Goal: Task Accomplishment & Management: Complete application form

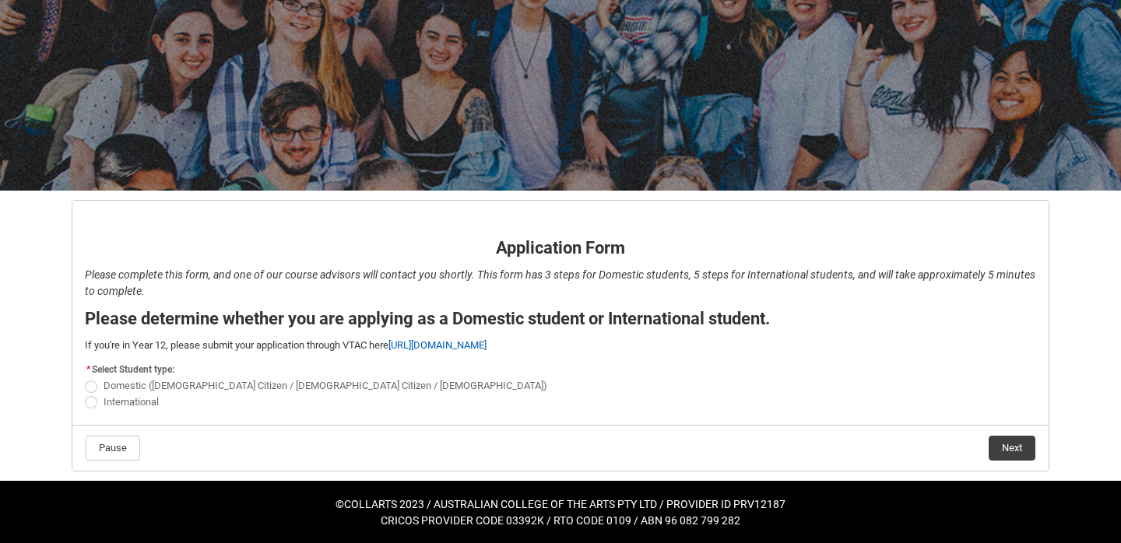
scroll to position [117, 0]
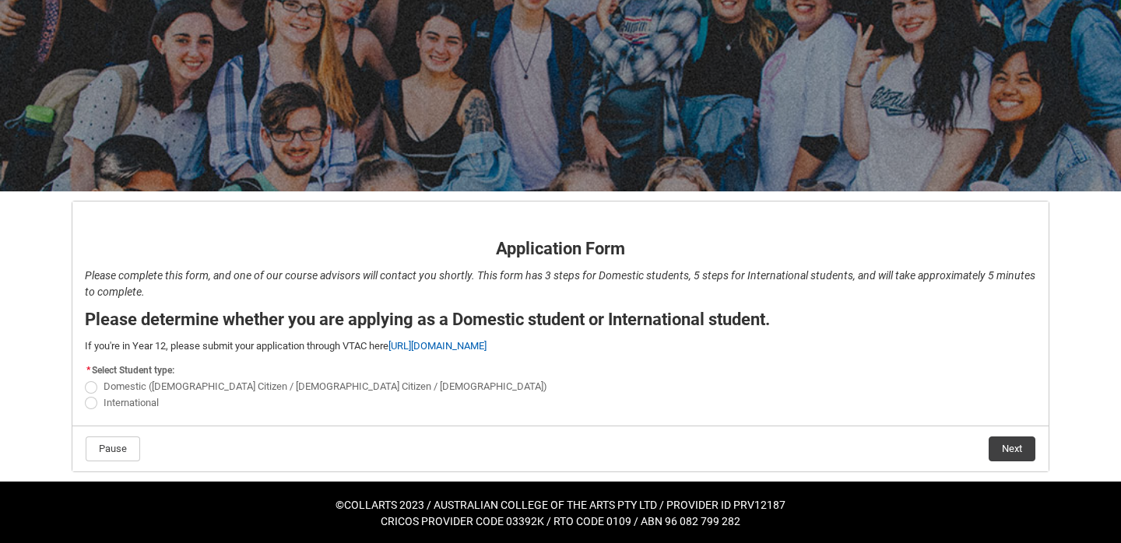
click at [119, 402] on span "International" at bounding box center [131, 403] width 55 height 12
click at [85, 395] on input "International" at bounding box center [84, 394] width 1 height 1
radio input "true"
click at [1009, 442] on button "Next" at bounding box center [1011, 449] width 47 height 25
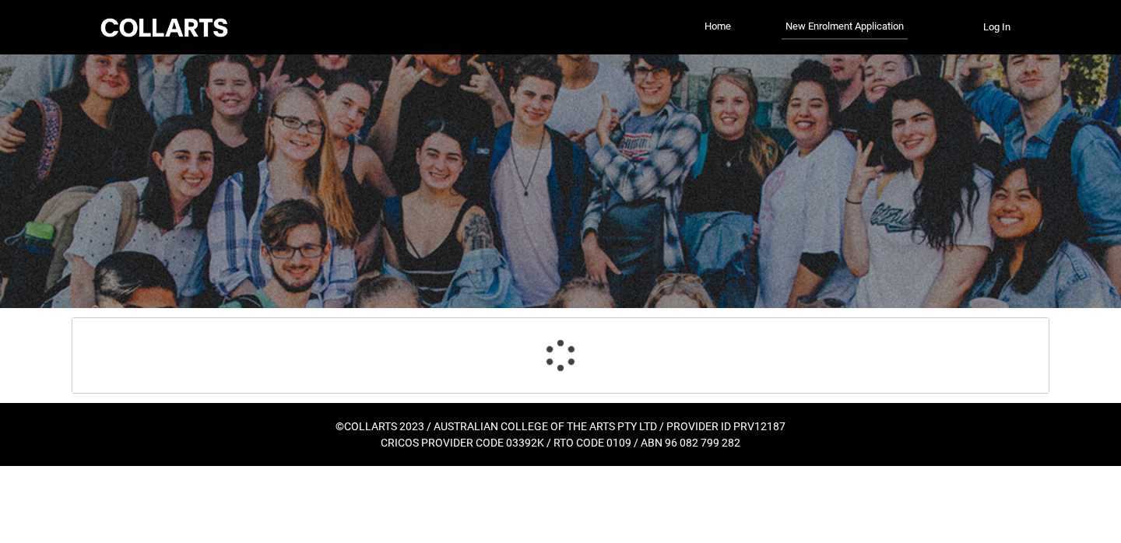
select select "choice_No"
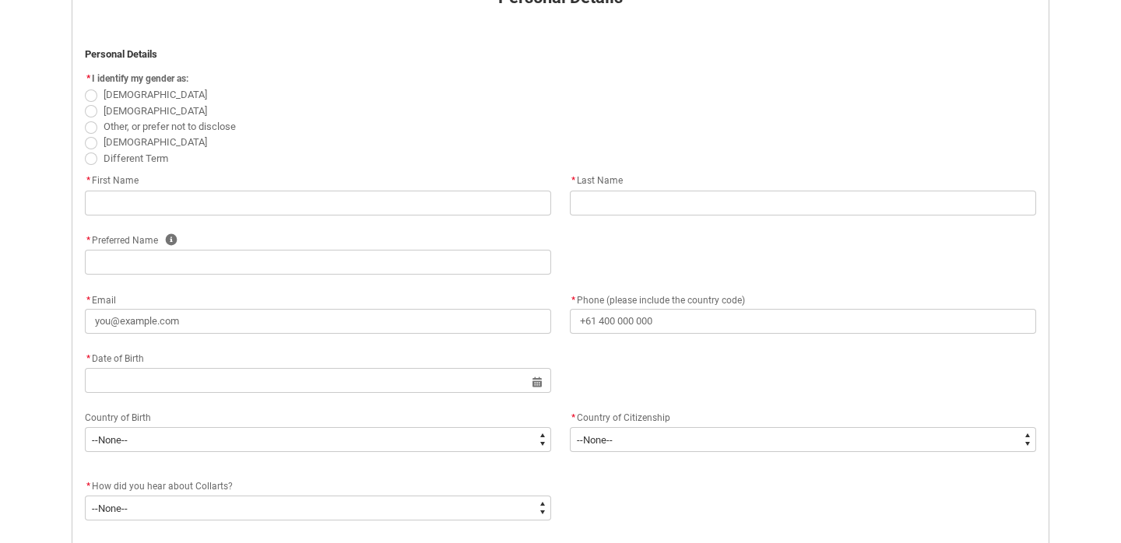
scroll to position [373, 0]
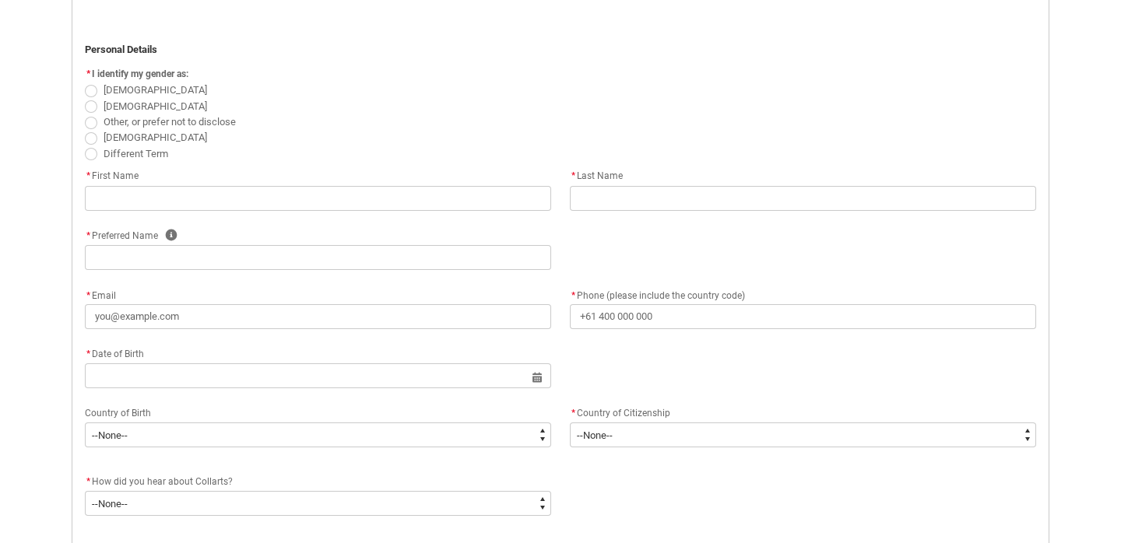
click at [102, 108] on span "[DEMOGRAPHIC_DATA]" at bounding box center [560, 106] width 951 height 16
click at [93, 109] on span "REDU_Application_Form_for_Applicant flow" at bounding box center [91, 106] width 12 height 12
click at [85, 98] on input "[DEMOGRAPHIC_DATA]" at bounding box center [84, 97] width 1 height 1
radio input "true"
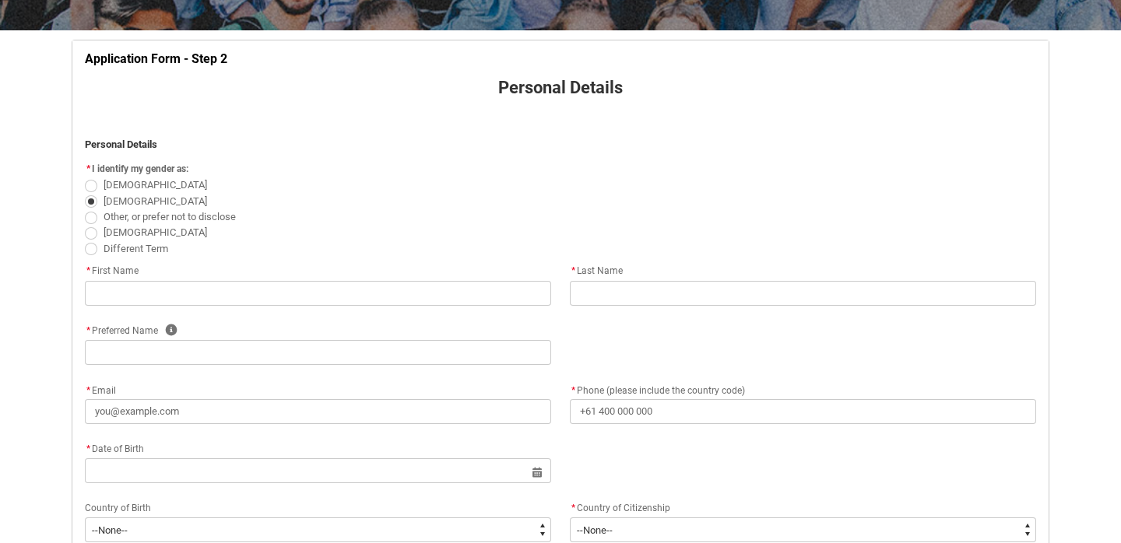
scroll to position [272, 0]
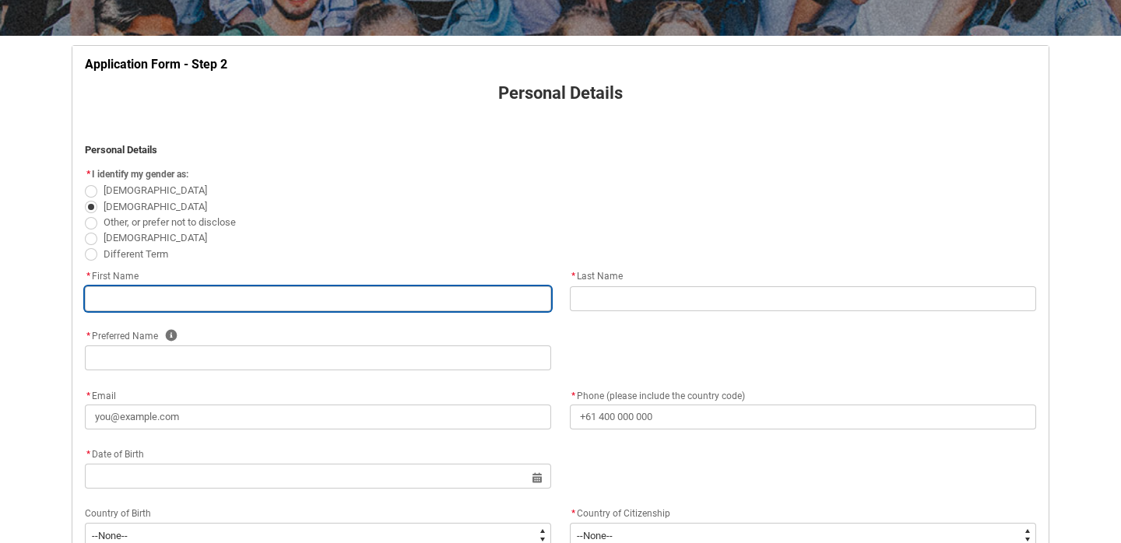
type lightning-primitive-input-simple "D"
type input "D"
type lightning-primitive-input-simple "Da"
type input "Da"
type lightning-primitive-input-simple "[PERSON_NAME]"
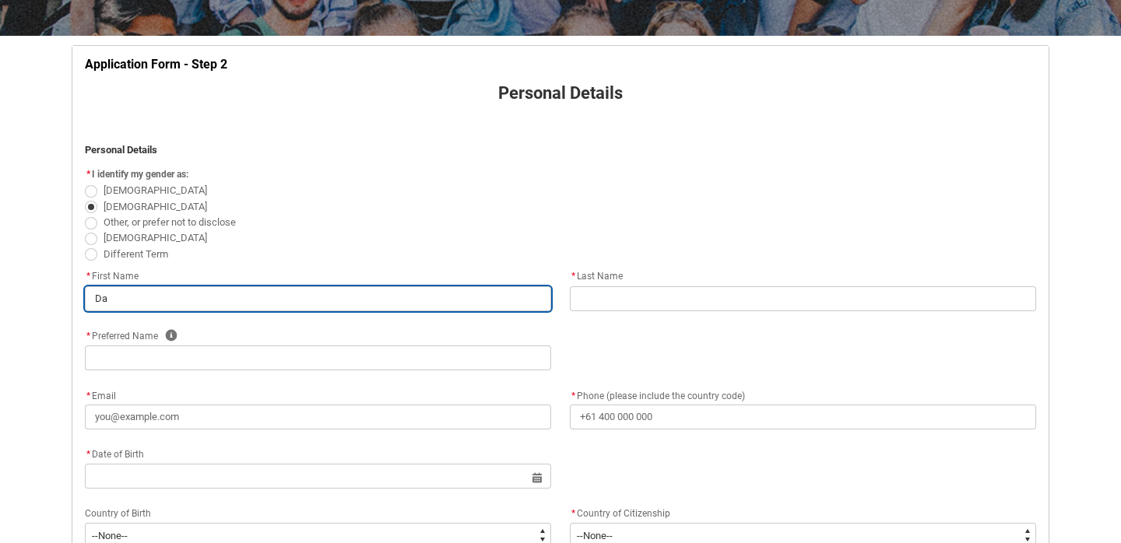
type input "[PERSON_NAME]"
type lightning-primitive-input-simple "[PERSON_NAME]"
type input "[PERSON_NAME]"
type lightning-primitive-input-simple "Danie"
type input "Danie"
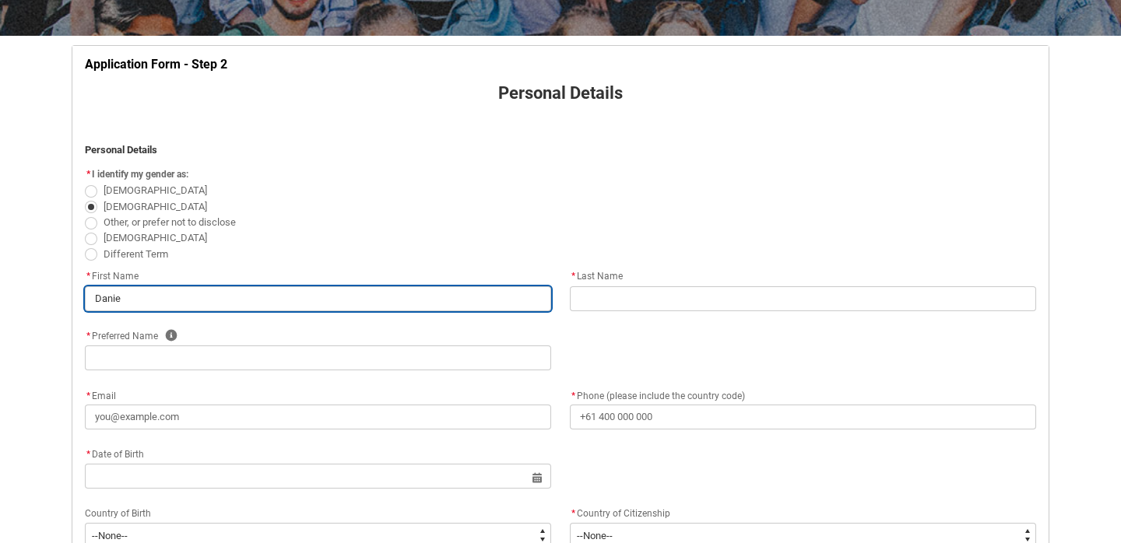
type lightning-primitive-input-simple "[PERSON_NAME]"
type input "[PERSON_NAME]"
type lightning-primitive-input-simple "[PERSON_NAME]"
type input "[PERSON_NAME]"
type lightning-primitive-input-simple "[PERSON_NAME]"
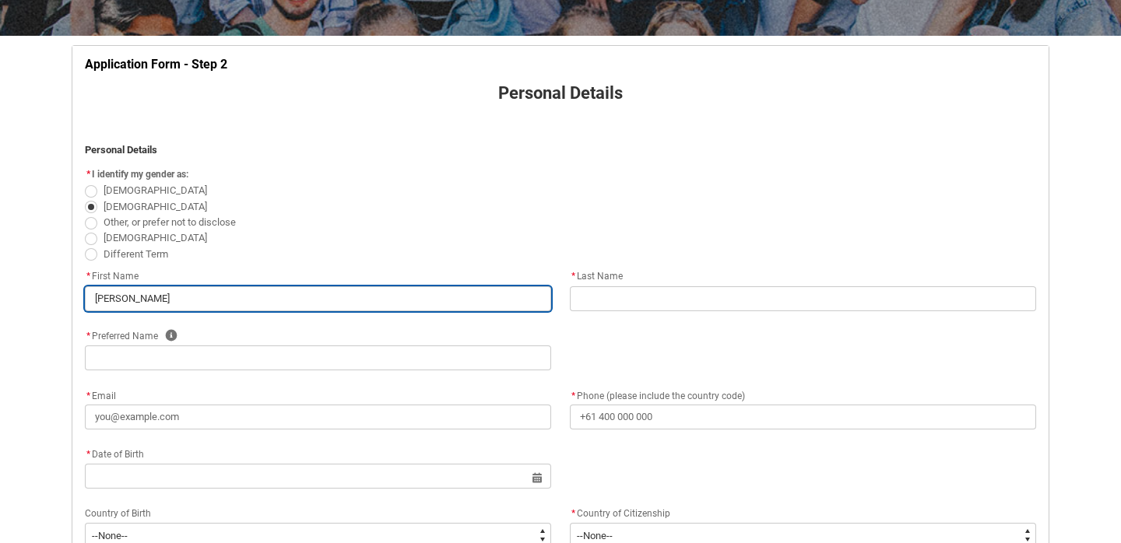
type input "[PERSON_NAME]"
type lightning-primitive-input-simple "[PERSON_NAME]"
type input "[PERSON_NAME]"
type lightning-primitive-input-simple "[PERSON_NAME]"
type input "[PERSON_NAME]"
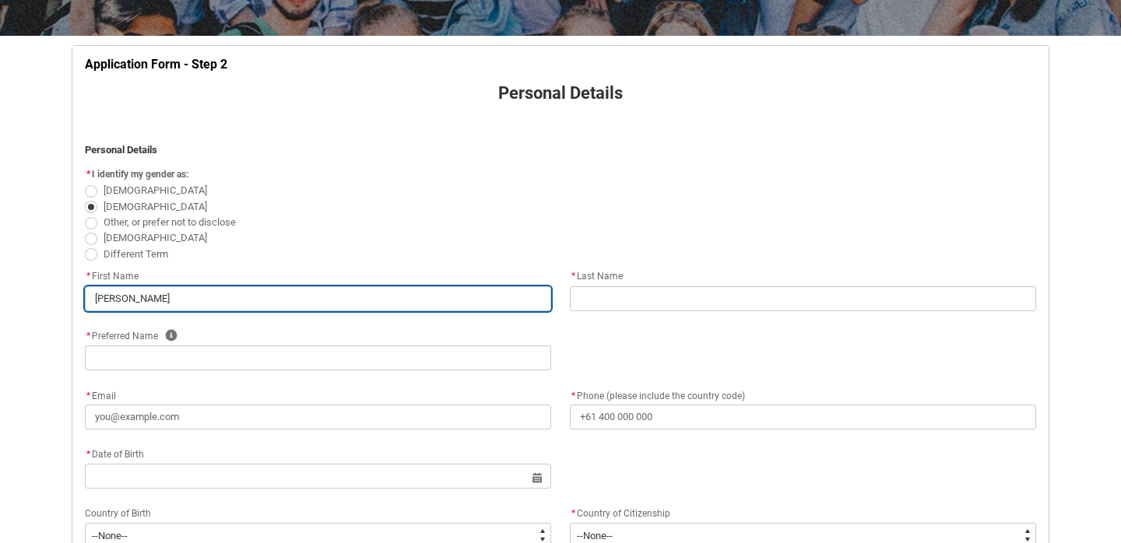
type lightning-primitive-input-simple "[PERSON_NAME]"
type input "[PERSON_NAME]"
type lightning-primitive-input-simple "[PERSON_NAME]"
type input "[PERSON_NAME]"
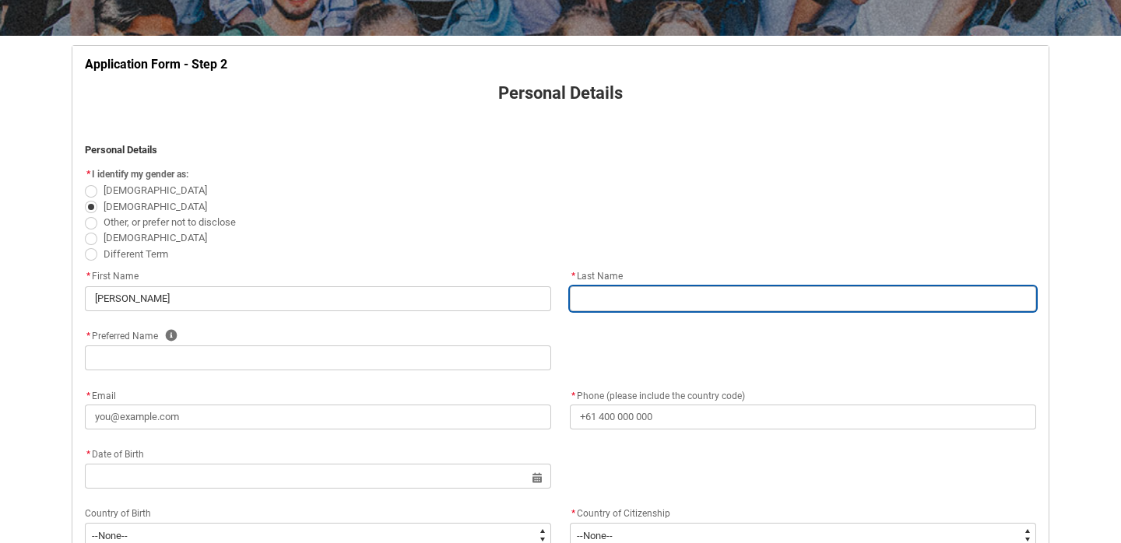
click at [607, 293] on input "REDU_Application_Form_for_Applicant flow" at bounding box center [803, 298] width 466 height 25
type lightning-primitive-input-simple "K"
type input "K"
type lightning-primitive-input-simple "Ko"
type input "Ko"
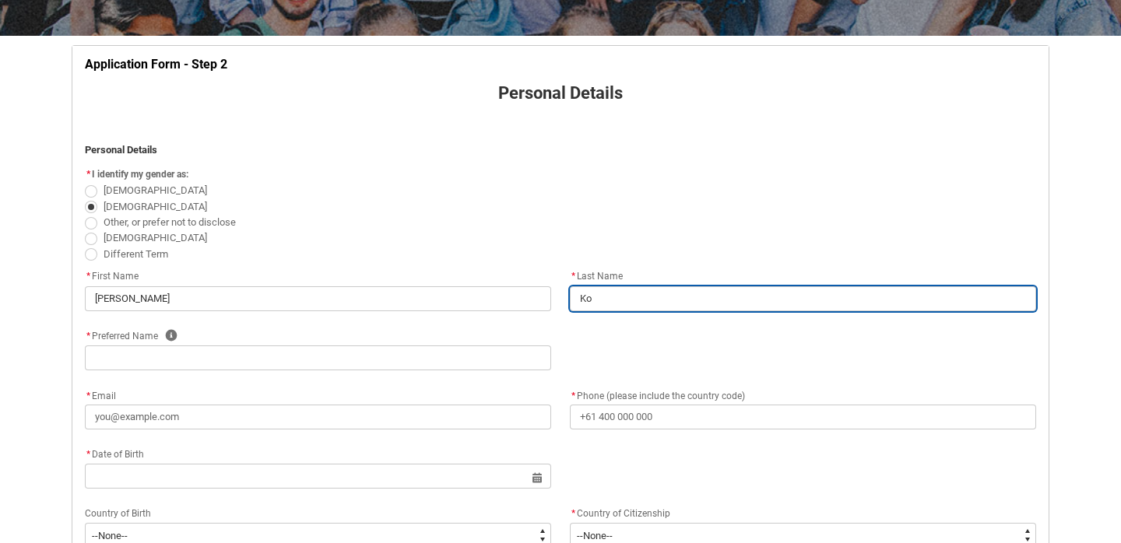
type lightning-primitive-input-simple "Koc"
type input "Koc"
type lightning-primitive-input-simple "Kocz"
type input "Kocz"
type lightning-primitive-input-simple "Kocza"
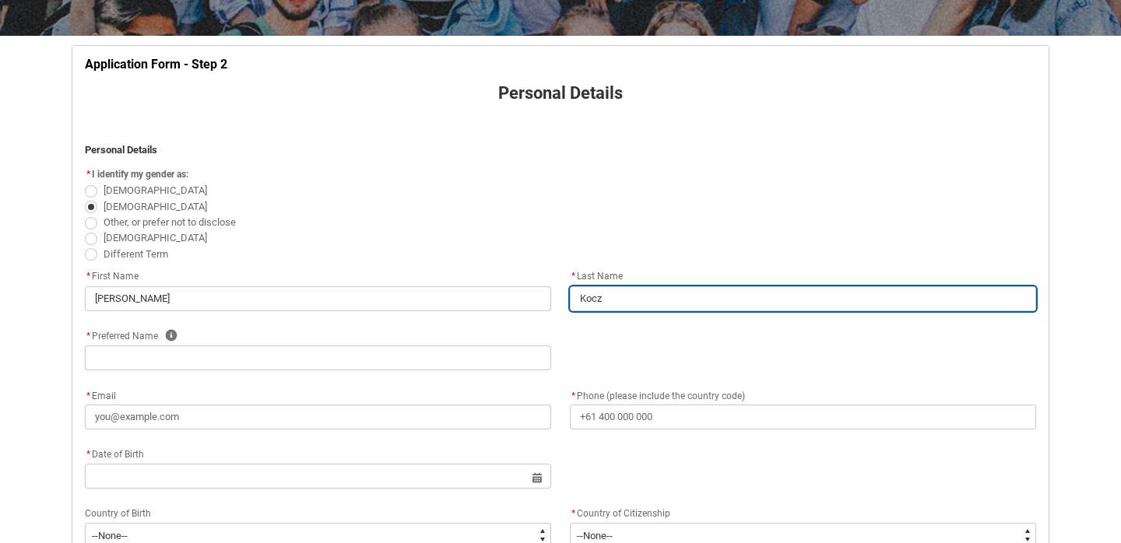
type input "Kocza"
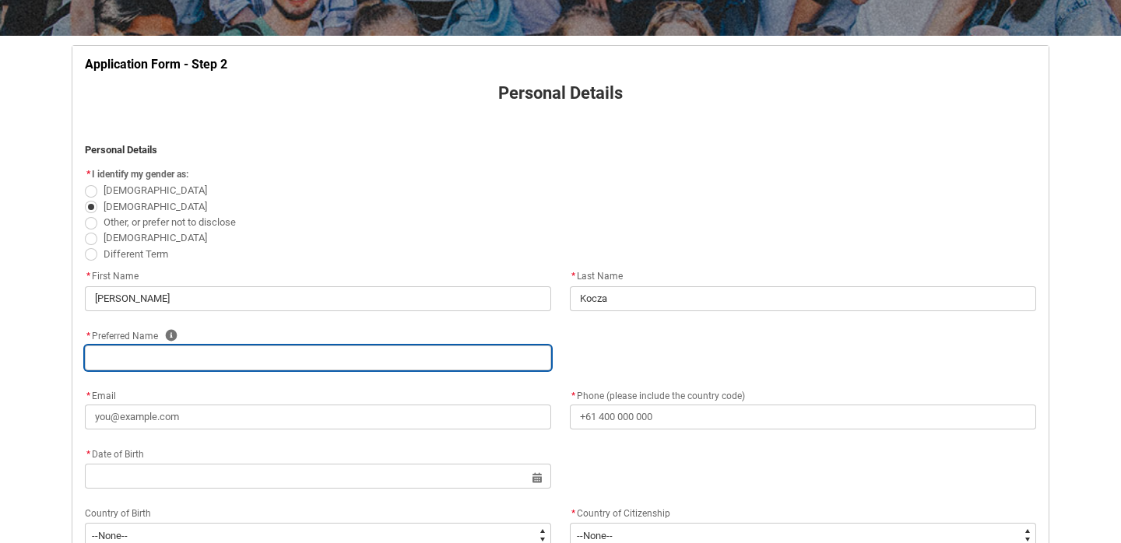
type lightning-primitive-input-simple "D"
type input "D"
type lightning-primitive-input-simple "Da"
type input "Da"
type lightning-primitive-input-simple "[PERSON_NAME]"
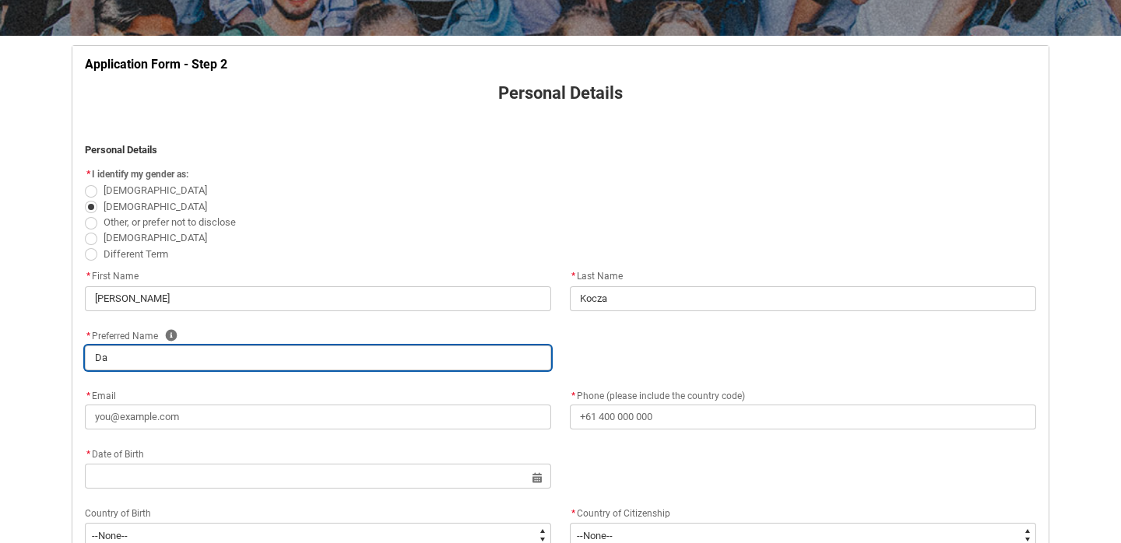
type input "[PERSON_NAME]"
type lightning-primitive-input-simple "[PERSON_NAME]"
type input "[PERSON_NAME]"
type lightning-primitive-input-simple "Danie"
type input "Danie"
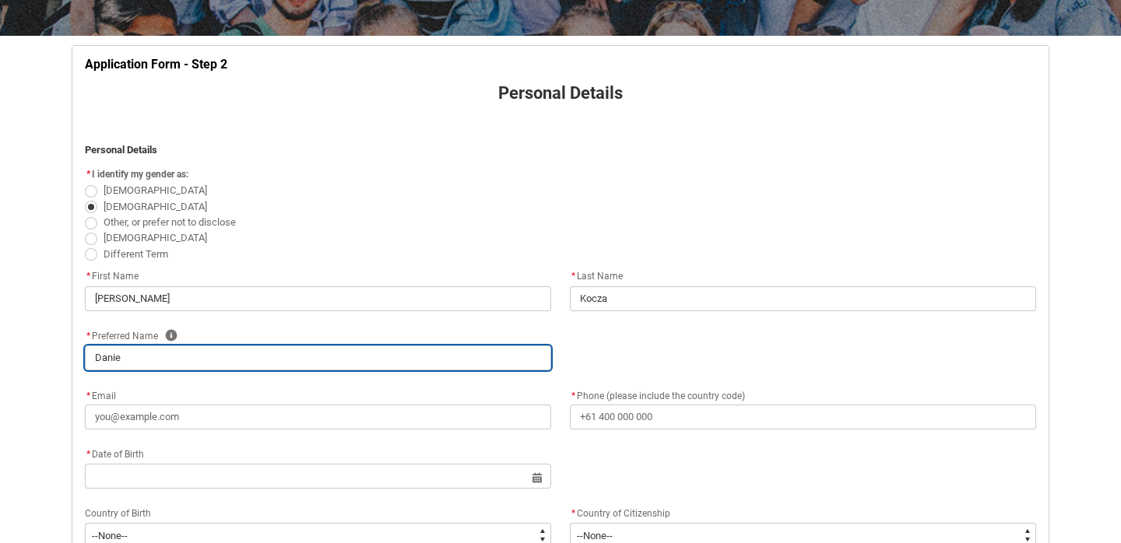
type lightning-primitive-input-simple "[PERSON_NAME]"
type input "[PERSON_NAME]"
type lightning-primitive-input-simple "[PERSON_NAME]"
type input "[PERSON_NAME]"
type lightning-primitive-input-simple "[PERSON_NAME]"
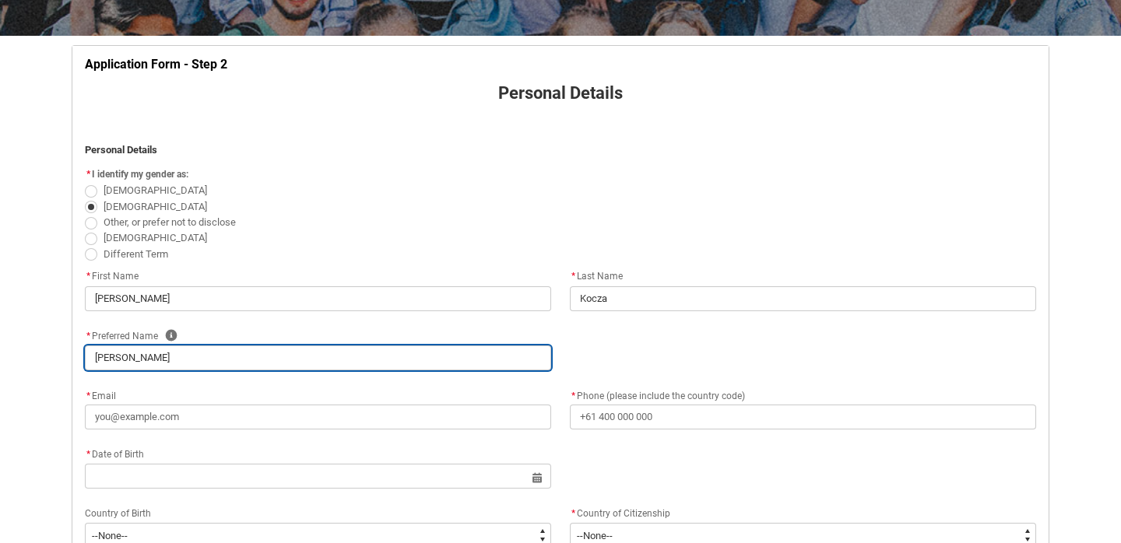
type input "[PERSON_NAME]"
type lightning-primitive-input-simple "[PERSON_NAME]"
type input "[PERSON_NAME]"
type lightning-primitive-input-simple "[PERSON_NAME]"
type input "[PERSON_NAME]"
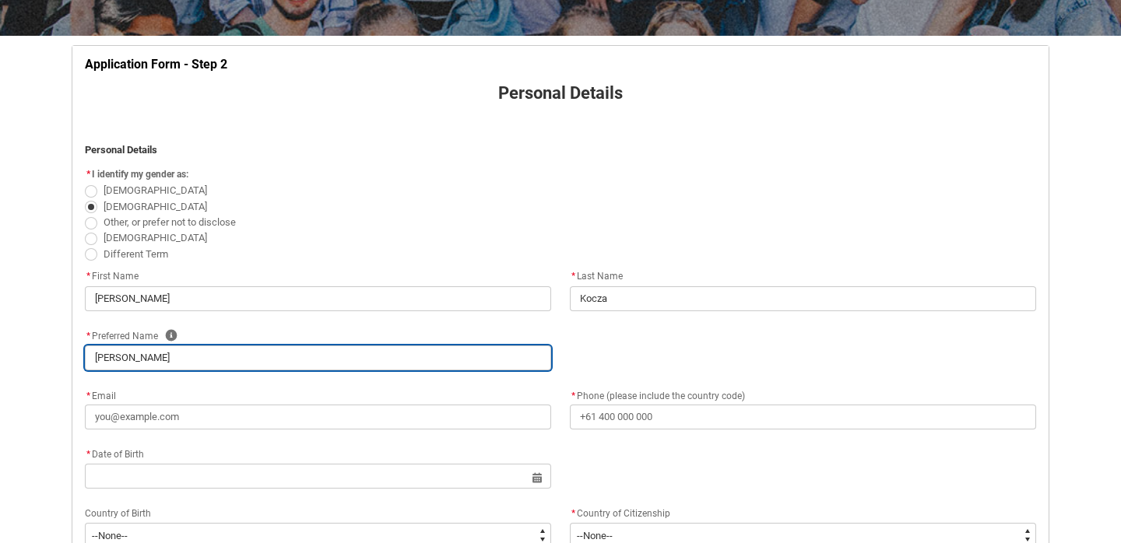
type lightning-primitive-input-simple "[PERSON_NAME]"
type input "[PERSON_NAME]"
type lightning-primitive-input-simple "[PERSON_NAME]"
type input "[PERSON_NAME]"
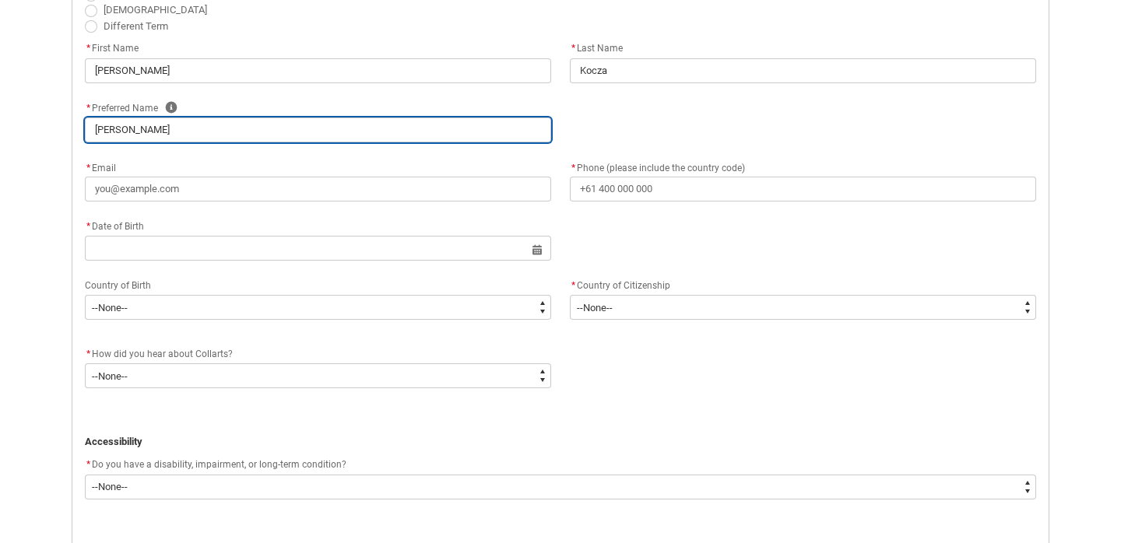
scroll to position [499, 0]
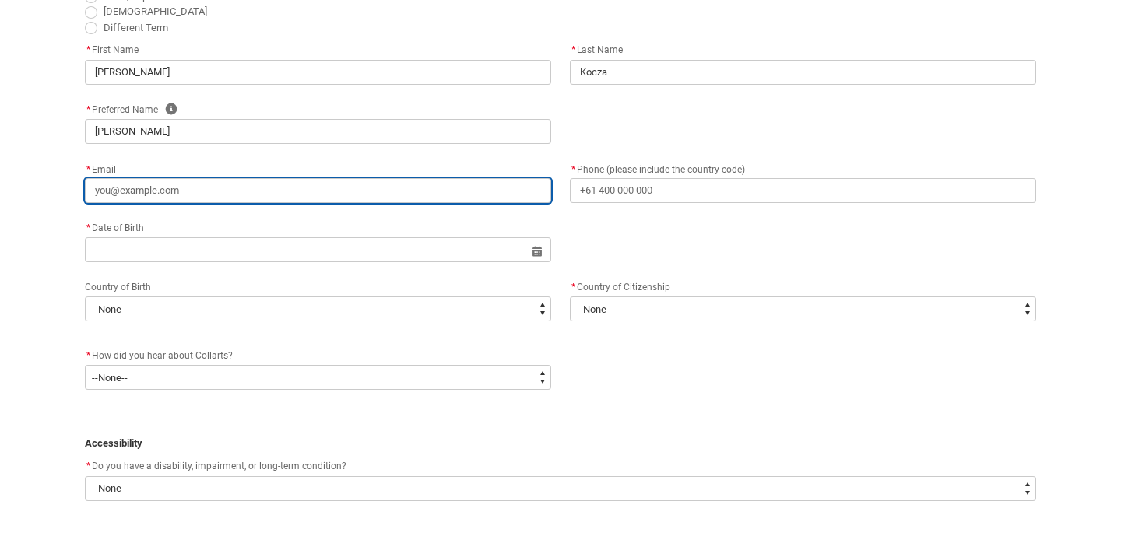
click at [125, 187] on input "* Email" at bounding box center [318, 190] width 466 height 25
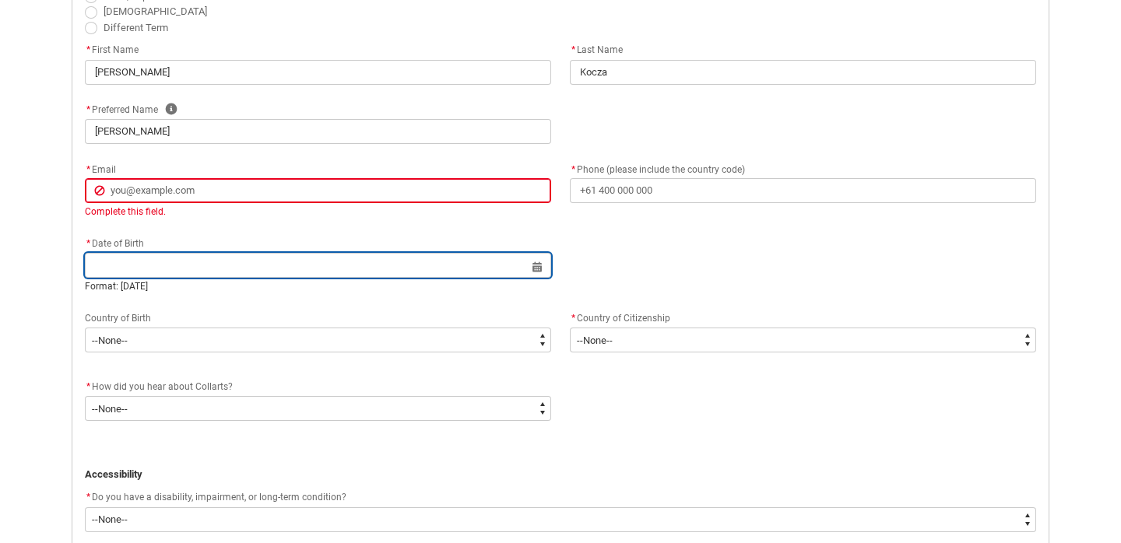
click at [97, 257] on input "REDU_Application_Form_for_Applicant flow" at bounding box center [318, 265] width 466 height 25
select select "2025"
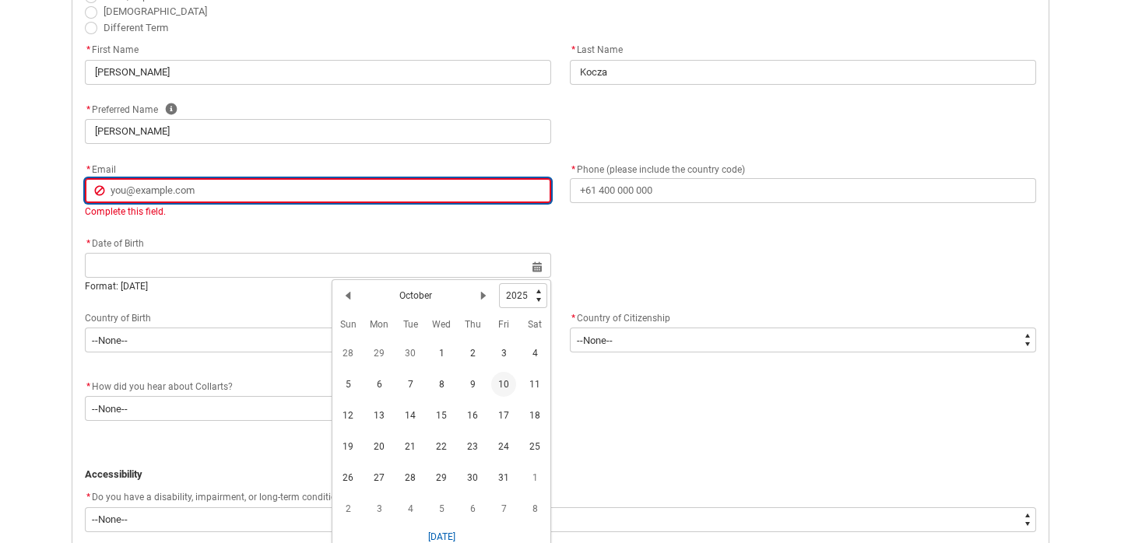
click at [118, 193] on input "* Email" at bounding box center [318, 190] width 466 height 25
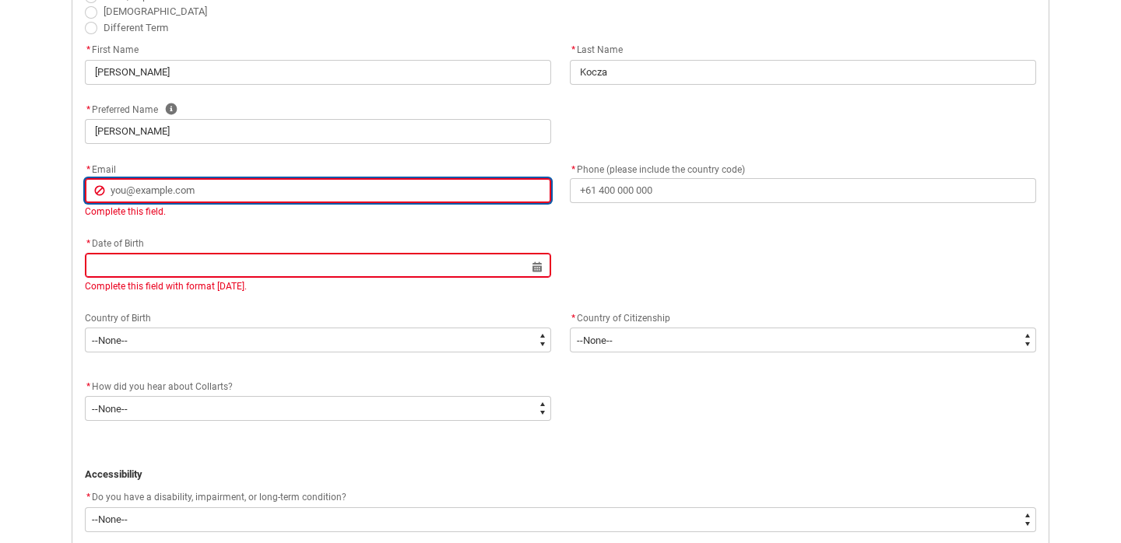
type lightning-primitive-input-simple "d"
type input "d"
type lightning-primitive-input-simple "da"
type input "da"
type lightning-primitive-input-simple "[PERSON_NAME]"
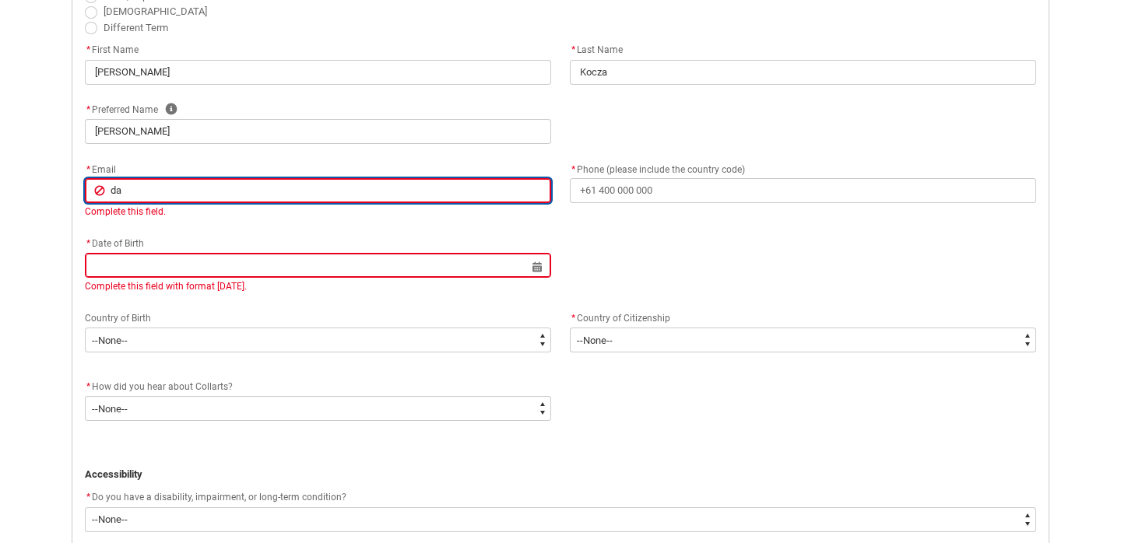
type input "[PERSON_NAME]"
type lightning-primitive-input-simple "[PERSON_NAME]"
type input "[PERSON_NAME]"
type lightning-primitive-input-simple "danie"
type input "danie"
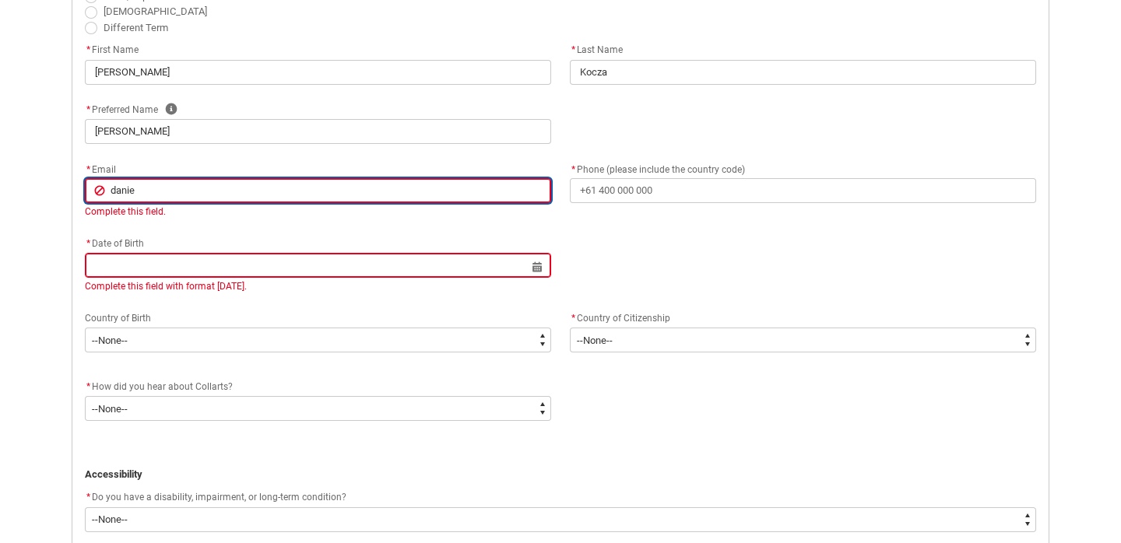
type lightning-primitive-input-simple "[PERSON_NAME]"
type input "[PERSON_NAME]"
type lightning-primitive-input-simple "danielk"
type input "danielk"
type lightning-primitive-input-simple "[PERSON_NAME]"
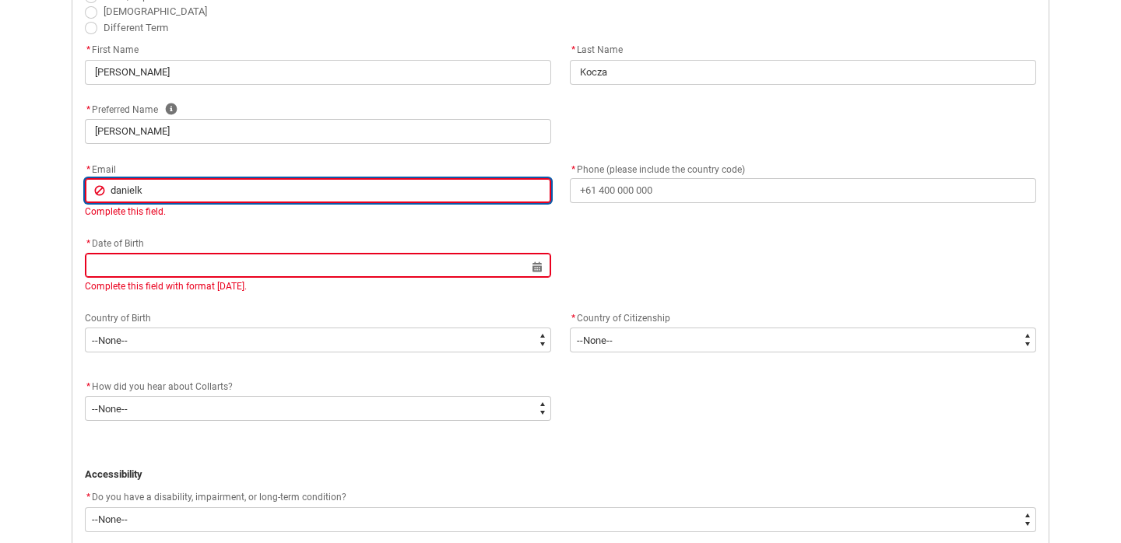
type input "[PERSON_NAME]"
type lightning-primitive-input-simple "danielkoc"
type input "danielkoc"
type lightning-primitive-input-simple "[PERSON_NAME]"
type input "[PERSON_NAME]"
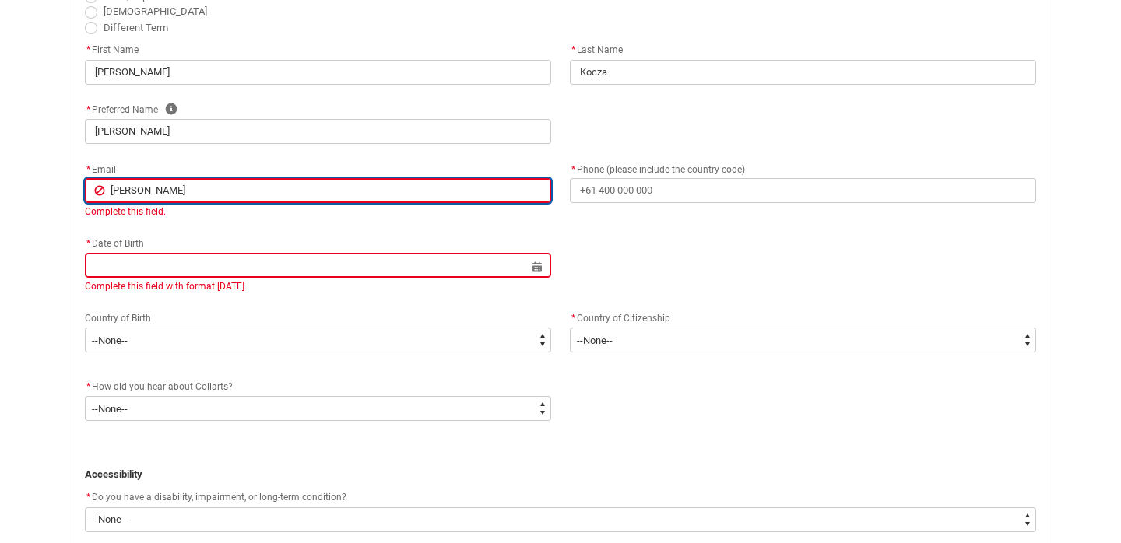
type lightning-primitive-input-simple "danielkocza"
type input "danielkocza"
type lightning-primitive-input-simple "danielkocza9"
type input "danielkocza9"
type lightning-primitive-input-simple "danielkocza9@"
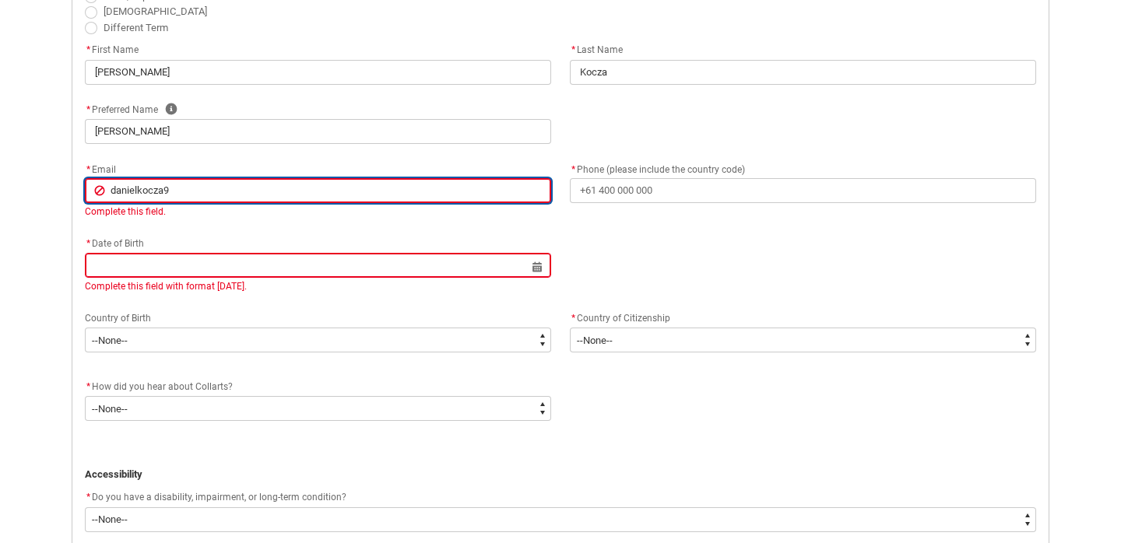
type input "danielkocza9@"
type lightning-primitive-input-simple "danielkocza9@g"
type input "danielkocza9@g"
type lightning-primitive-input-simple "danielkocza9@gm"
type input "danielkocza9@gm"
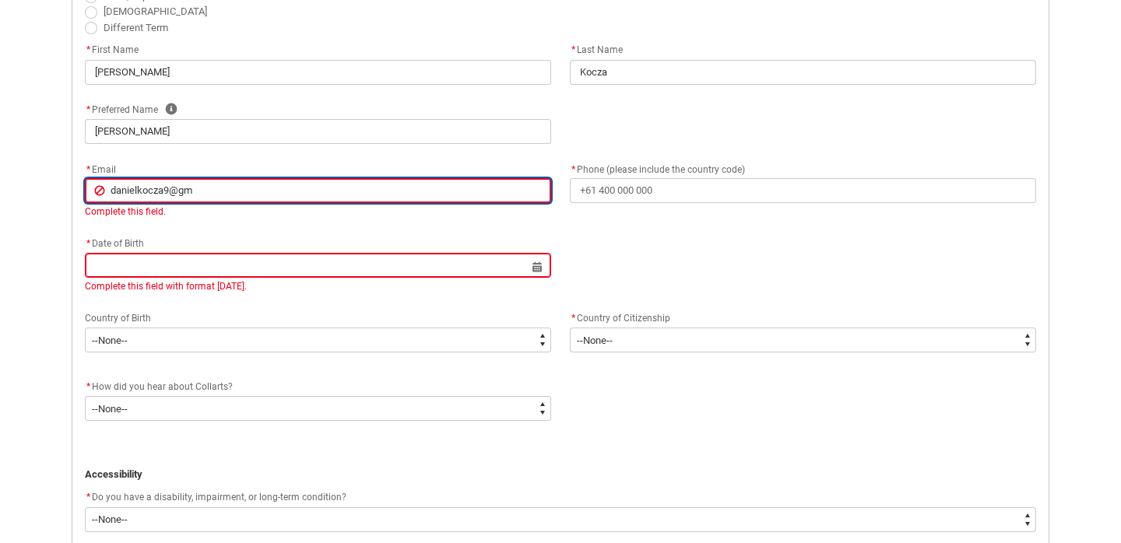
type lightning-primitive-input-simple "danielkocza9@gma"
type input "danielkocza9@gma"
type lightning-primitive-input-simple "danielkocza9@gmai"
type input "danielkocza9@gmai"
type lightning-primitive-input-simple "[EMAIL_ADDRESS]"
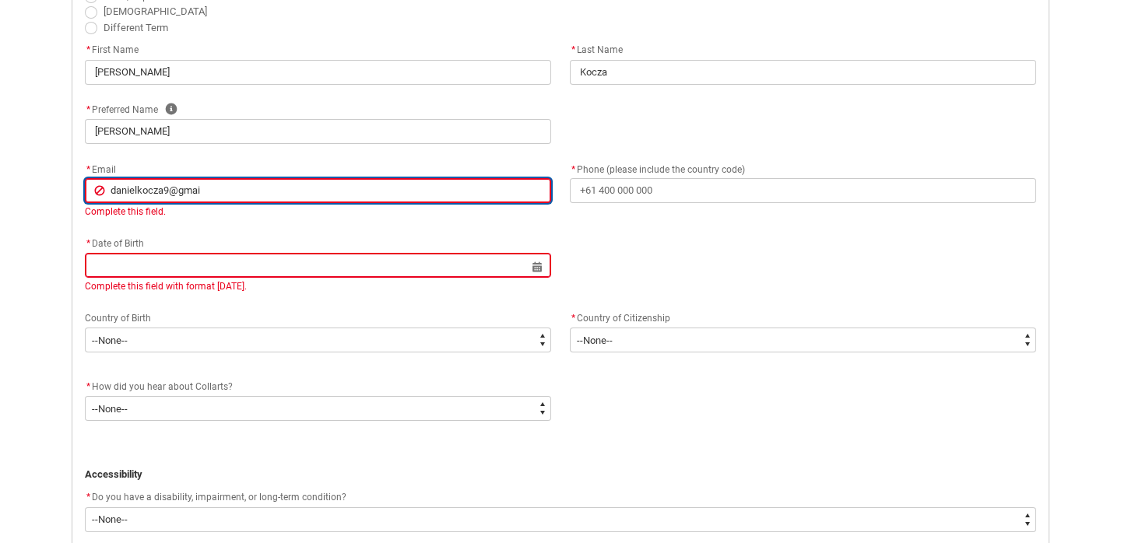
type input "[EMAIL_ADDRESS]"
type lightning-primitive-input-simple "[EMAIL_ADDRESS]c"
type input "[EMAIL_ADDRESS]c"
type lightning-primitive-input-simple "[EMAIL_ADDRESS]c."
type input "[EMAIL_ADDRESS]c."
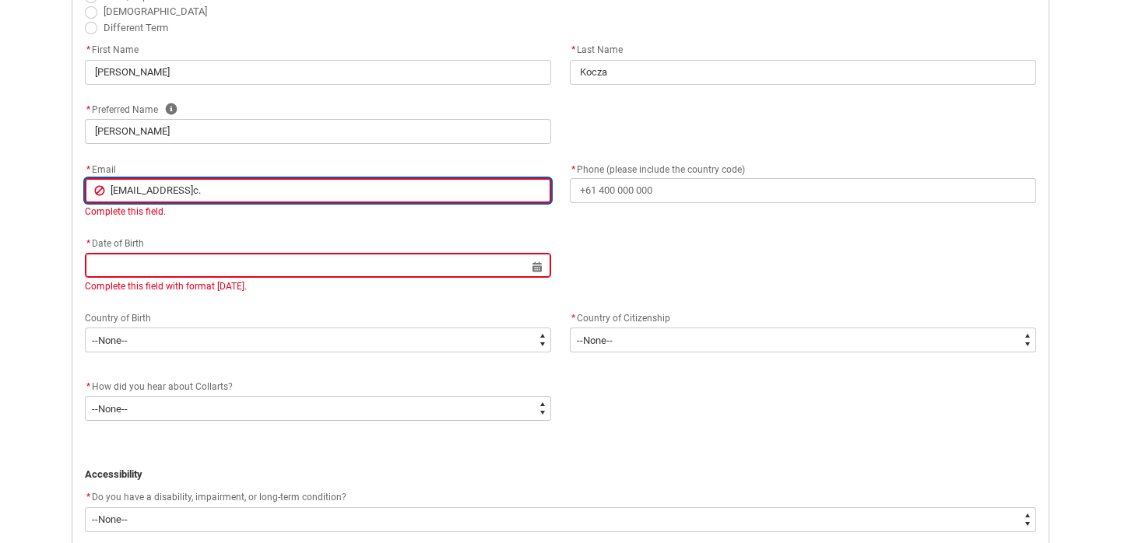
type lightning-primitive-input-simple "danielkocza9@gmailc.o"
type input "danielkocza9@gmailc.o"
type lightning-primitive-input-simple "[EMAIL_ADDRESS][DOMAIN_NAME]"
type input "[EMAIL_ADDRESS][DOMAIN_NAME]"
type lightning-primitive-input-simple "danielkocza9@gmailc.o"
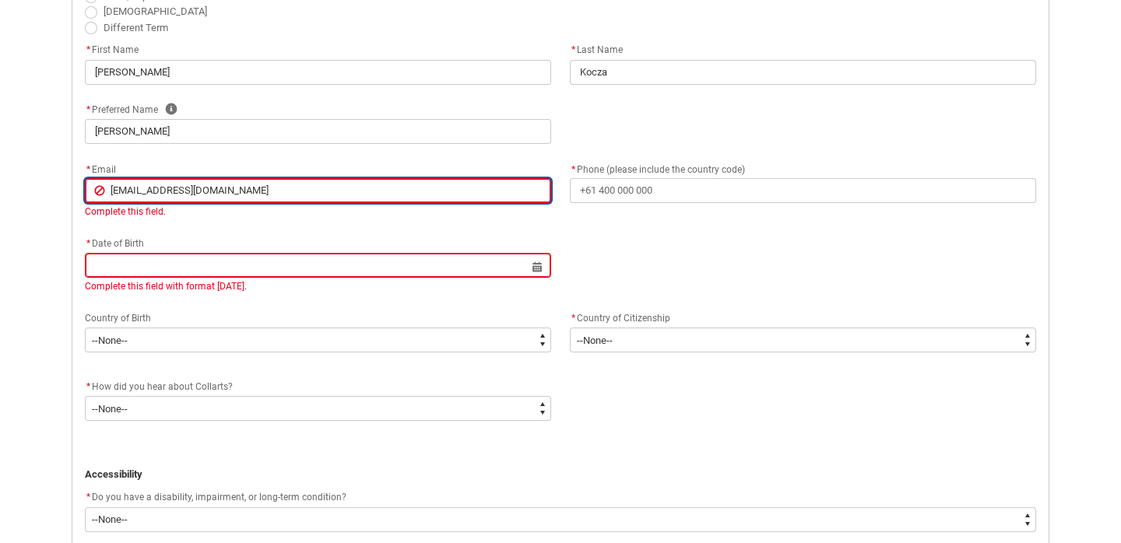
type input "danielkocza9@gmailc.o"
type lightning-primitive-input-simple "[EMAIL_ADDRESS]c."
type input "[EMAIL_ADDRESS]c."
type lightning-primitive-input-simple "[EMAIL_ADDRESS]c"
type input "[EMAIL_ADDRESS]c"
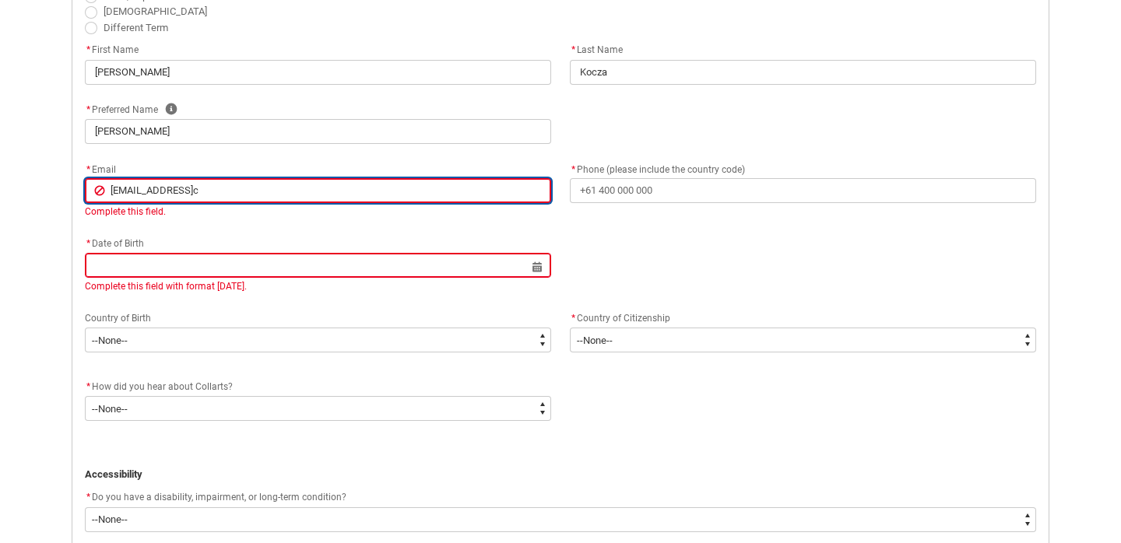
type lightning-primitive-input-simple "[EMAIL_ADDRESS]"
type input "[EMAIL_ADDRESS]"
type lightning-primitive-input-simple "[EMAIL_ADDRESS]."
type input "[EMAIL_ADDRESS]."
type lightning-primitive-input-simple "danielkocza9@gmail.c"
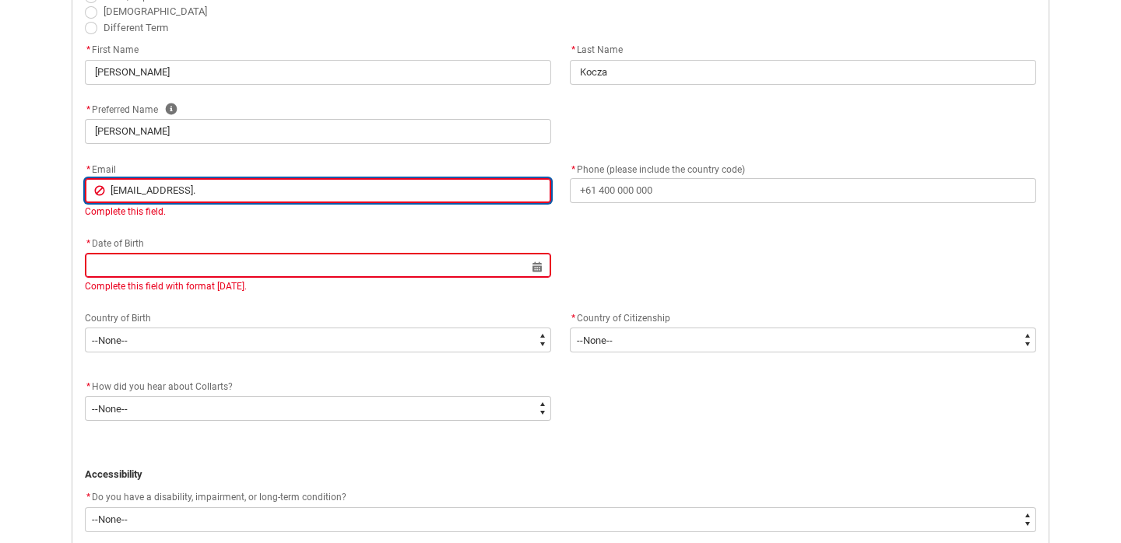
type input "danielkocza9@gmail.c"
type lightning-primitive-input-simple "[EMAIL_ADDRESS][DOMAIN_NAME]"
type input "[EMAIL_ADDRESS][DOMAIN_NAME]"
type lightning-primitive-input-simple "[EMAIL_ADDRESS][DOMAIN_NAME]"
type input "[EMAIL_ADDRESS][DOMAIN_NAME]"
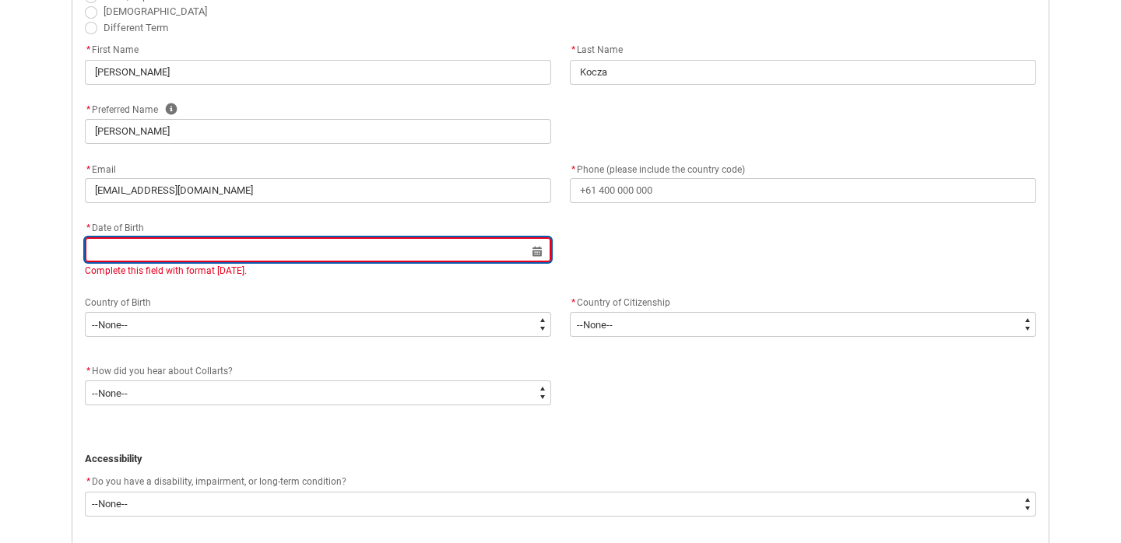
click at [192, 272] on lightning-datepicker "Select a date for Complete this field with format [DATE]." at bounding box center [318, 261] width 466 height 34
click at [195, 250] on input "REDU_Application_Form_for_Applicant flow" at bounding box center [318, 249] width 466 height 25
select select "2025"
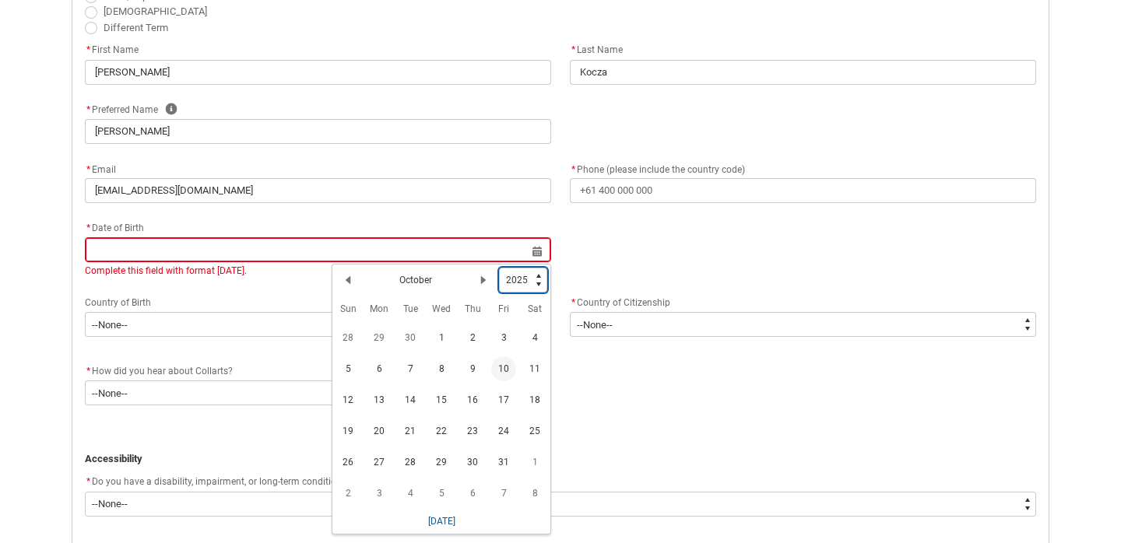
type lightning-select "1996"
select select "1996"
click at [346, 281] on lightning-primitive-icon "Date picker: October" at bounding box center [347, 280] width 11 height 11
click at [346, 281] on lightning-primitive-icon "Date picker: August" at bounding box center [347, 280] width 11 height 11
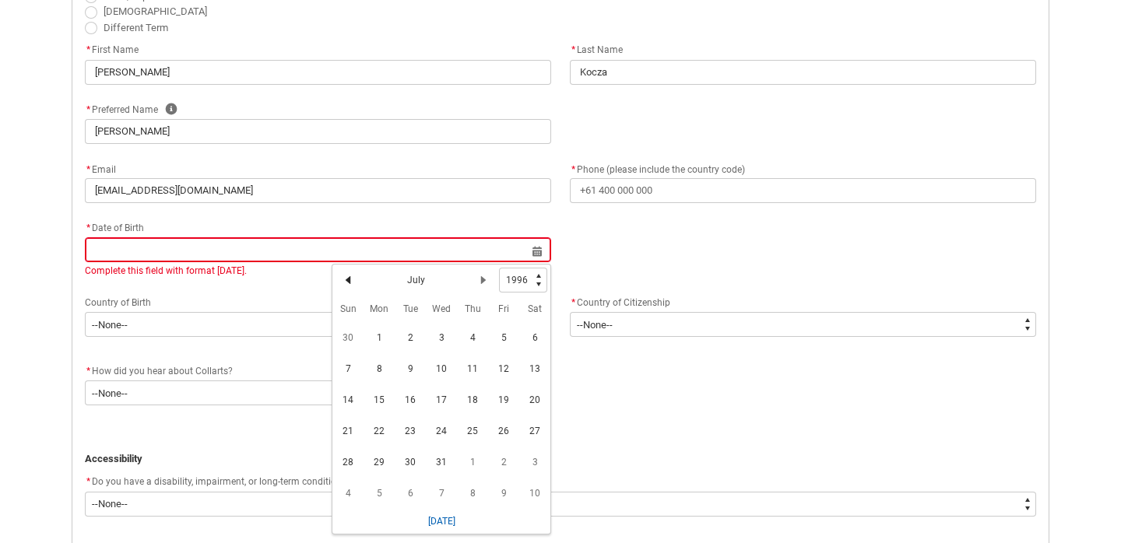
click at [346, 281] on lightning-primitive-icon "Date picker: July" at bounding box center [347, 280] width 11 height 11
click at [346, 281] on lightning-primitive-icon "Date picker: June" at bounding box center [347, 280] width 11 height 11
click at [346, 281] on lightning-primitive-icon "Date picker: May" at bounding box center [347, 280] width 11 height 11
click at [412, 364] on span "9" at bounding box center [410, 368] width 25 height 25
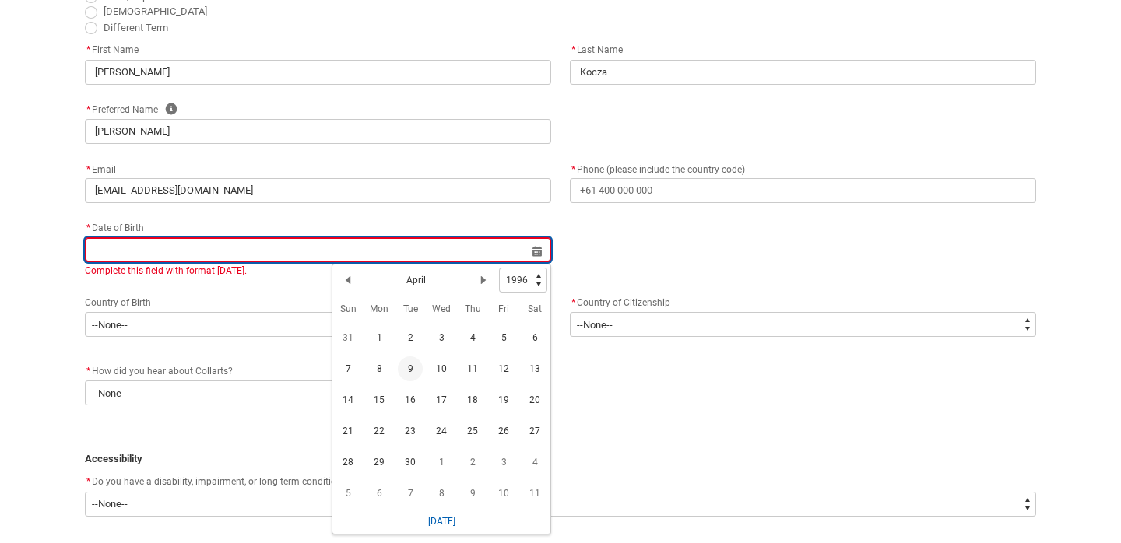
type lightning-datepicker "[DATE]"
type lightning-input "[DATE]"
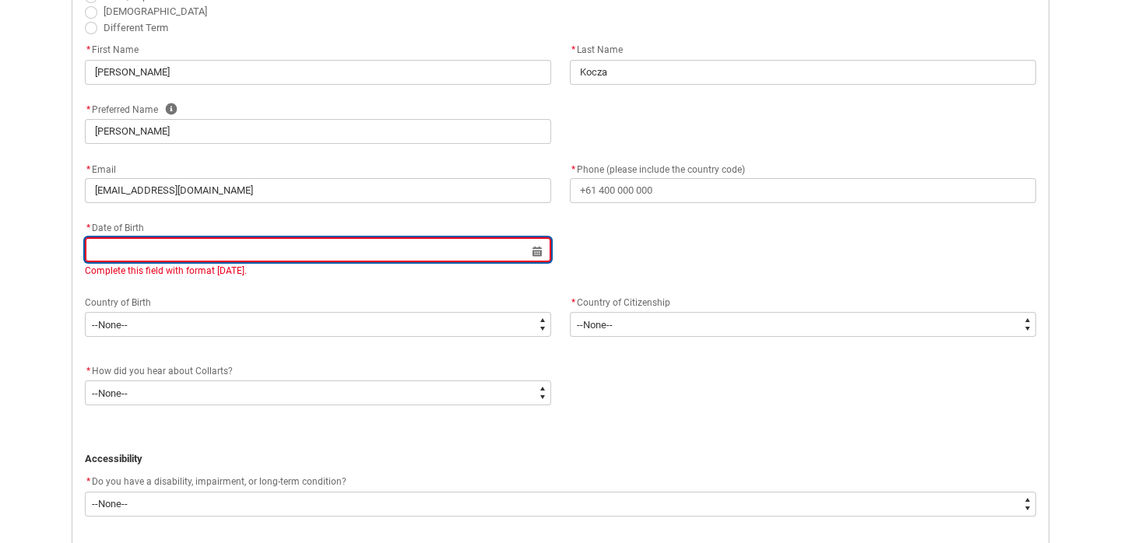
type input "[DATE]"
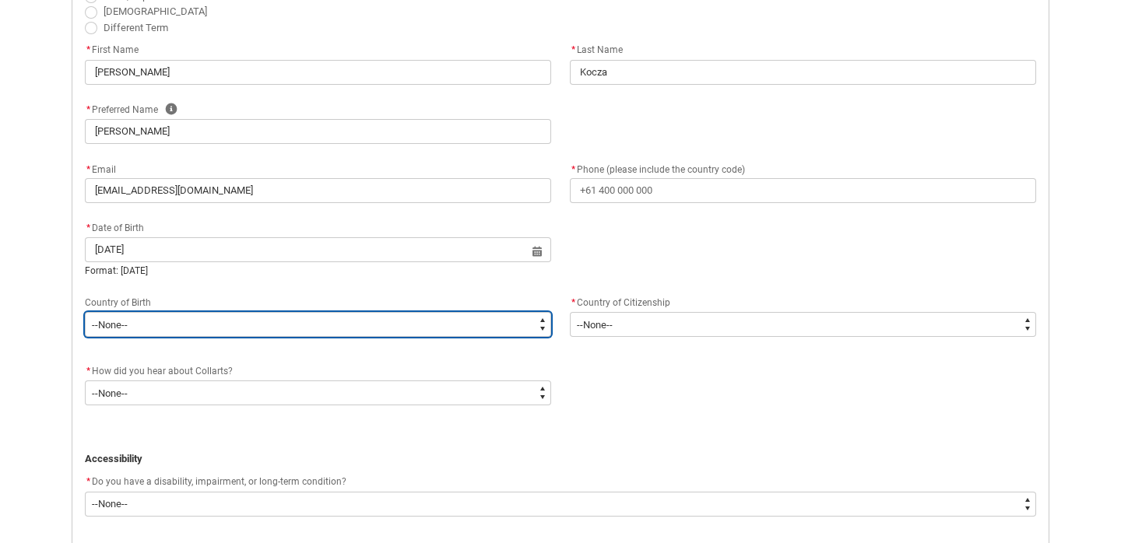
type lightning-select "Birth_Country.3304"
select select "Birth_Country.3304"
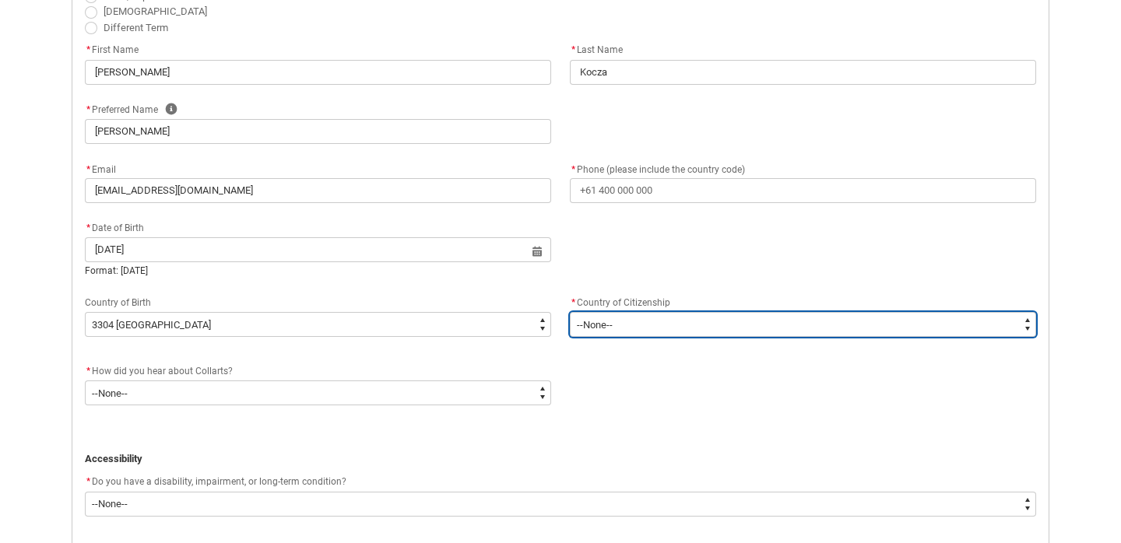
type lightning-select "Citizenship_Country.[DEMOGRAPHIC_DATA]"
select select "Citizenship_Country.[DEMOGRAPHIC_DATA]"
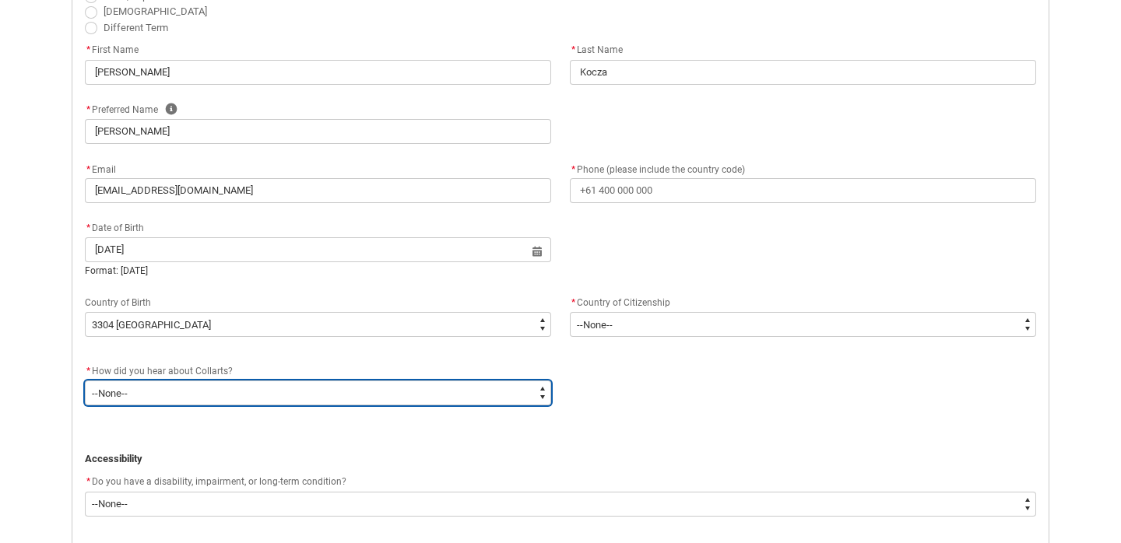
type lightning-select "Heard_About_Collarts_Picklist.Advertising - Google"
select select "Heard_About_Collarts_Picklist.Advertising - Google"
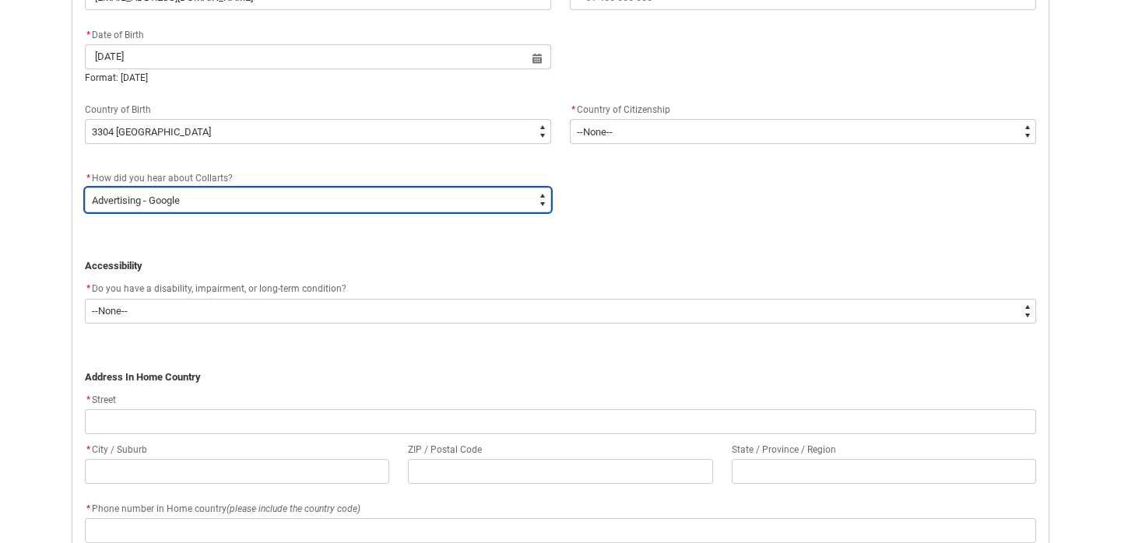
scroll to position [700, 0]
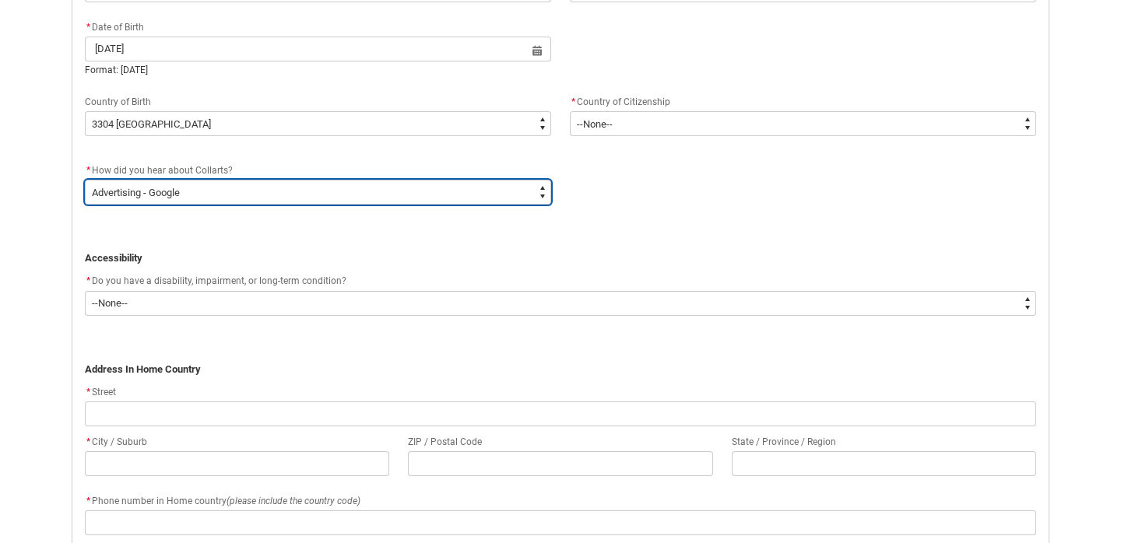
type lightning-select "Heard_About_Collarts_[DOMAIN_NAME] Search (Google)"
select select "Heard_About_Collarts_[DOMAIN_NAME] Search (Google)"
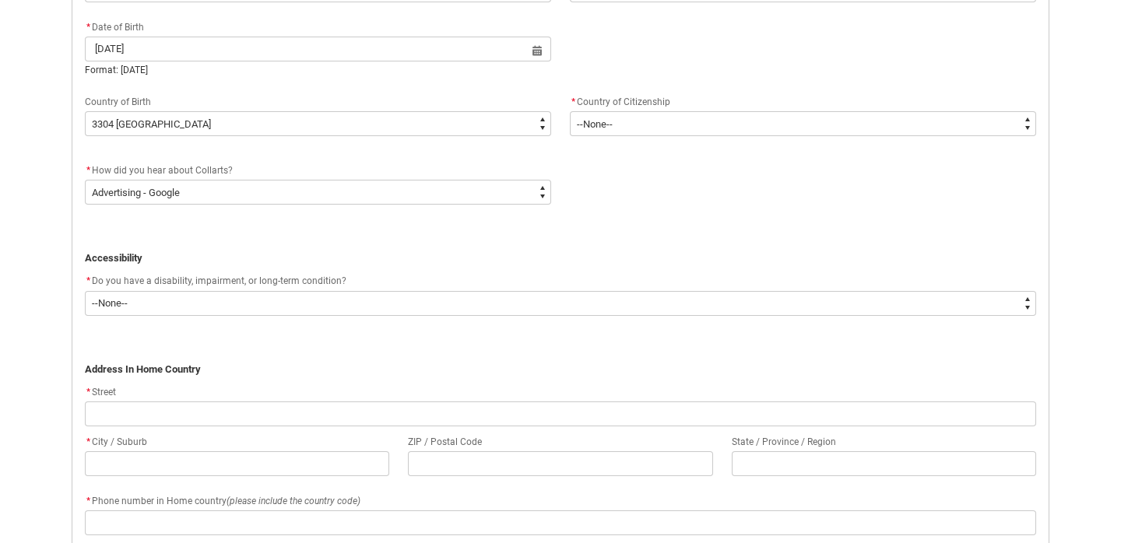
click at [289, 347] on p "﻿" at bounding box center [560, 354] width 951 height 16
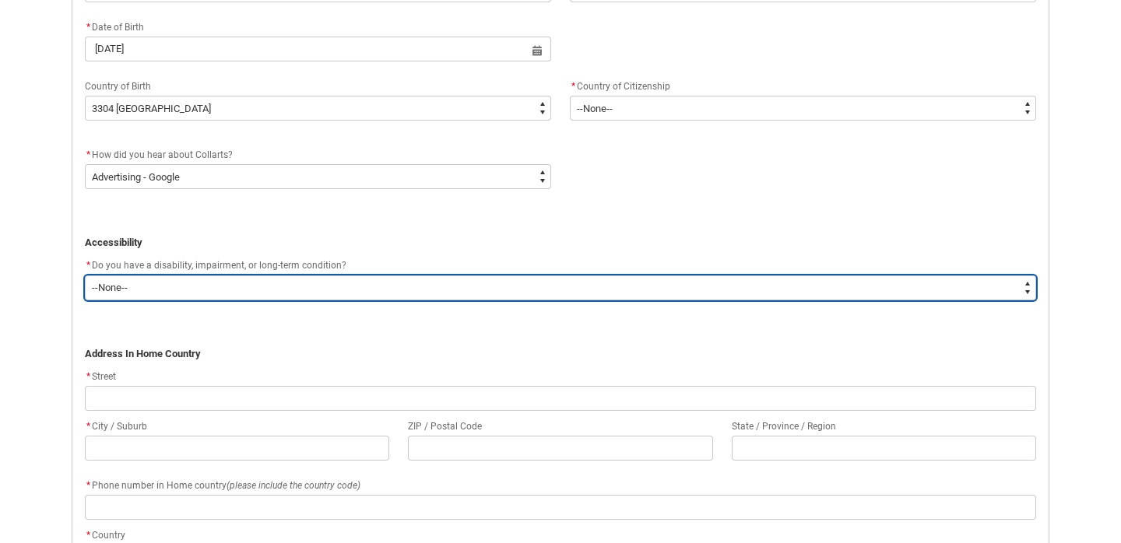
type lightning-select "Yes_TextChoice"
select select "Yes_TextChoice"
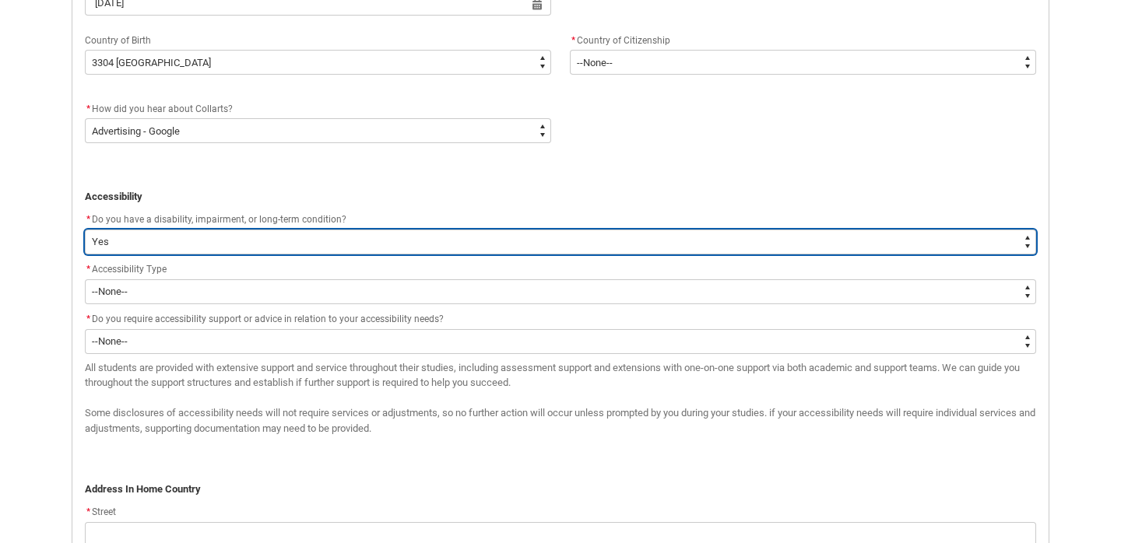
scroll to position [752, 0]
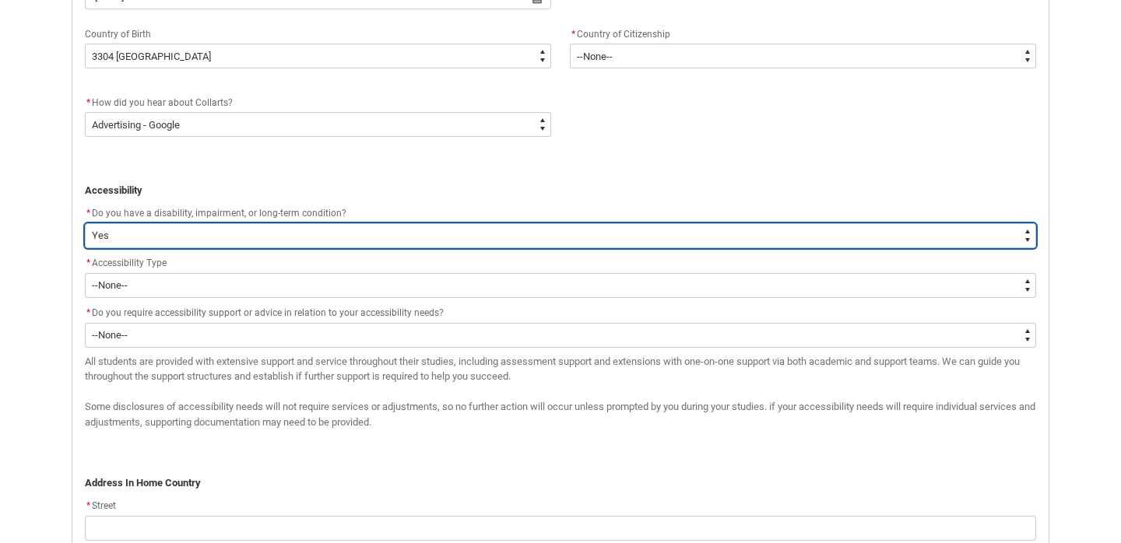
type lightning-select "No_TextChoice"
select select "No_TextChoice"
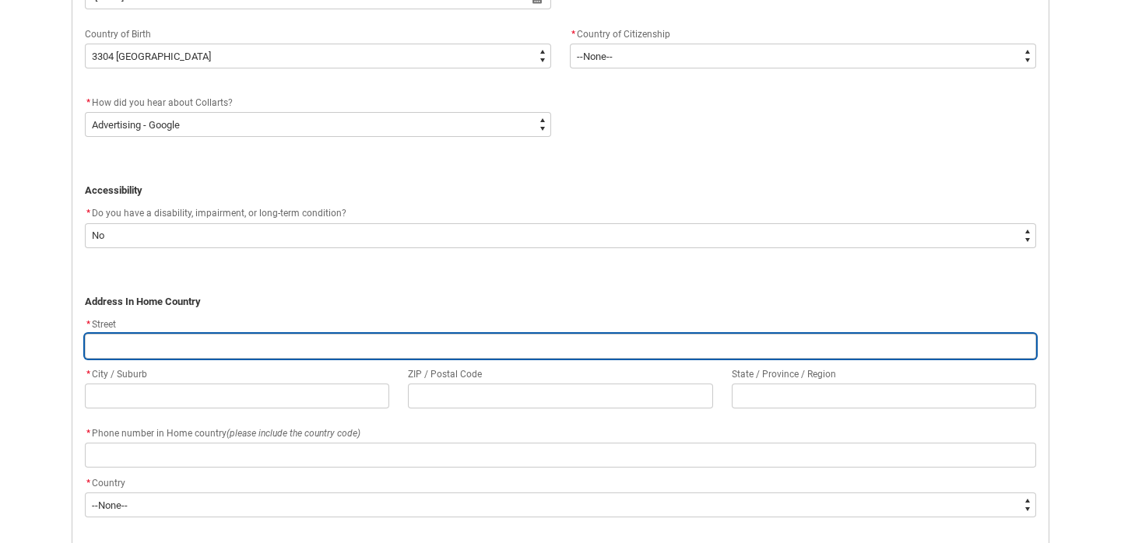
click at [225, 334] on input "REDU_Application_Form_for_Applicant flow" at bounding box center [560, 346] width 951 height 25
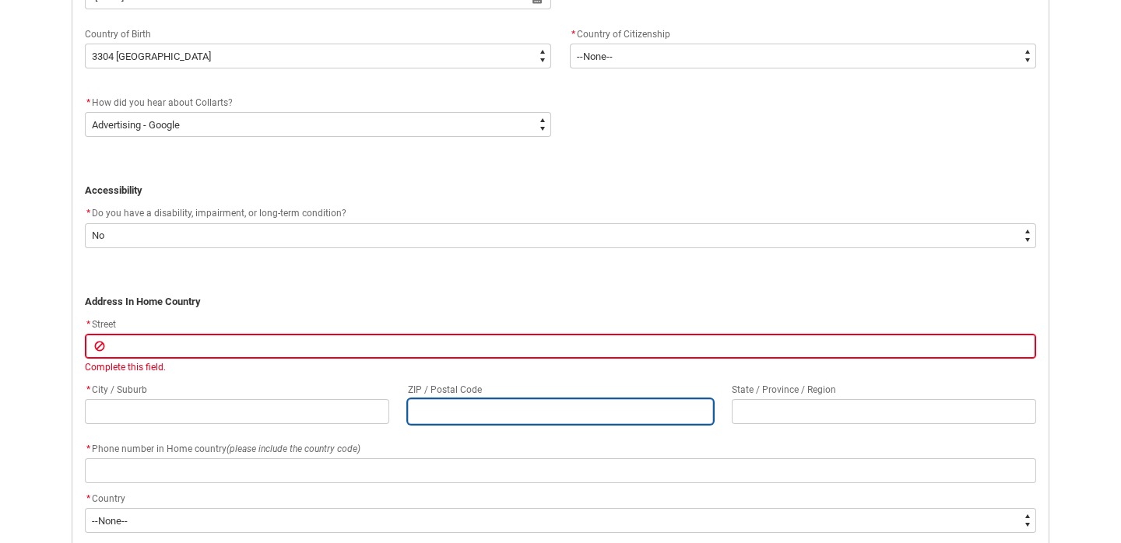
click at [651, 400] on input "REDU_Application_Form_for_Applicant flow" at bounding box center [560, 411] width 304 height 25
type lightning-primitive-input-simple "1"
type input "1"
type lightning-primitive-input-simple "10"
type input "10"
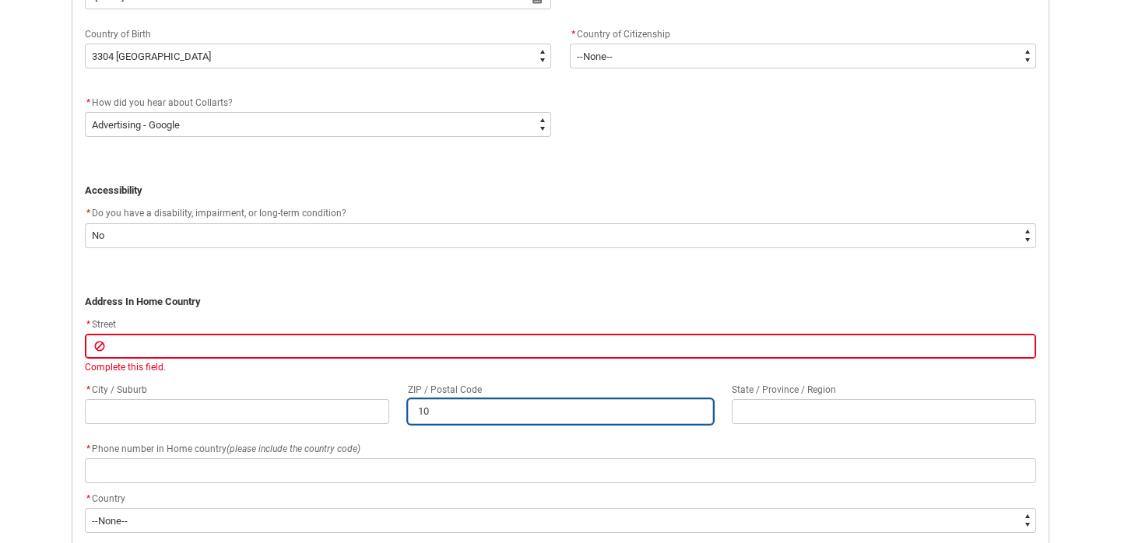
type lightning-primitive-input-simple "106"
type input "106"
type lightning-primitive-input-simple "1068"
type input "1068"
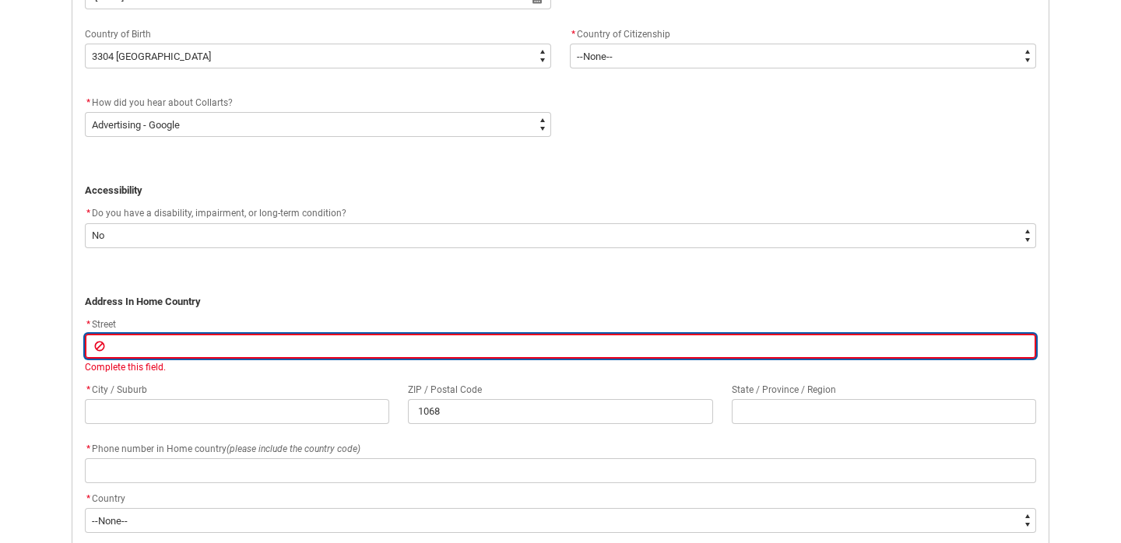
click at [163, 347] on input "REDU_Application_Form_for_Applicant flow" at bounding box center [560, 346] width 951 height 25
type lightning-primitive-input-simple "V"
type input "V"
type lightning-primitive-input-simple "Va"
type input "Va"
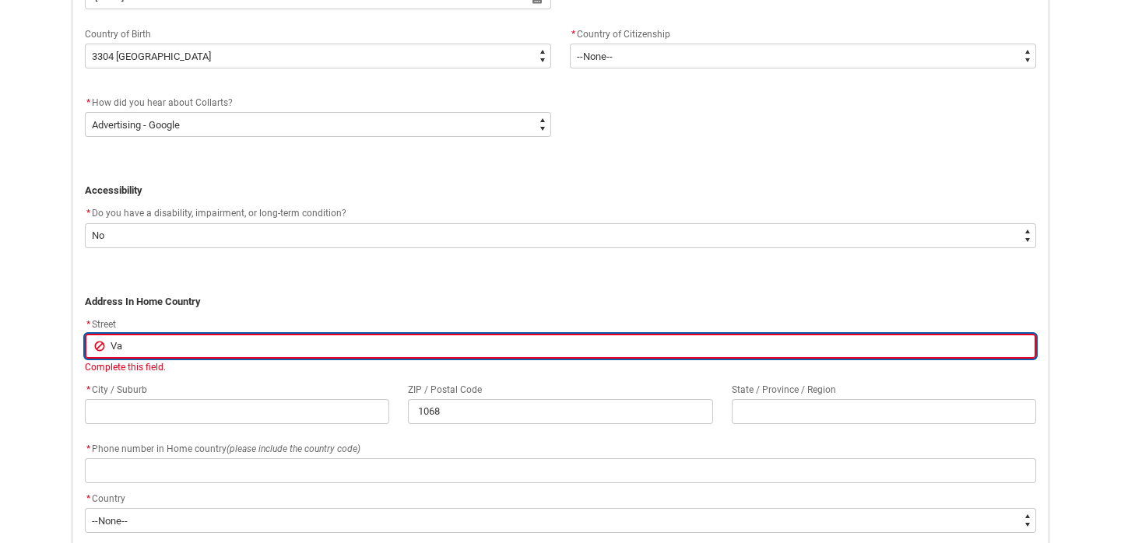
type lightning-primitive-input-simple "Var"
type input "Var"
type lightning-primitive-input-simple "Varo"
type input "Varo"
type lightning-primitive-input-simple "Varos"
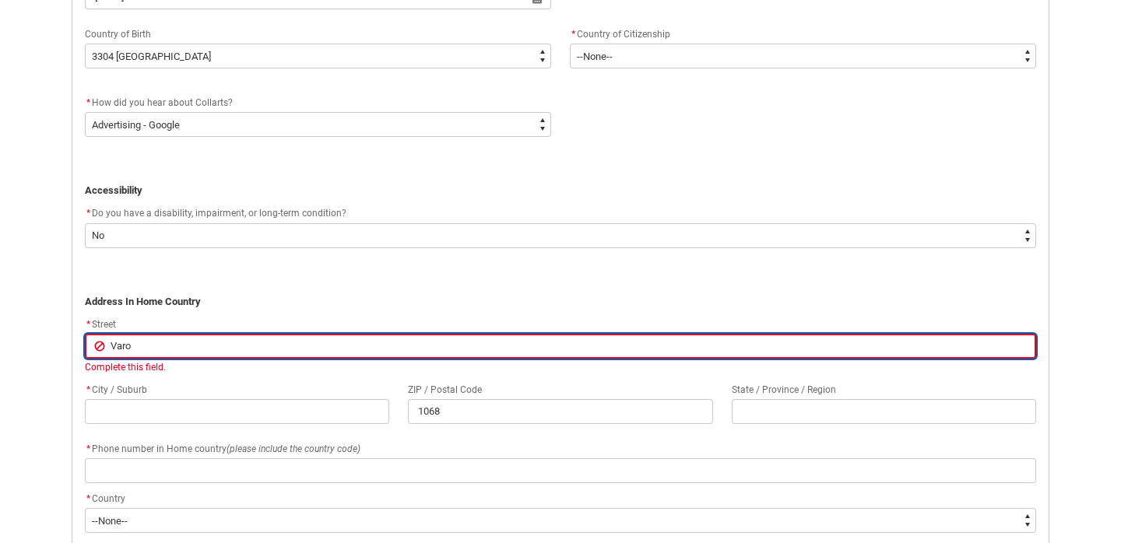
type input "Varos"
type lightning-primitive-input-simple "Varosl"
type input "Varosl"
type lightning-primitive-input-simple "Varosli"
type input "Varosli"
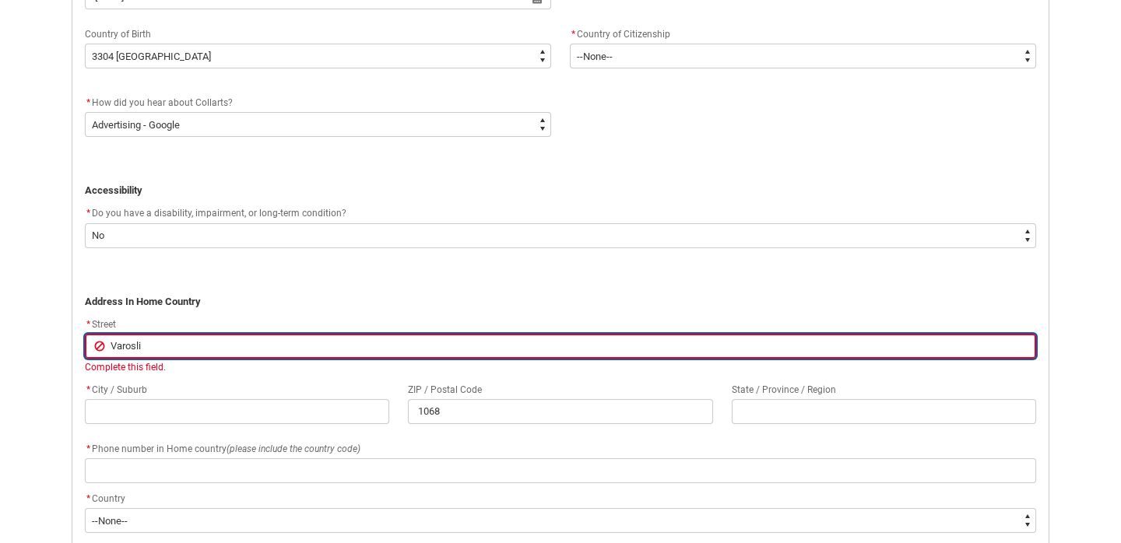
type lightning-primitive-input-simple "Varoslig"
type input "Varoslig"
type lightning-primitive-input-simple "Varosliga"
type input "Varosliga"
type lightning-primitive-input-simple "Varosligae"
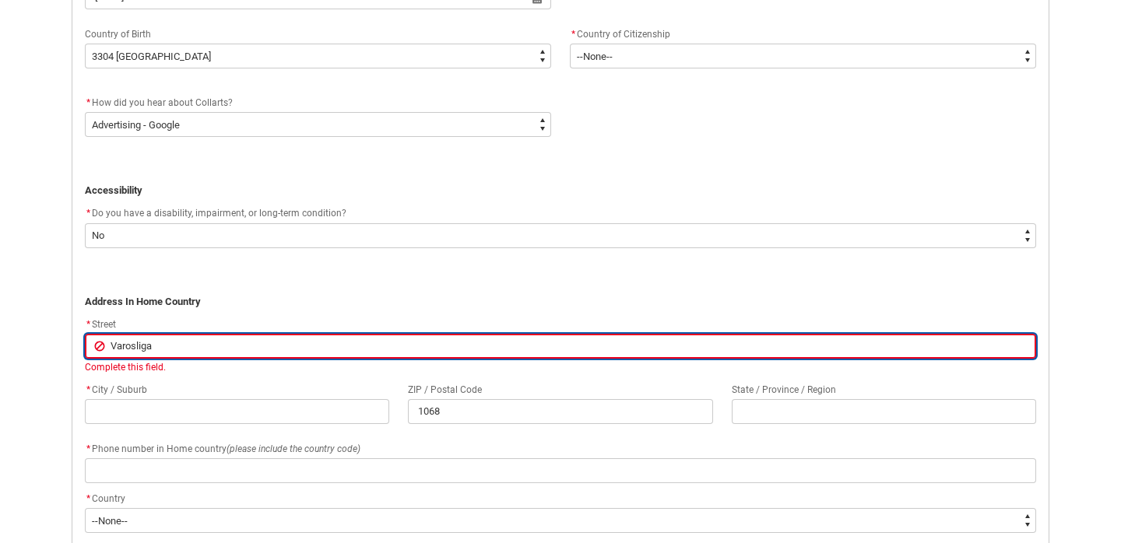
type input "Varosligae"
type lightning-primitive-input-simple "Varosliga"
type input "Varosliga"
type lightning-primitive-input-simple "Varoslig"
type input "Varoslig"
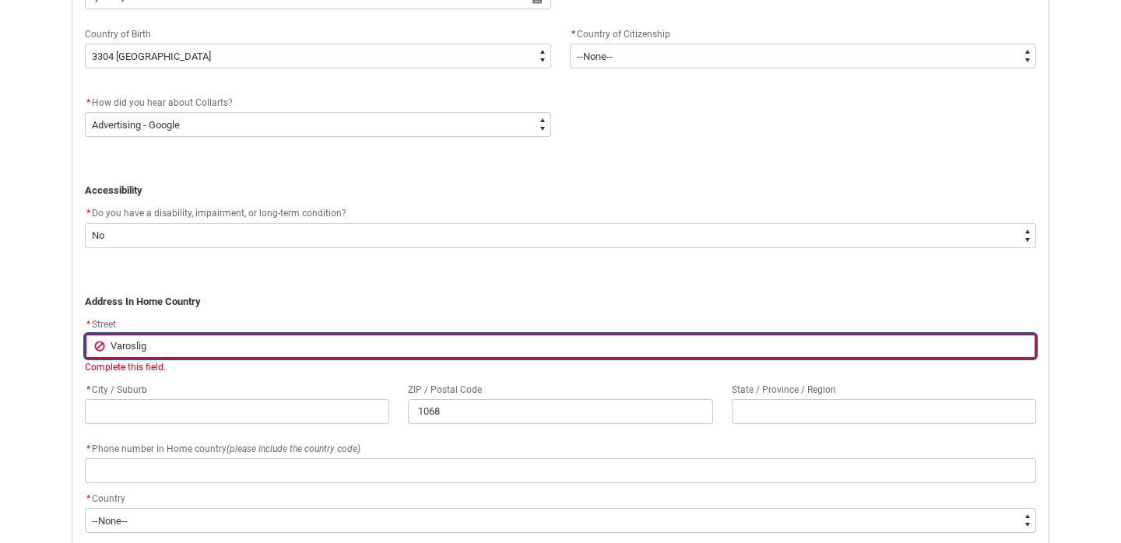
type lightning-primitive-input-simple "Varoslige"
type input "Varoslige"
type lightning-primitive-input-simple "Varosliget"
type input "Varosliget"
type lightning-primitive-input-simple "Varosligeti"
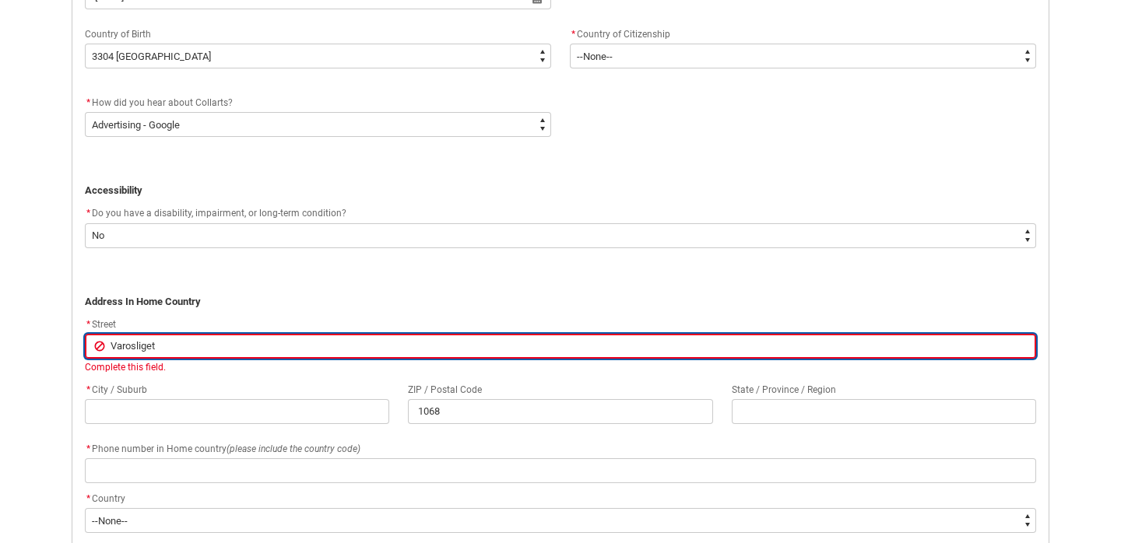
type input "Varosligeti"
type lightning-primitive-input-simple "Varosligeti"
type input "Varosligeti"
type lightning-primitive-input-simple "Varosligeti f"
type input "Varosligeti f"
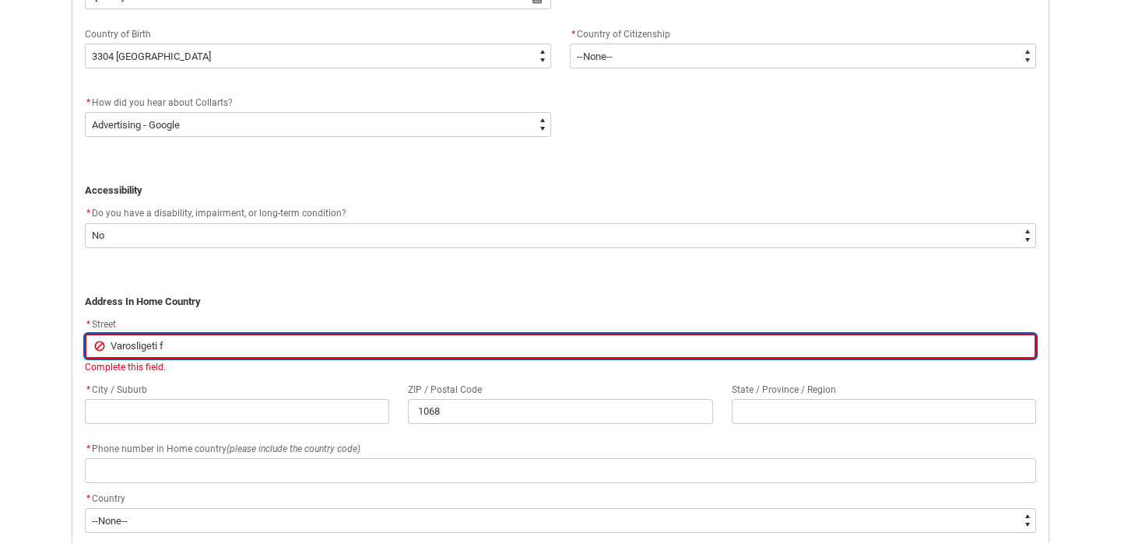
type lightning-primitive-input-simple "Varosligeti fa"
type input "Varosligeti fa"
type lightning-primitive-input-simple "Varosligeti fas"
type input "Varosligeti fas"
type lightning-primitive-input-simple "Varosligeti faso"
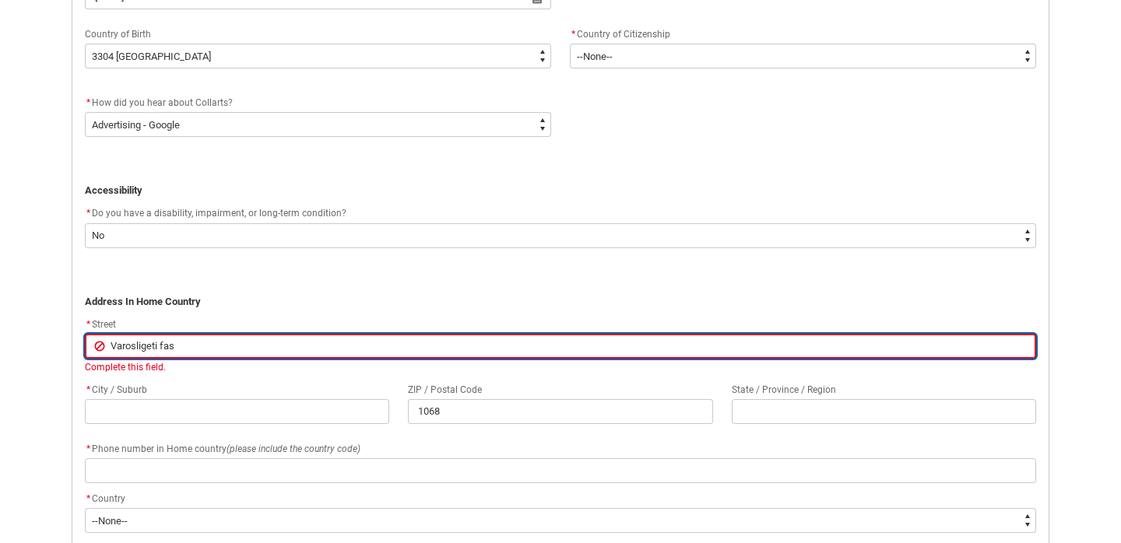
type input "Varosligeti faso"
type lightning-primitive-input-simple "Varosligeti fasor"
type input "Varosligeti fasor"
type lightning-primitive-input-simple "Varosligeti fasor"
type input "Varosligeti fasor"
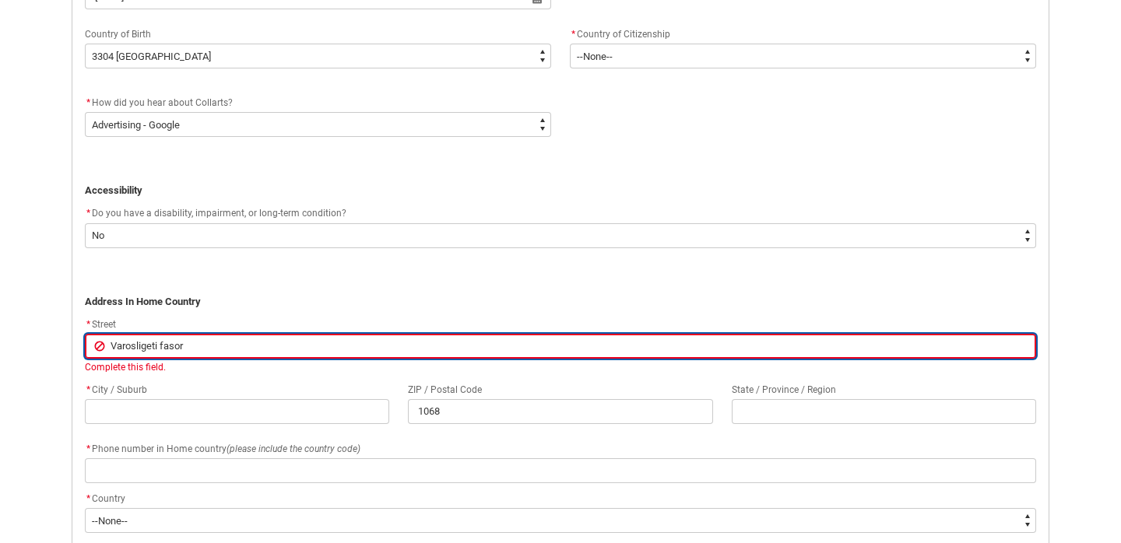
type lightning-primitive-input-simple "Varosligeti fasor 1"
type input "Varosligeti fasor 1"
type lightning-primitive-input-simple "[STREET_ADDRESS]"
type input "[STREET_ADDRESS]"
type lightning-primitive-input-simple "[STREET_ADDRESS]."
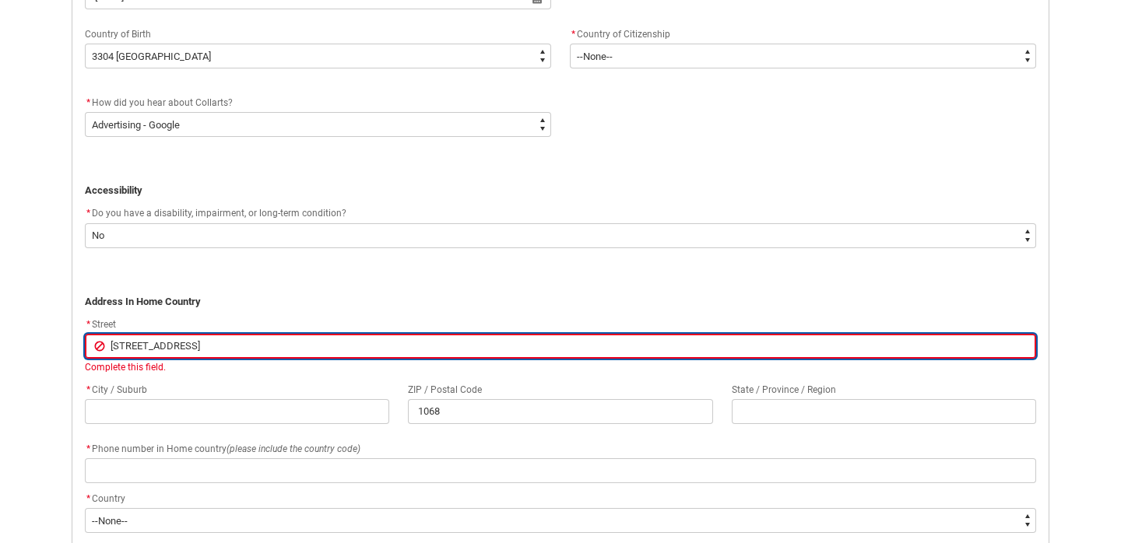
type input "[STREET_ADDRESS]."
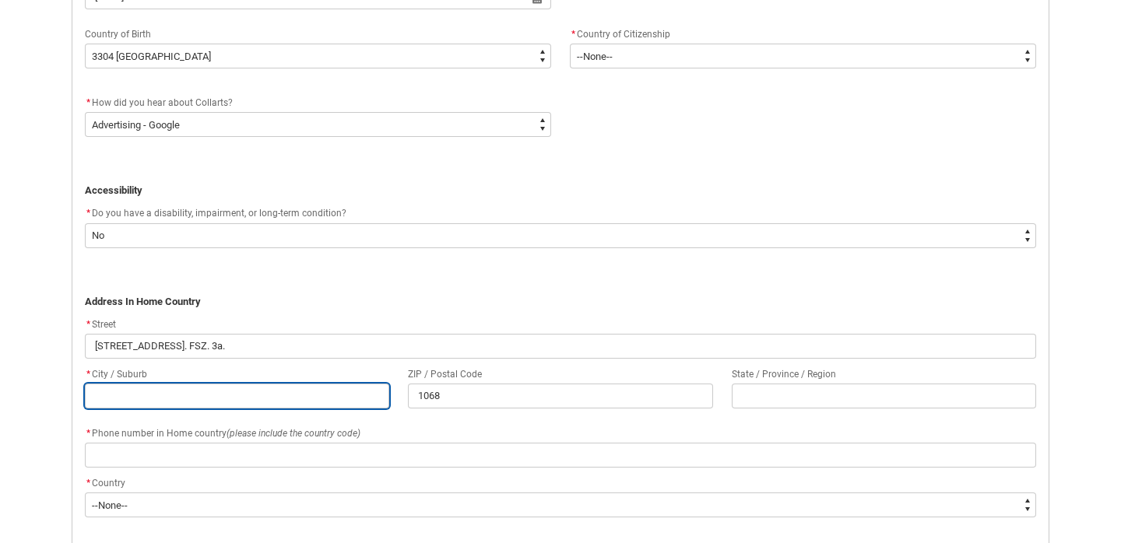
click at [141, 413] on div "* City / Suburb ZIP / Postal Code 1068 State / Province / Region" at bounding box center [560, 394] width 970 height 59
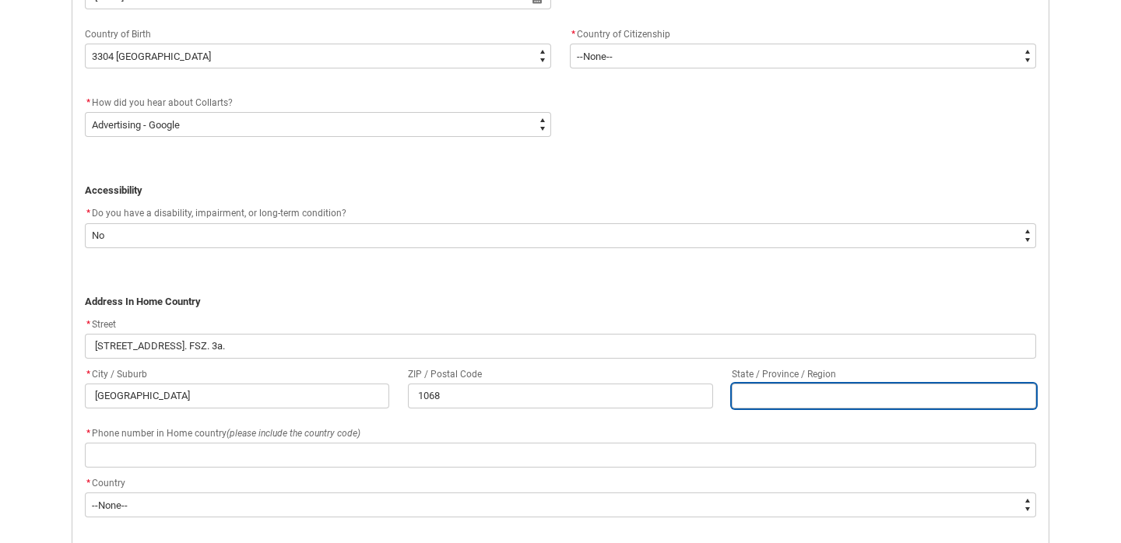
click at [749, 388] on input "REDU_Application_Form_for_Applicant flow" at bounding box center [884, 396] width 304 height 25
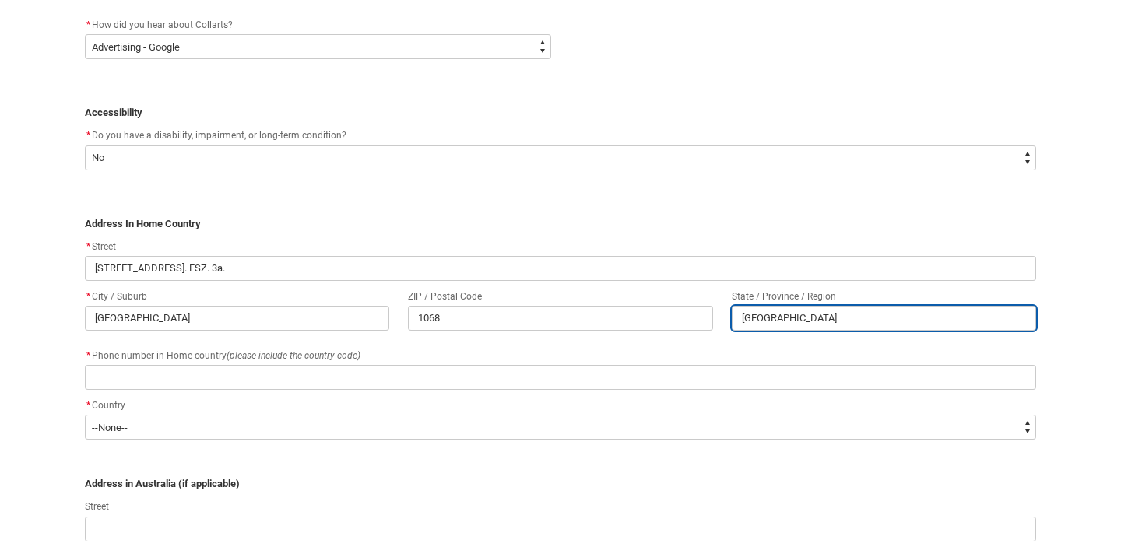
scroll to position [842, 0]
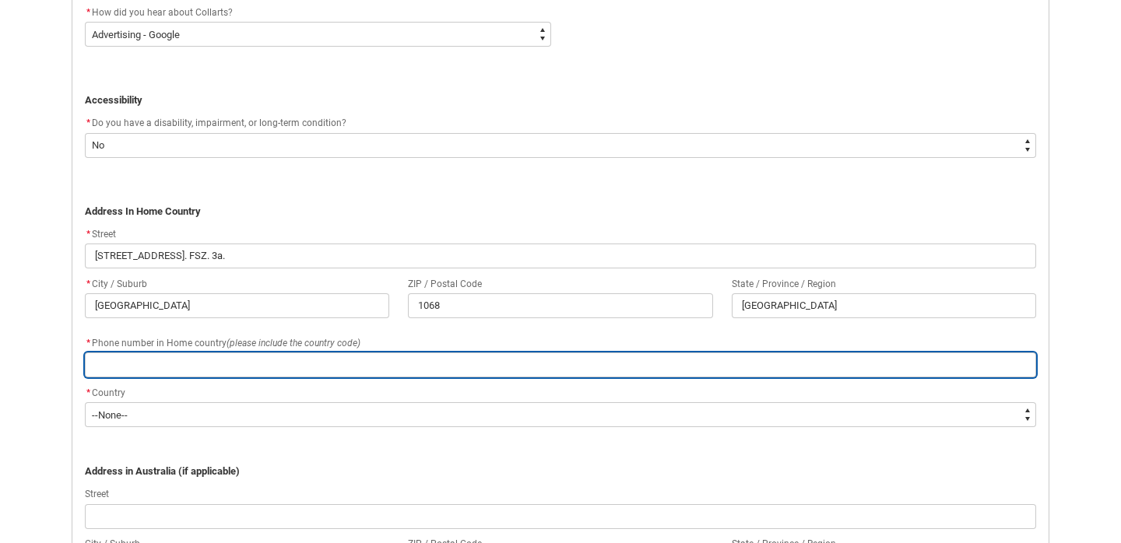
click at [180, 359] on input "REDU_Application_Form_for_Applicant flow" at bounding box center [560, 365] width 951 height 25
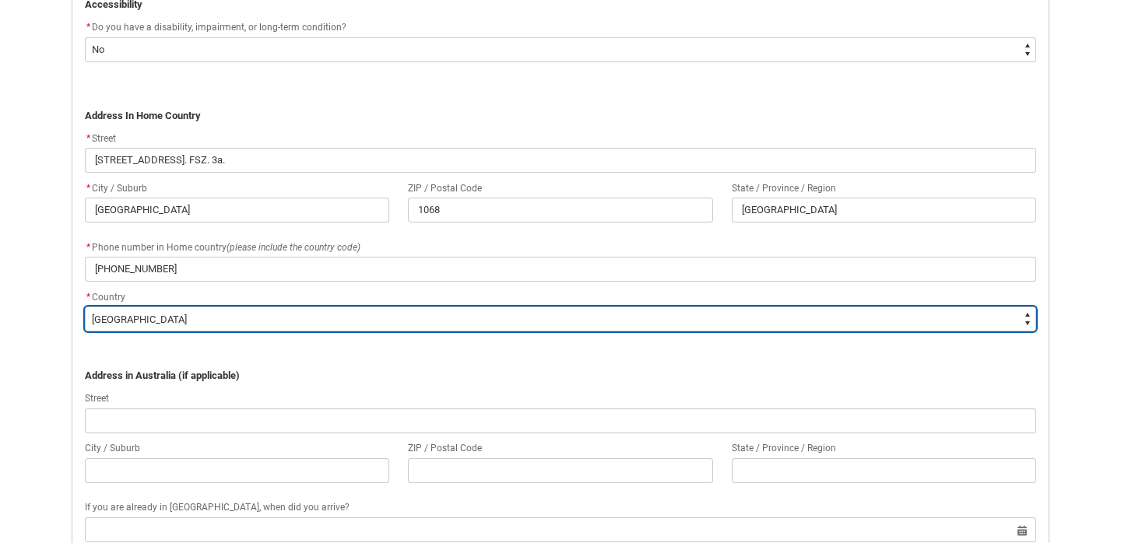
scroll to position [962, 0]
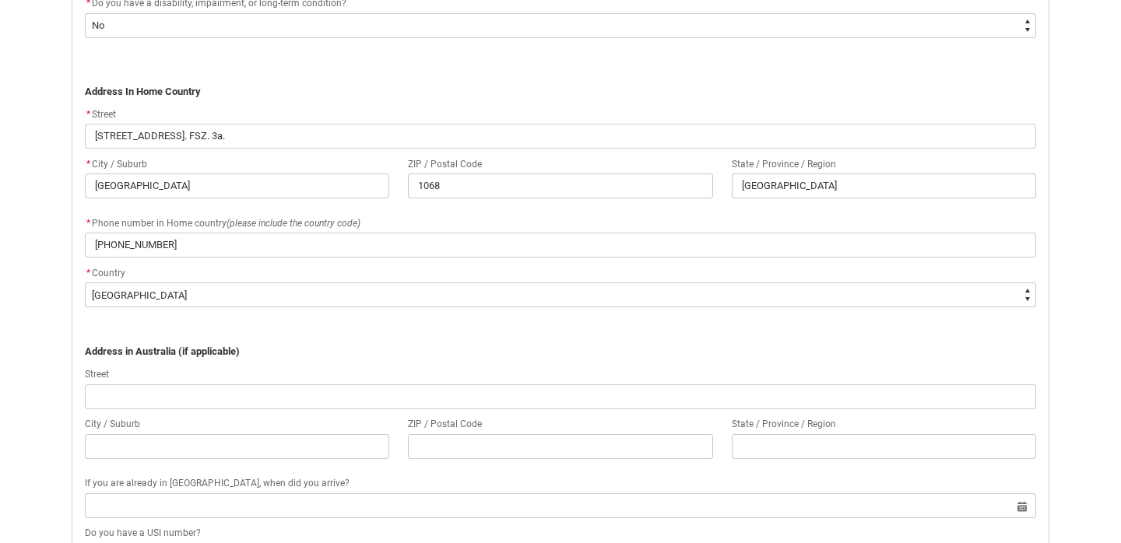
click at [321, 353] on p "﻿Address in [GEOGRAPHIC_DATA] (if applicable)" at bounding box center [560, 352] width 951 height 16
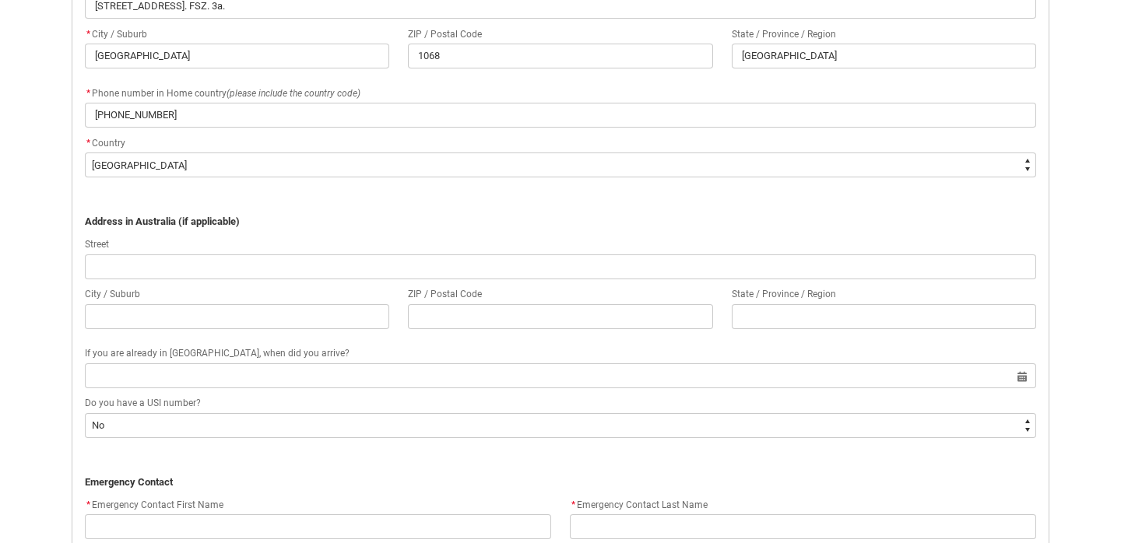
scroll to position [1093, 0]
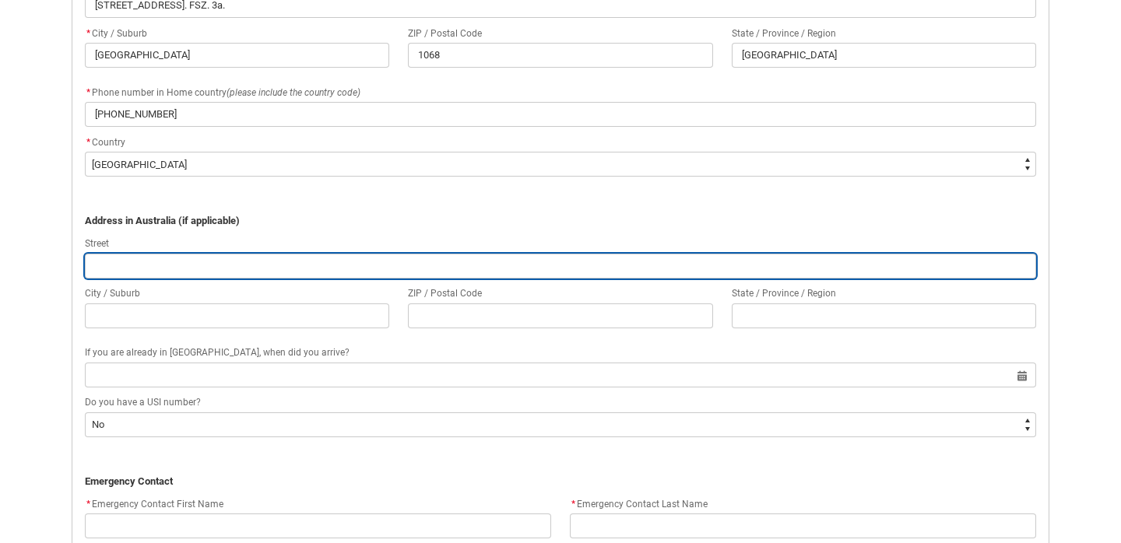
click at [134, 263] on input "REDU_Application_Form_for_Applicant flow" at bounding box center [560, 266] width 951 height 25
click at [268, 254] on input "REDU_Application_Form_for_Applicant flow" at bounding box center [560, 266] width 951 height 25
click at [263, 256] on input "REDU_Application_Form_for_Applicant flow" at bounding box center [560, 266] width 951 height 25
click at [98, 259] on input "River Esplanade" at bounding box center [560, 266] width 951 height 25
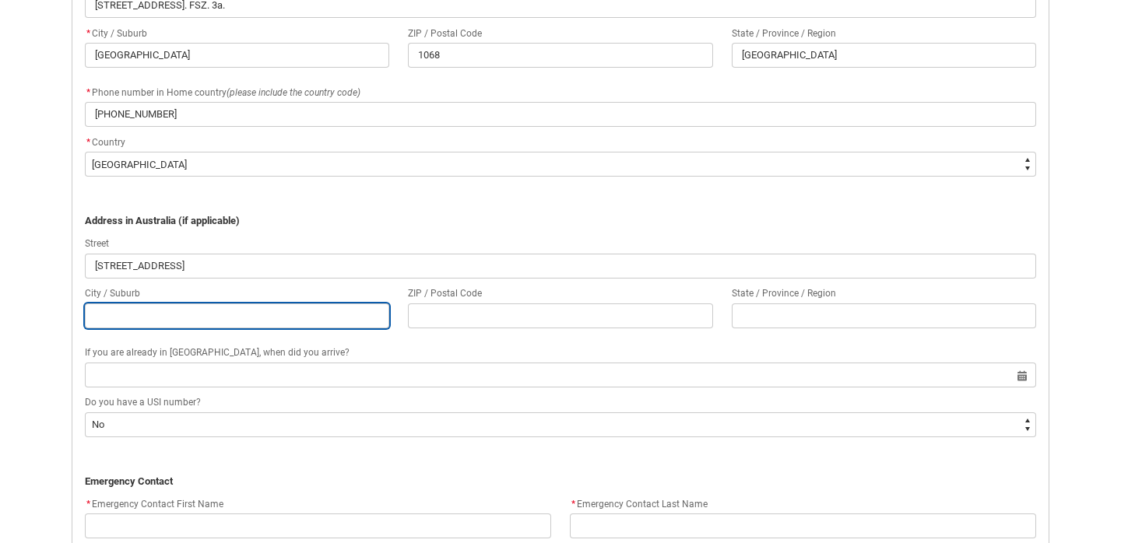
click at [104, 305] on input "REDU_Application_Form_for_Applicant flow" at bounding box center [237, 316] width 304 height 25
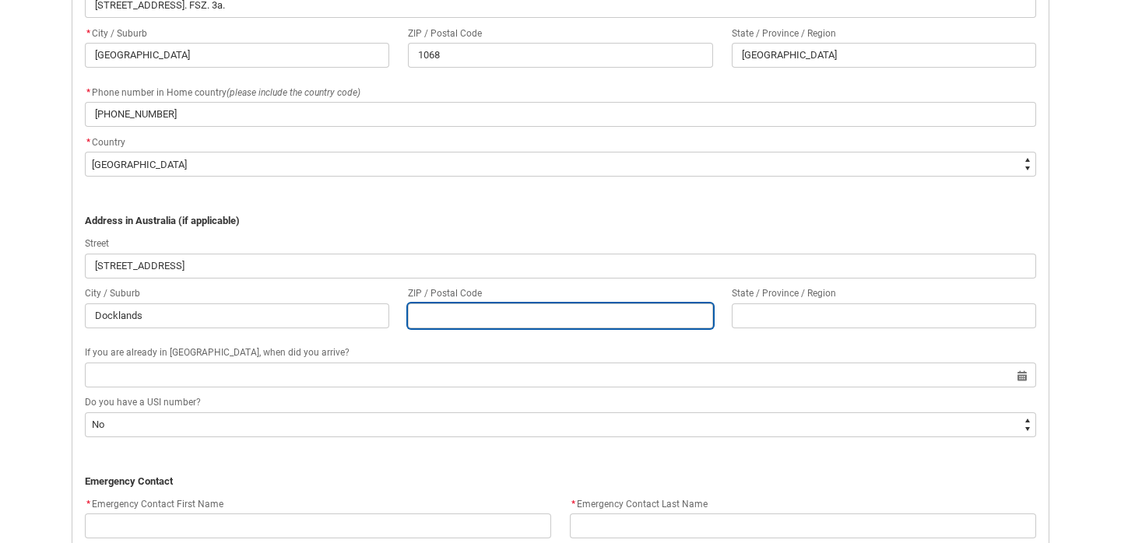
click at [472, 307] on input "REDU_Application_Form_for_Applicant flow" at bounding box center [560, 316] width 304 height 25
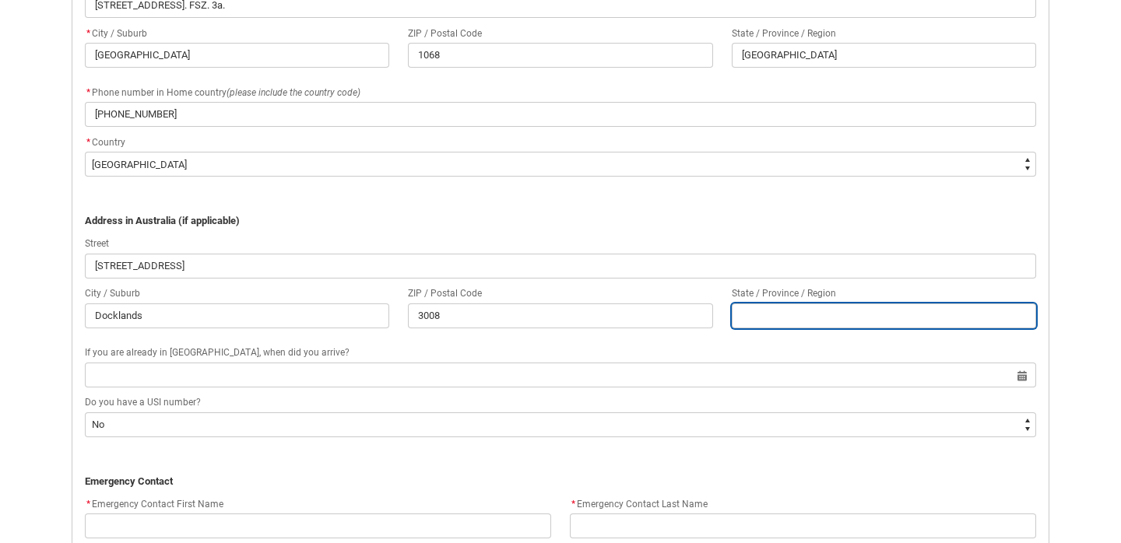
click at [781, 311] on input "REDU_Application_Form_for_Applicant flow" at bounding box center [884, 316] width 304 height 25
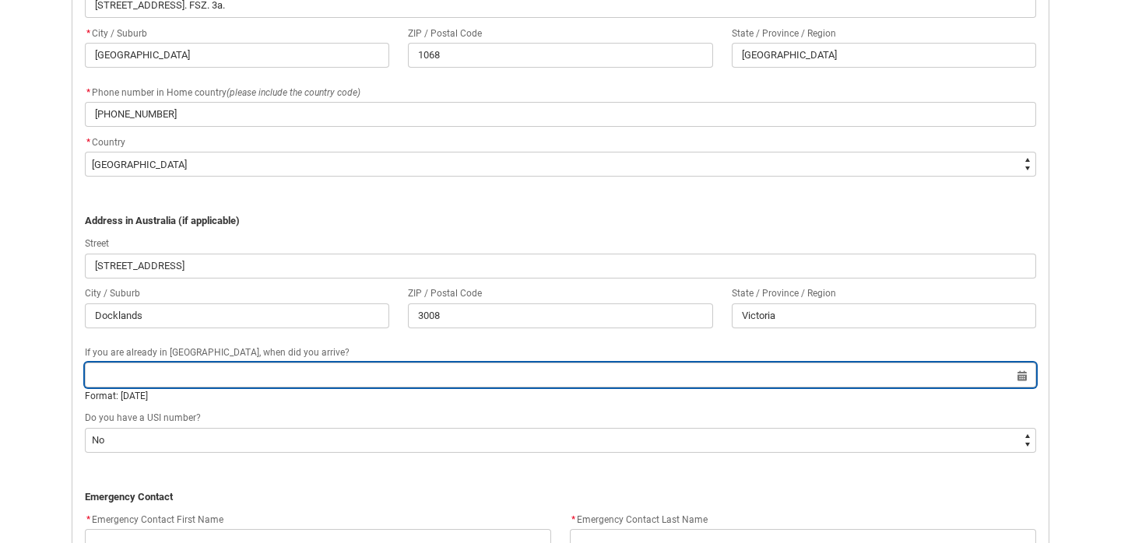
click at [174, 375] on input "REDU_Application_Form_for_Applicant flow" at bounding box center [560, 375] width 951 height 25
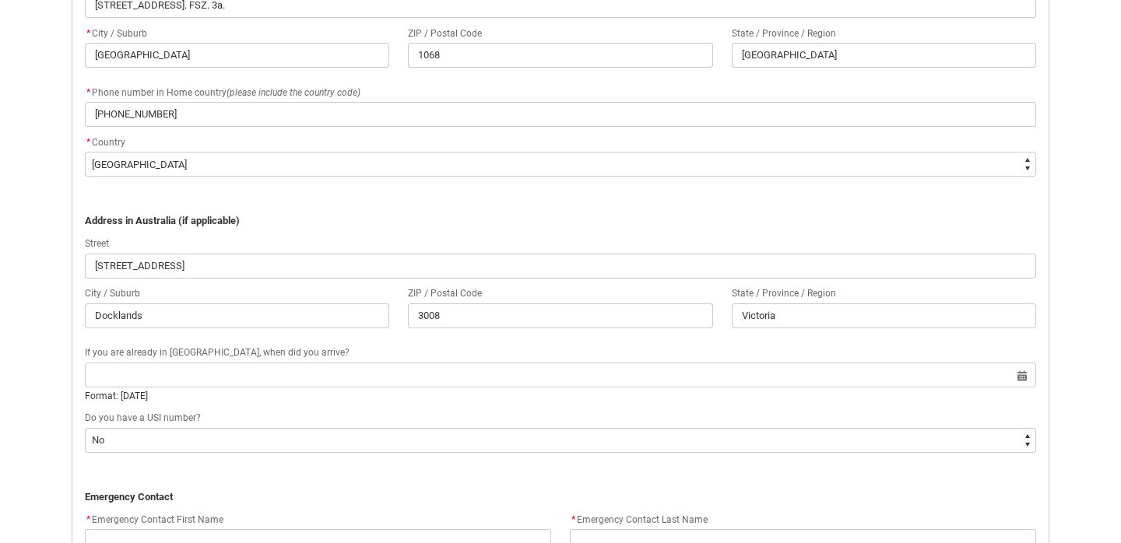
click at [237, 474] on p "REDU_Application_Form_for_Applicant flow" at bounding box center [560, 482] width 951 height 16
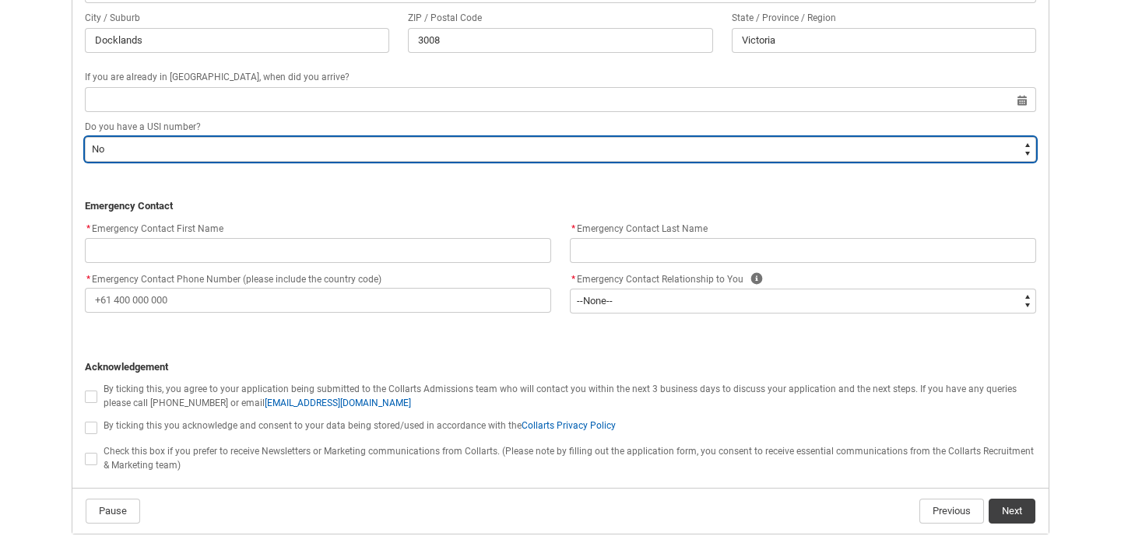
scroll to position [1372, 0]
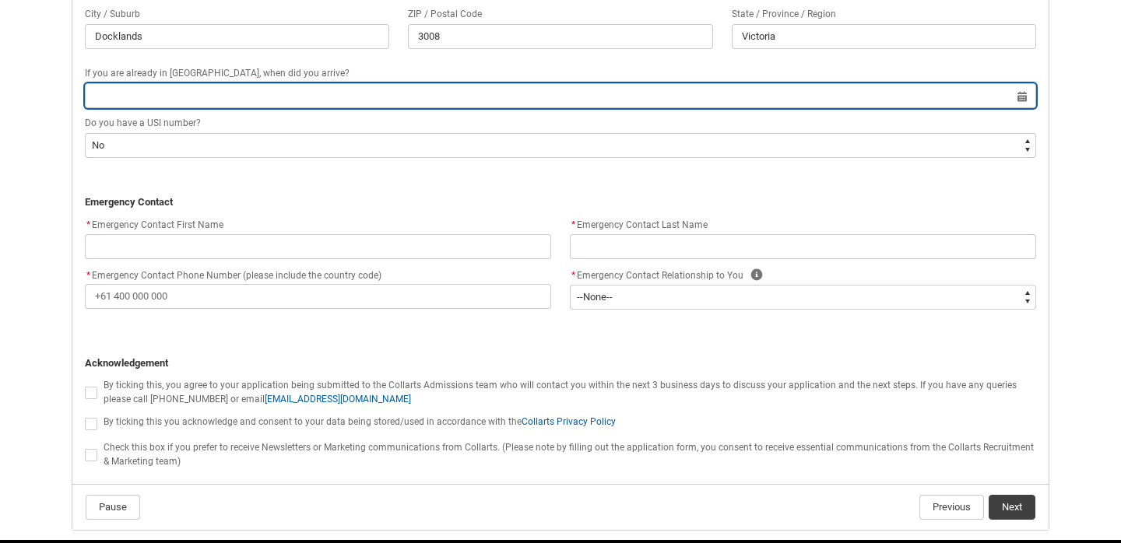
click at [155, 90] on input "REDU_Application_Form_for_Applicant flow" at bounding box center [560, 95] width 951 height 25
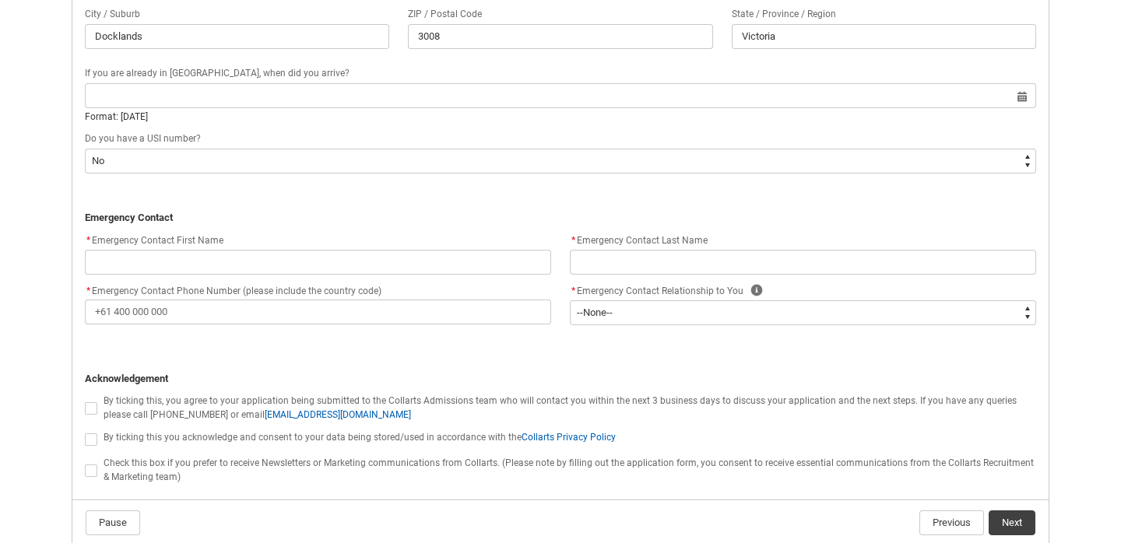
click at [182, 202] on p "REDU_Application_Form_for_Applicant flow" at bounding box center [560, 203] width 951 height 16
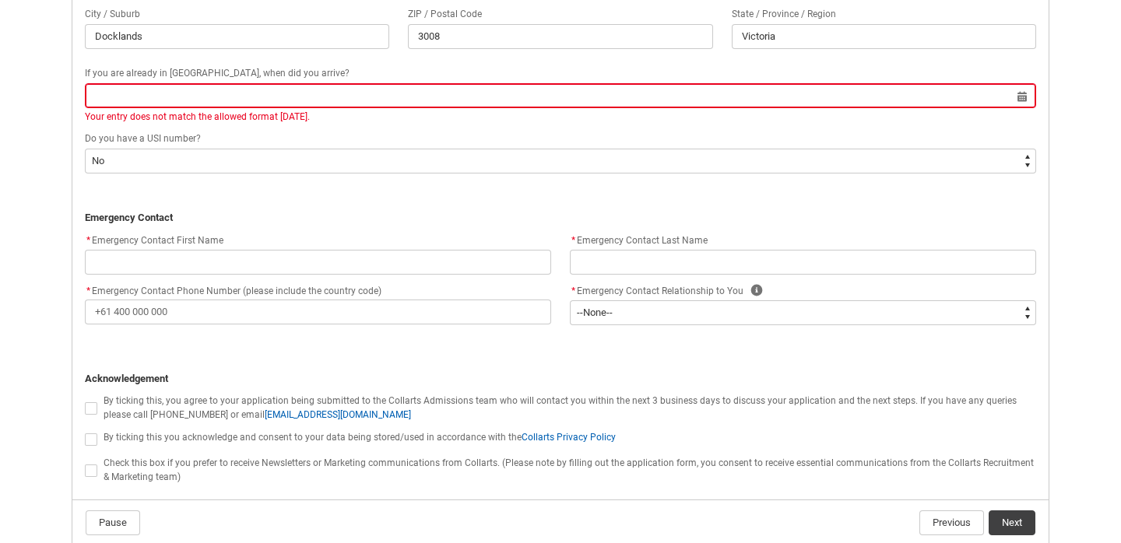
click at [219, 235] on span "* Emergency Contact First Name" at bounding box center [154, 240] width 139 height 11
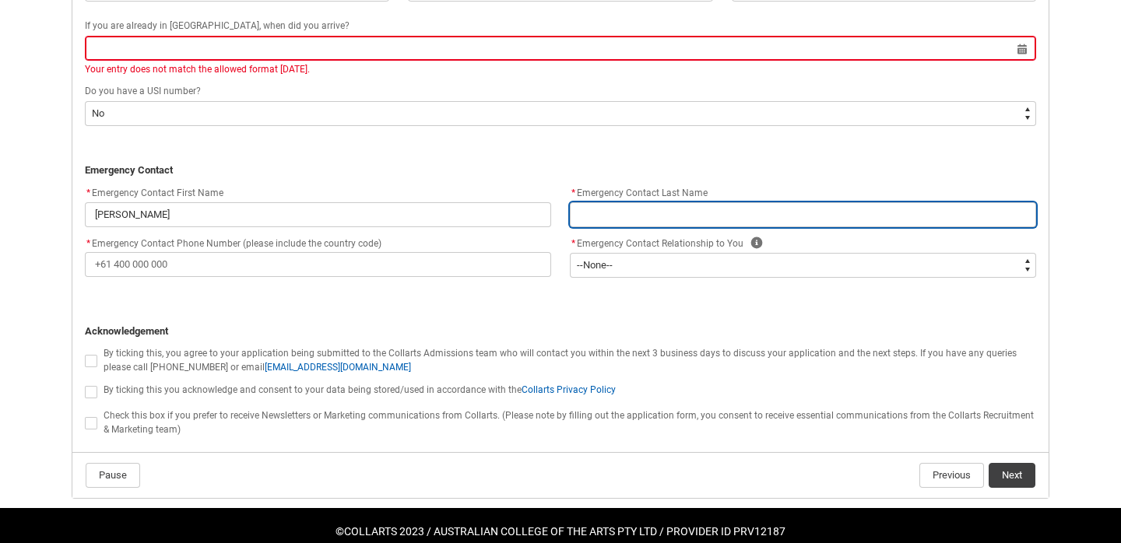
click at [634, 202] on input "REDU_Application_Form_for_Applicant flow" at bounding box center [803, 214] width 466 height 25
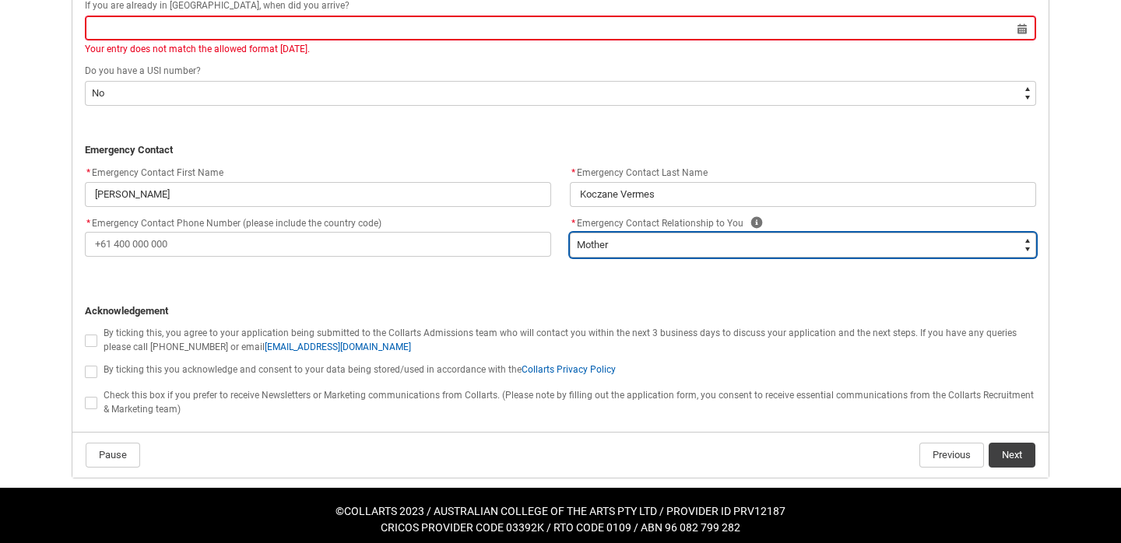
scroll to position [1438, 0]
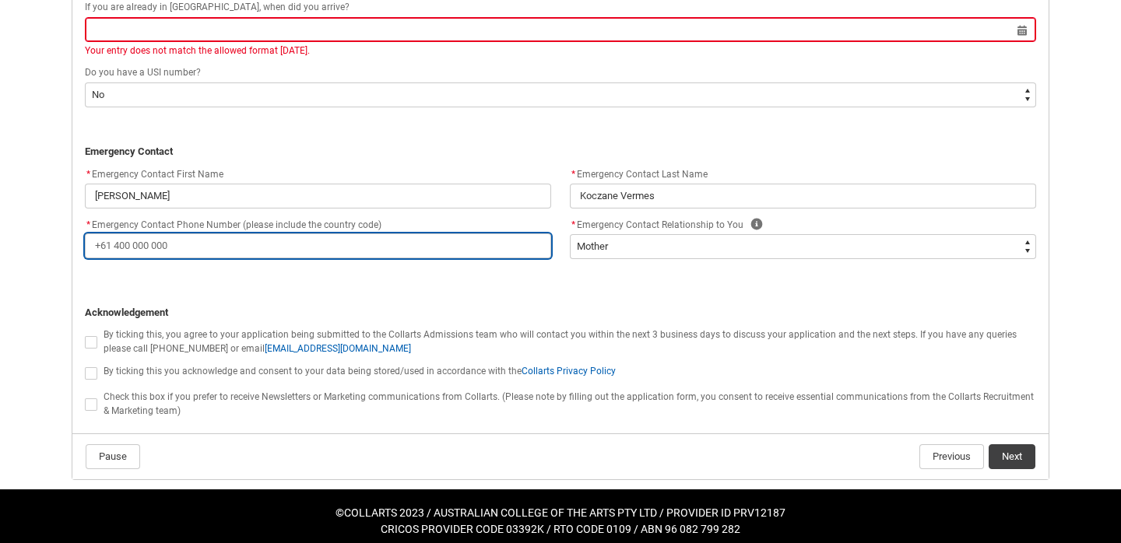
click at [225, 233] on input "* Emergency Contact Phone Number (please include the country code)" at bounding box center [318, 245] width 466 height 25
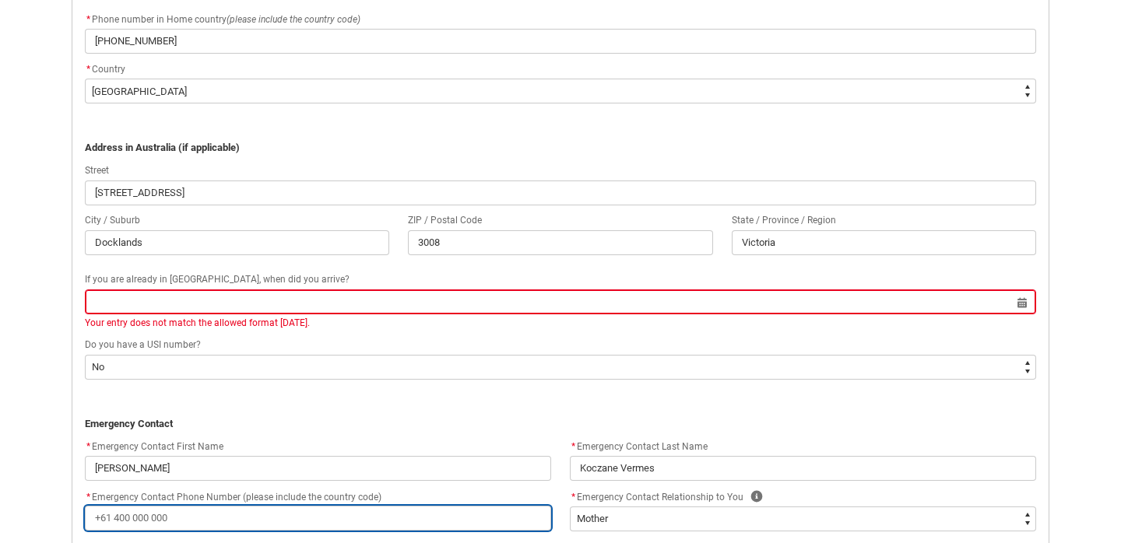
scroll to position [1163, 0]
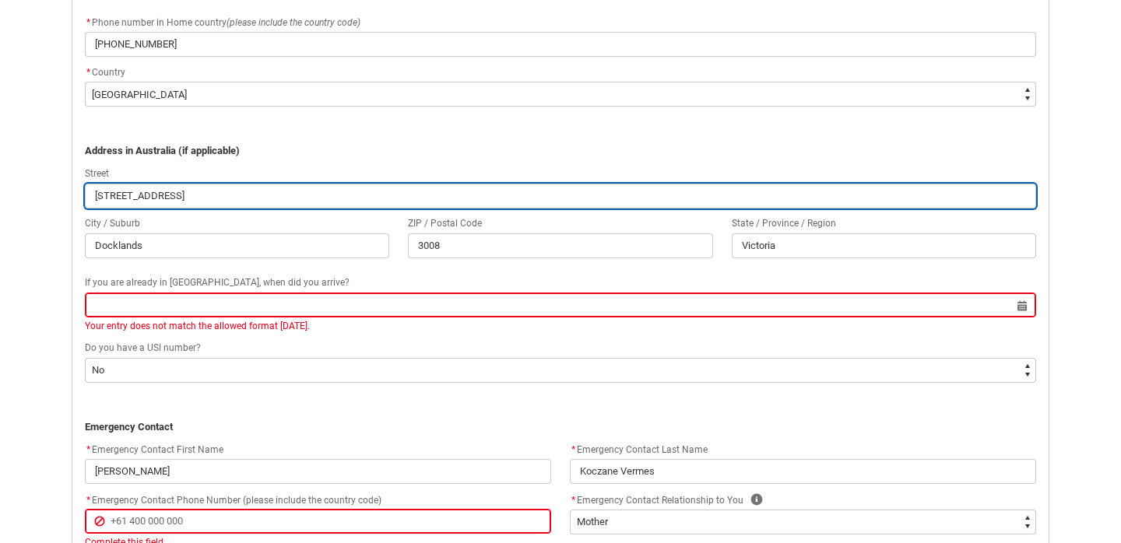
click at [107, 193] on input "[STREET_ADDRESS]" at bounding box center [560, 196] width 951 height 25
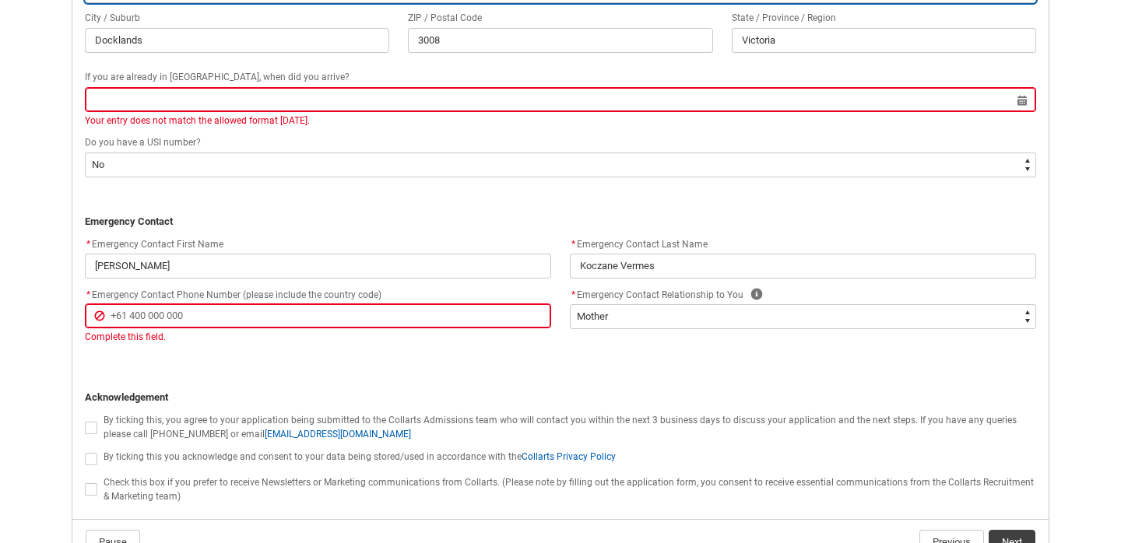
scroll to position [1366, 0]
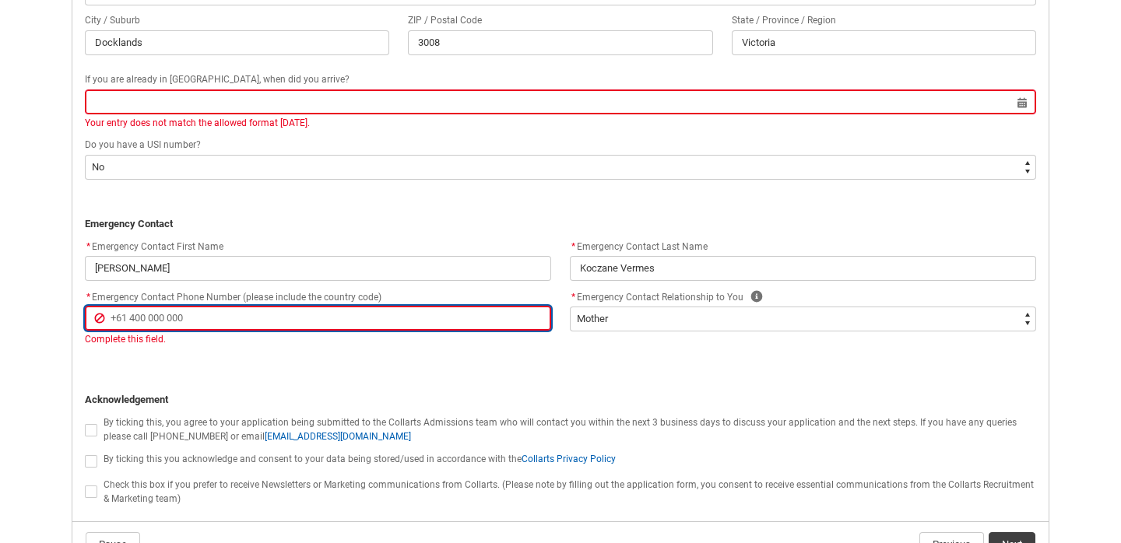
click at [166, 315] on input "* Emergency Contact Phone Number (please include the country code)" at bounding box center [318, 318] width 466 height 25
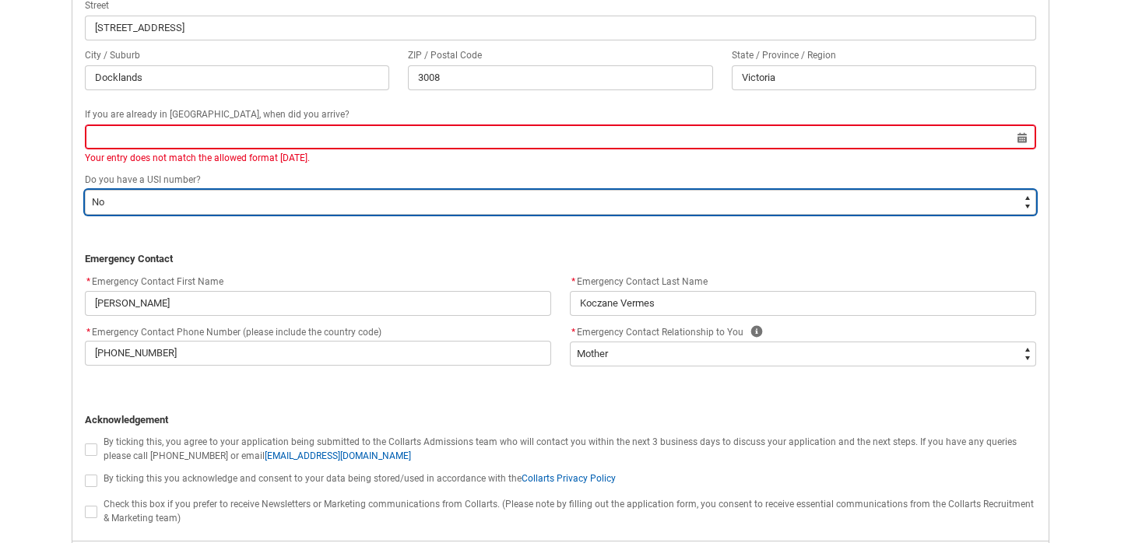
scroll to position [1438, 0]
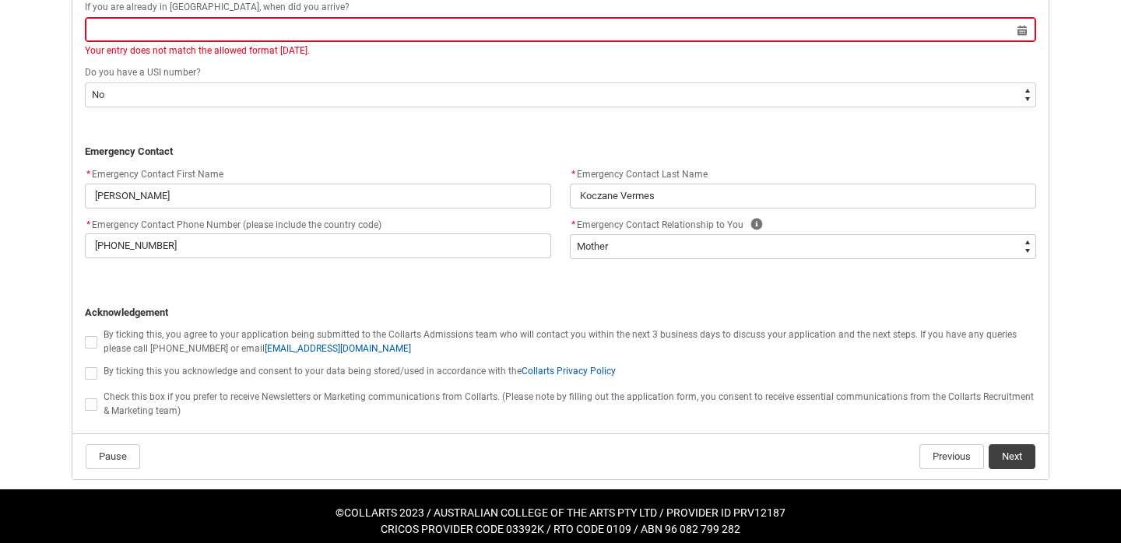
click at [131, 366] on span "By ticking this you acknowledge and consent to your data being stored/used in a…" at bounding box center [360, 371] width 512 height 11
click at [93, 336] on span "REDU_Application_Form_for_Applicant flow" at bounding box center [91, 342] width 12 height 12
click at [85, 334] on input "REDU_Application_Form_for_Applicant flow" at bounding box center [84, 333] width 1 height 1
click at [1023, 444] on button "Next" at bounding box center [1011, 456] width 47 height 25
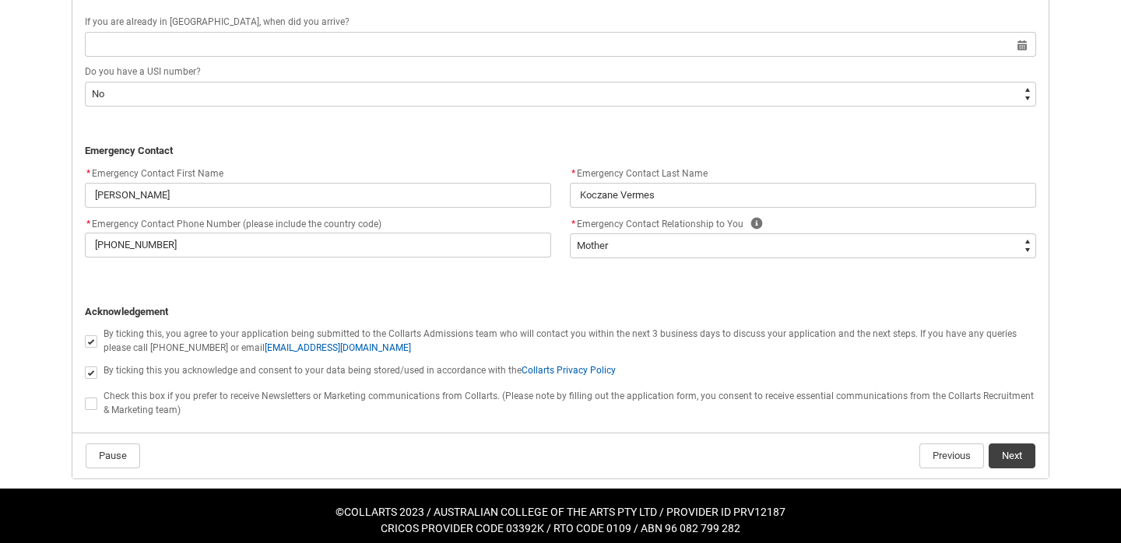
scroll to position [1443, 0]
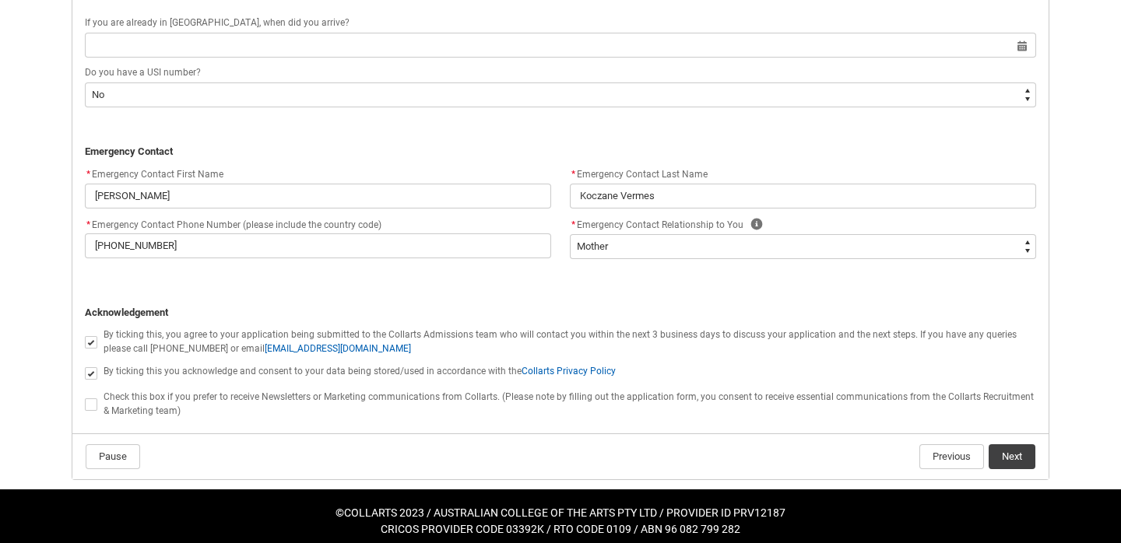
click at [1004, 444] on button "Next" at bounding box center [1011, 456] width 47 height 25
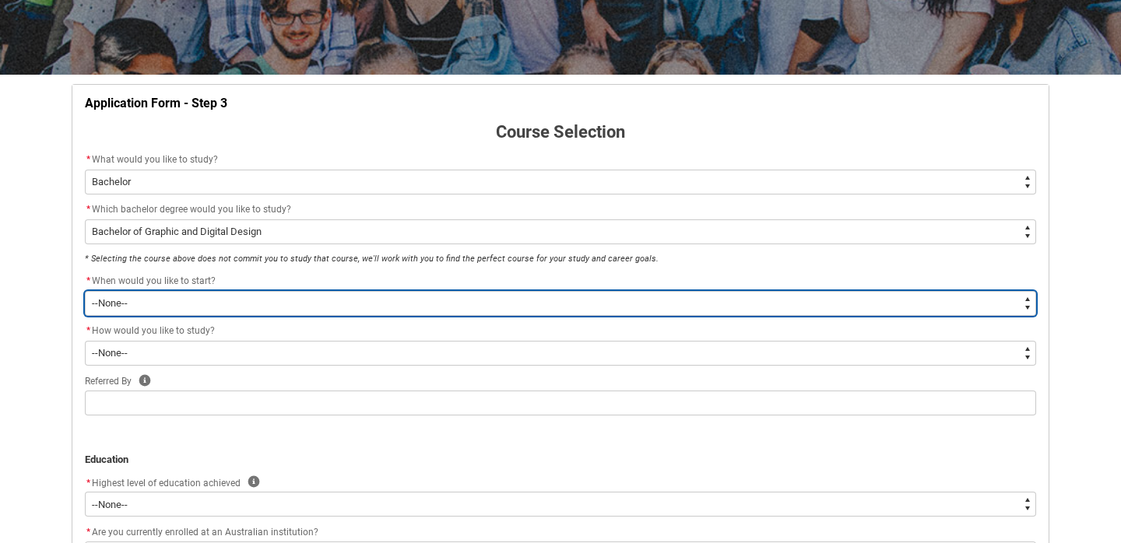
scroll to position [241, 0]
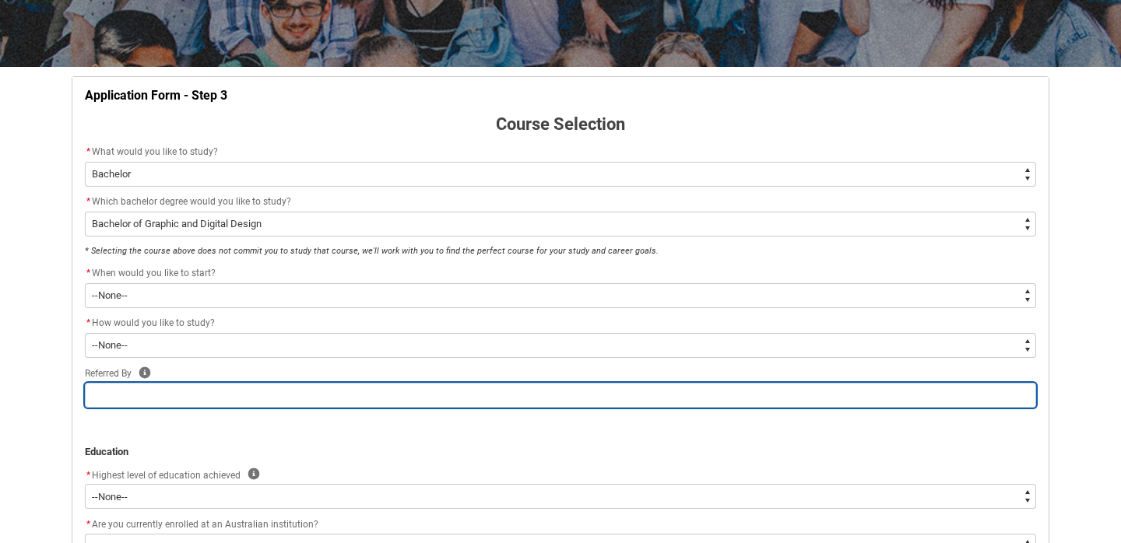
click at [106, 385] on input "REDU_Application_Form_for_Applicant flow" at bounding box center [560, 395] width 951 height 25
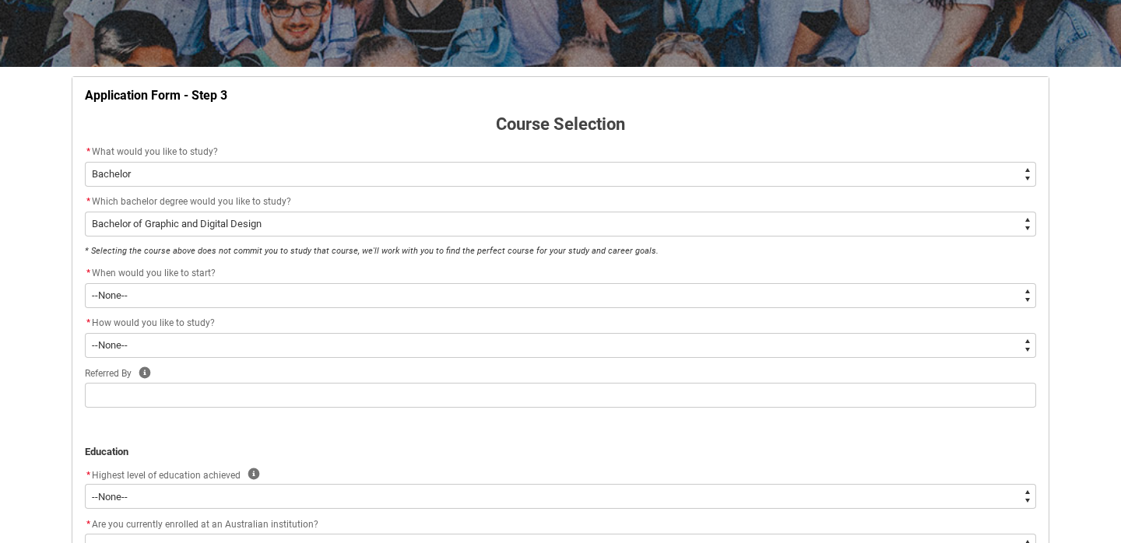
click at [139, 328] on span "How would you like to study?" at bounding box center [153, 323] width 123 height 11
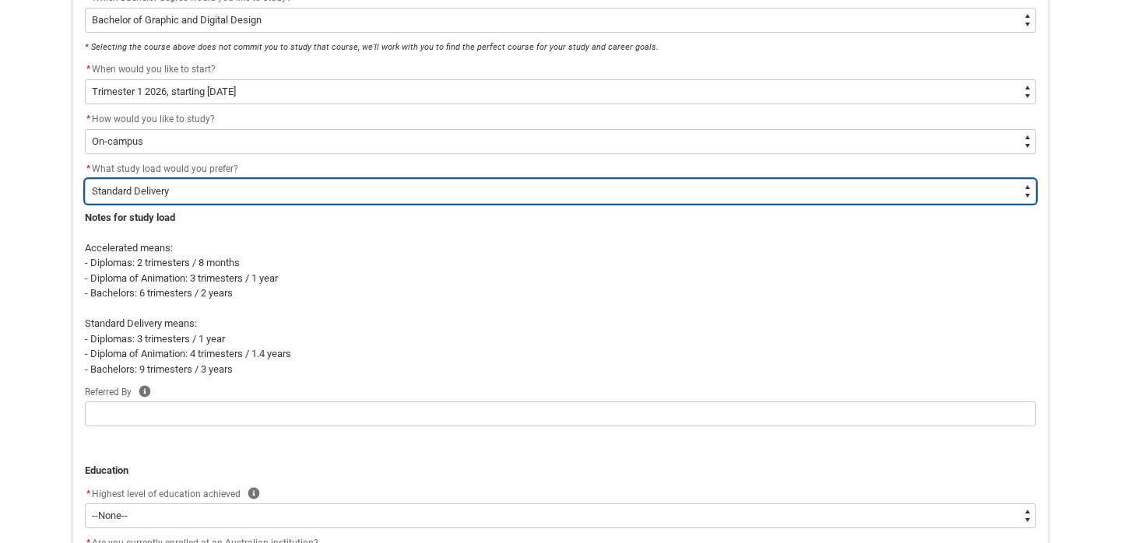
scroll to position [447, 0]
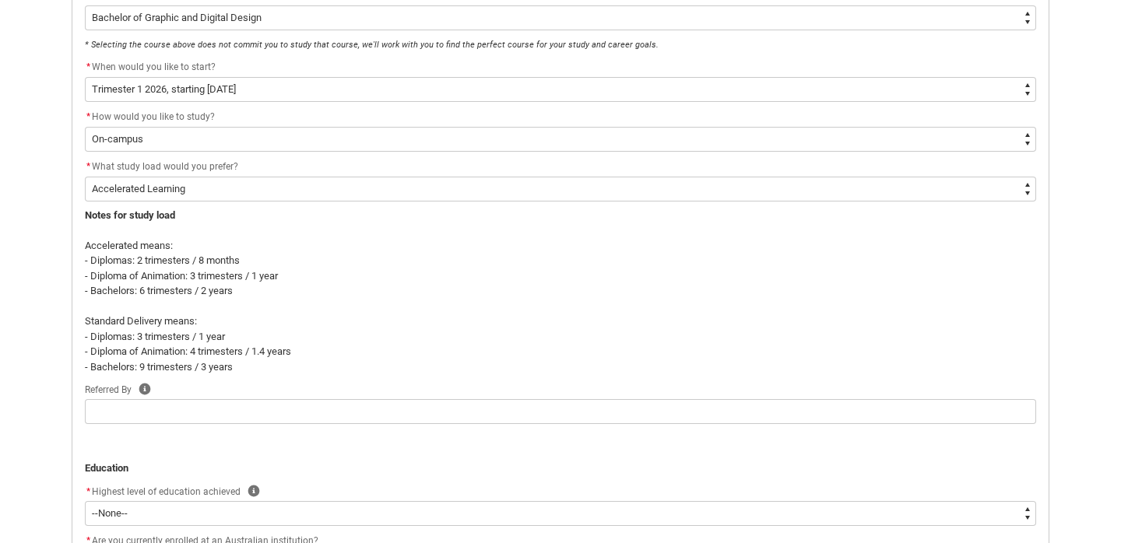
click at [86, 265] on p "- Diplomas: 2 trimesters / 8 months" at bounding box center [560, 261] width 951 height 16
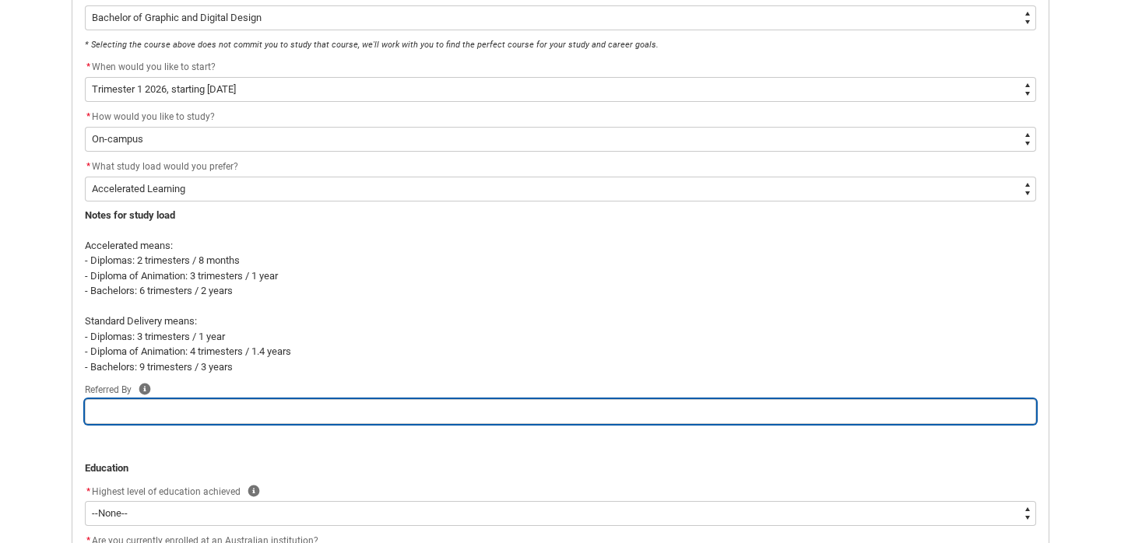
click at [165, 406] on input "REDU_Application_Form_for_Applicant flow" at bounding box center [560, 411] width 951 height 25
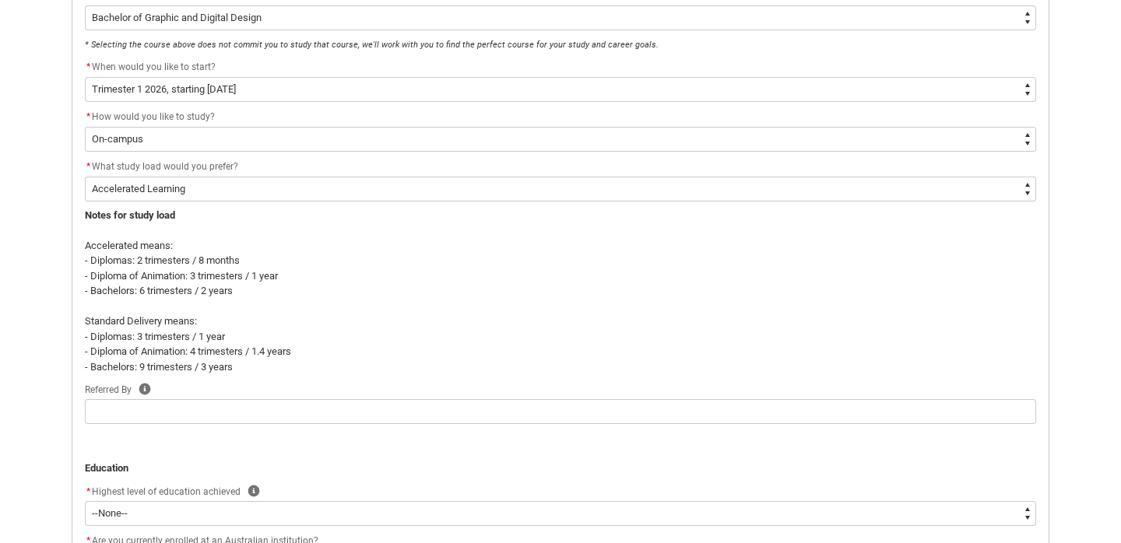
click at [130, 454] on p "REDU_Application_Form_for_Applicant flow" at bounding box center [560, 454] width 951 height 16
click at [151, 387] on icon "REDU_Application_Form_for_Applicant flow" at bounding box center [145, 390] width 12 height 12
click at [253, 339] on icon "REDU_Application_Form_for_Applicant flow" at bounding box center [246, 341] width 19 height 19
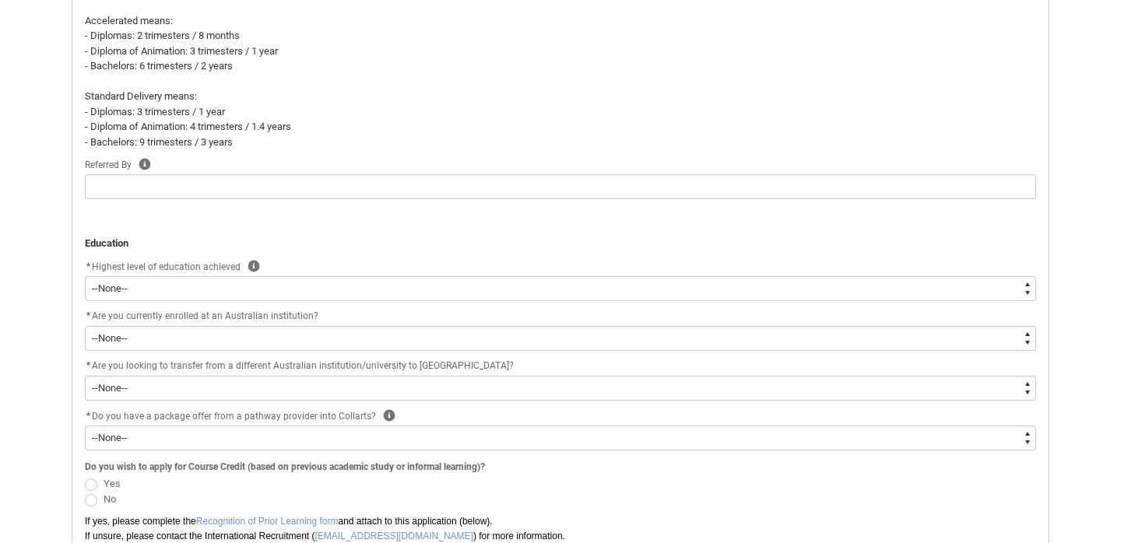
scroll to position [692, 0]
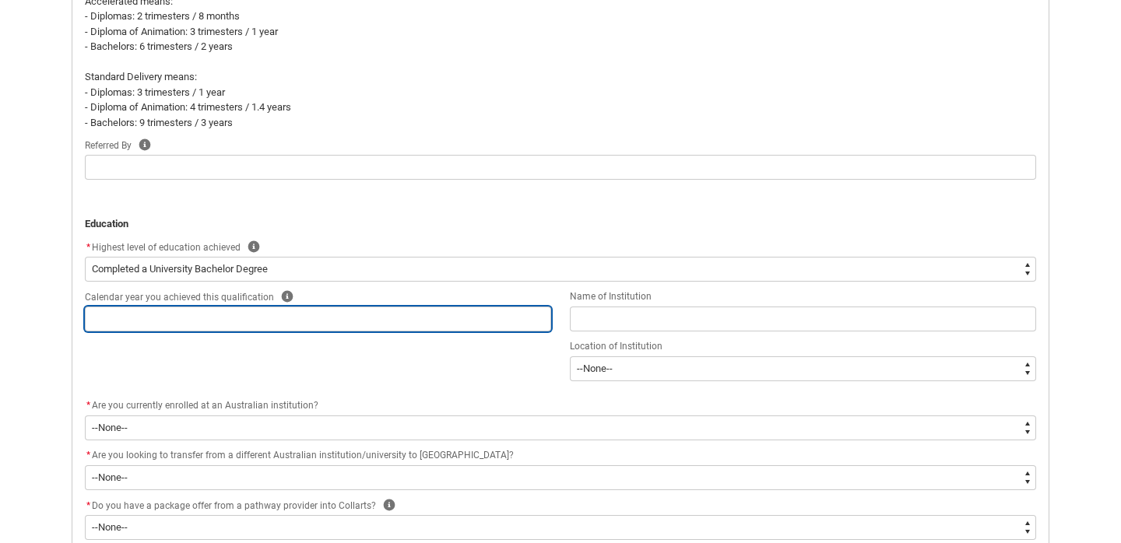
click at [162, 307] on input "REDU_Application_Form_for_Applicant flow" at bounding box center [318, 319] width 466 height 25
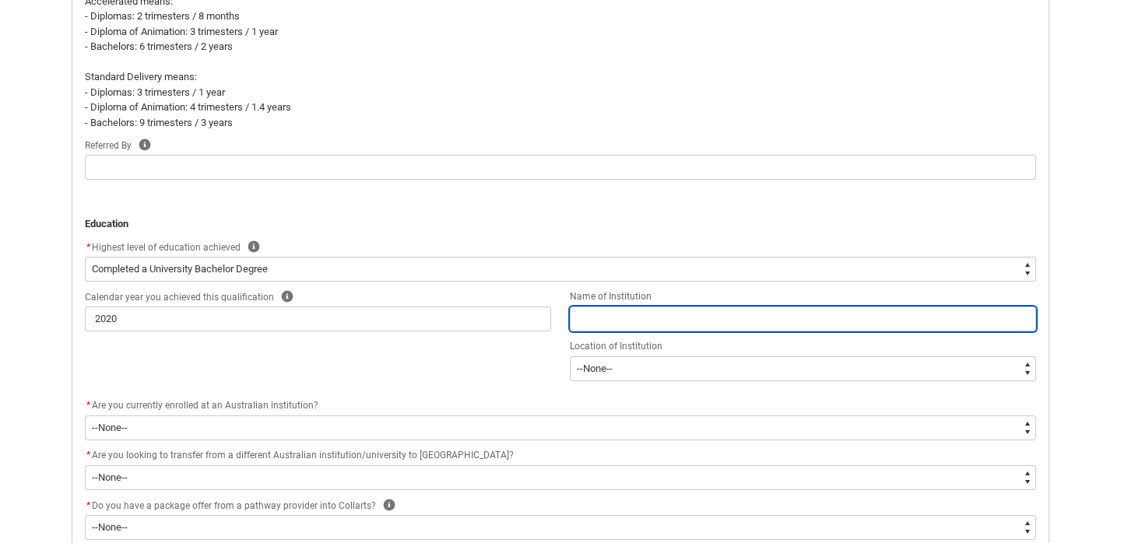
click at [608, 320] on input "REDU_Application_Form_for_Applicant flow" at bounding box center [803, 319] width 466 height 25
paste input "Budapest [GEOGRAPHIC_DATA] and Business"
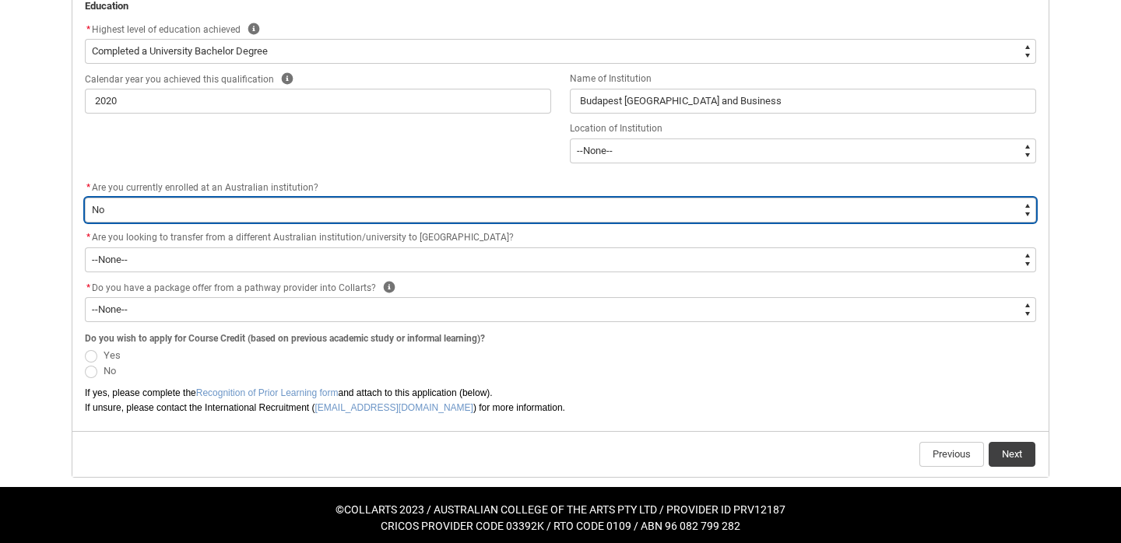
scroll to position [909, 0]
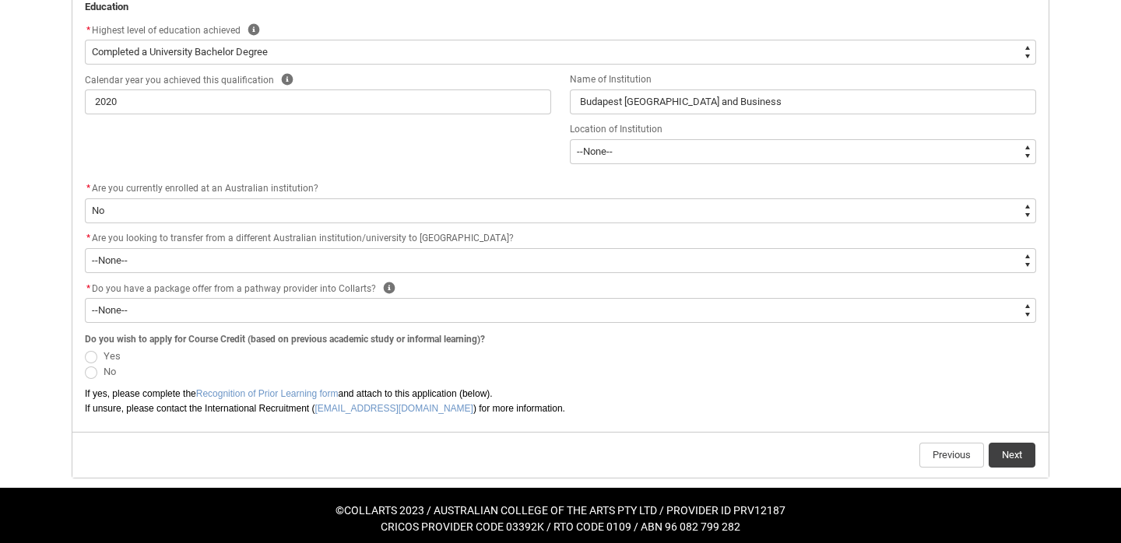
click at [93, 369] on span "REDU_Application_Form_for_Applicant flow" at bounding box center [91, 373] width 12 height 12
click at [85, 364] on input "No" at bounding box center [84, 363] width 1 height 1
click at [1001, 452] on button "Next" at bounding box center [1011, 455] width 47 height 25
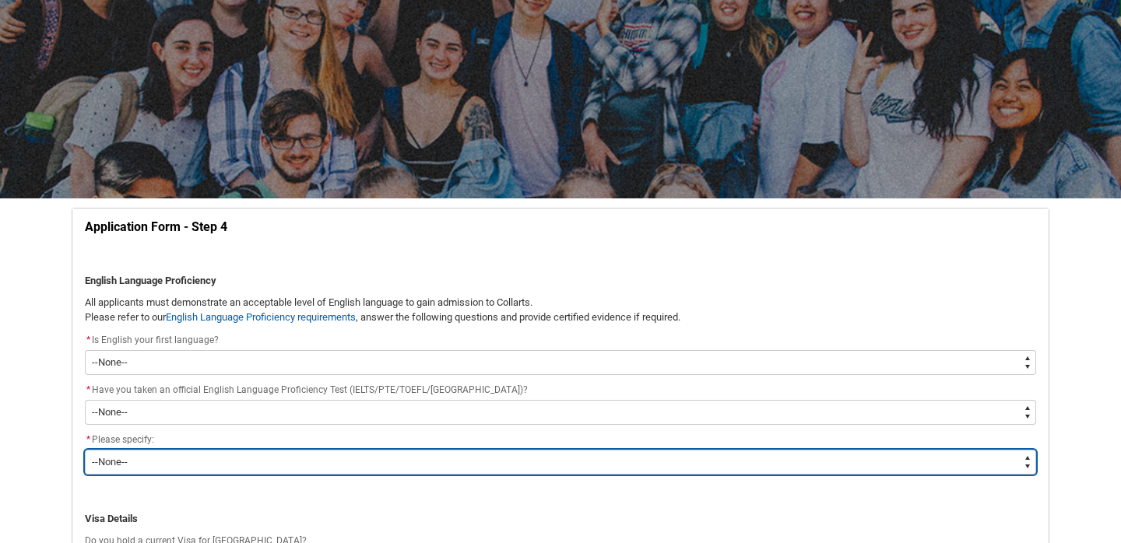
scroll to position [268, 0]
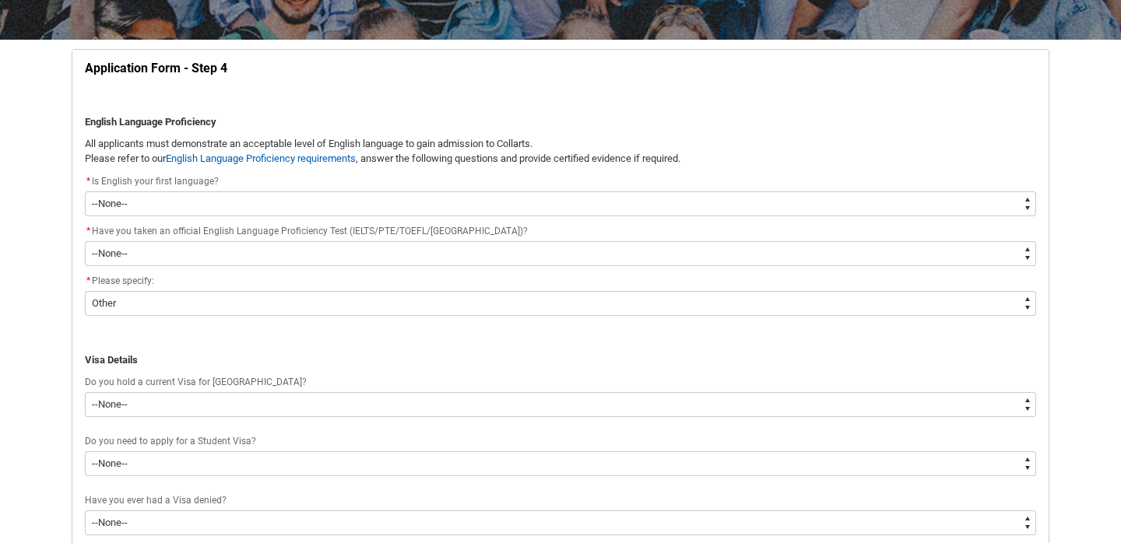
click at [154, 346] on p "REDU_Application_Form_for_Applicant flow" at bounding box center [560, 345] width 951 height 16
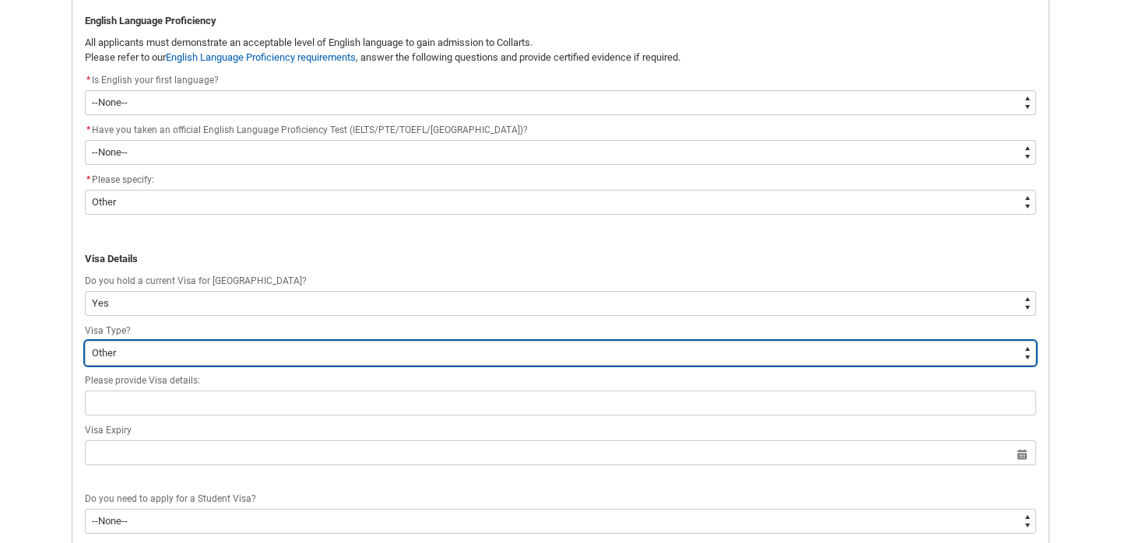
scroll to position [456, 0]
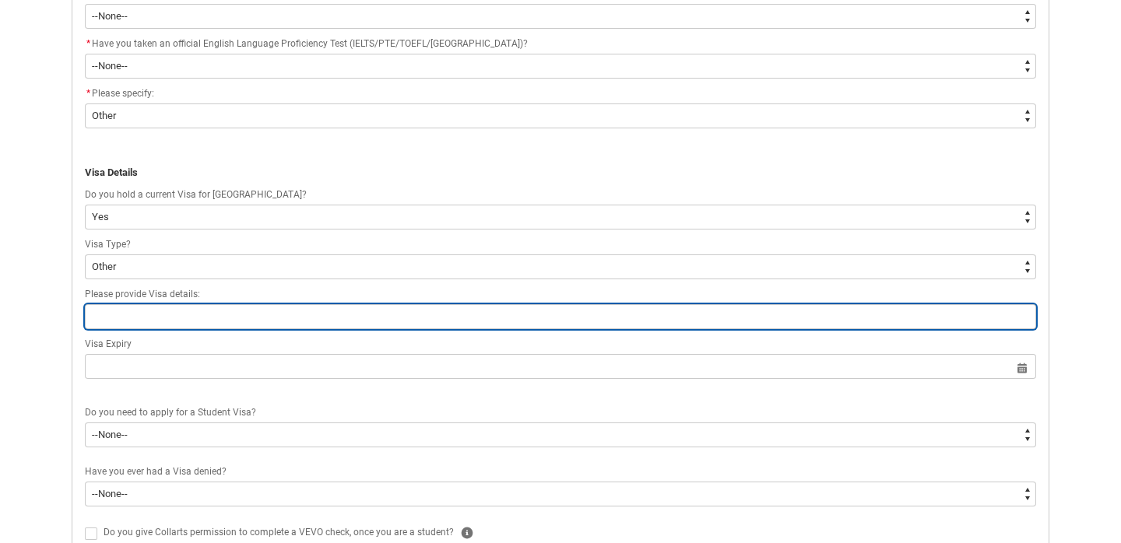
click at [141, 316] on input "REDU_Application_Form_for_Applicant flow" at bounding box center [560, 316] width 951 height 25
click at [127, 311] on input "651" at bounding box center [560, 316] width 951 height 25
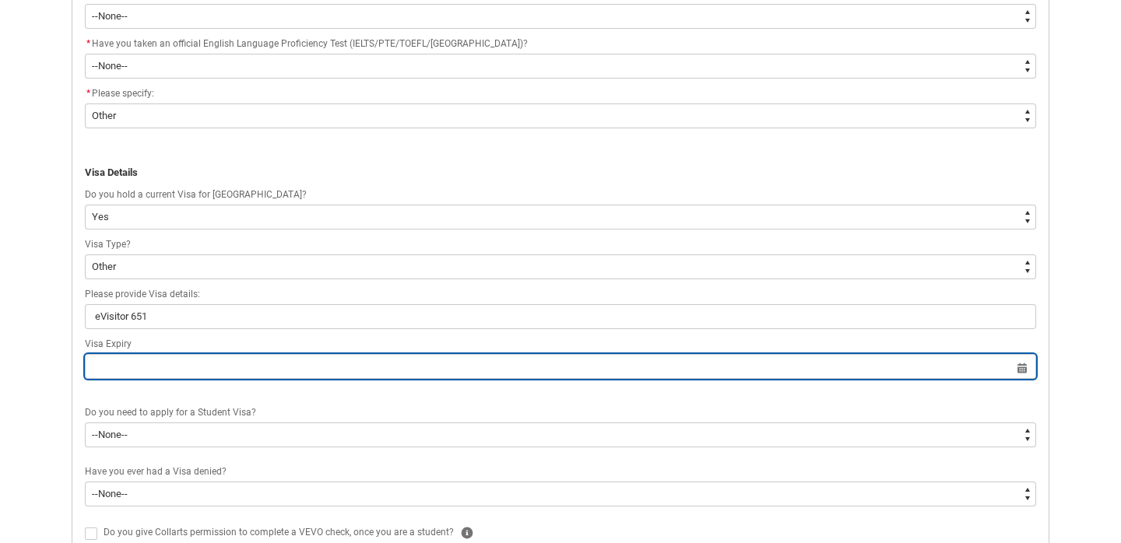
click at [106, 358] on input "REDU_Application_Form_for_Applicant flow" at bounding box center [560, 366] width 951 height 25
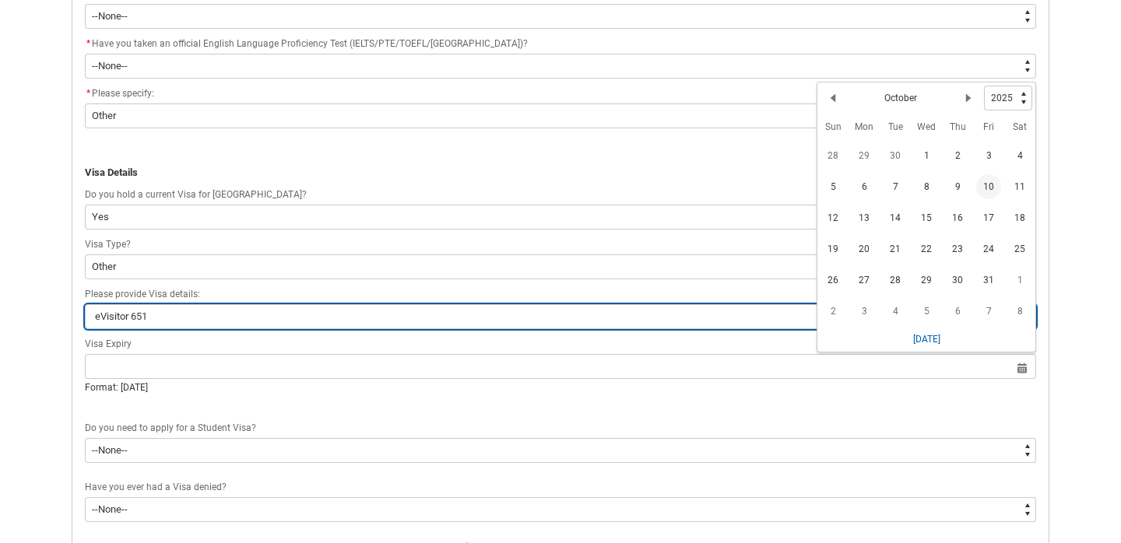
click at [136, 310] on input "eVisitor 651" at bounding box center [560, 316] width 951 height 25
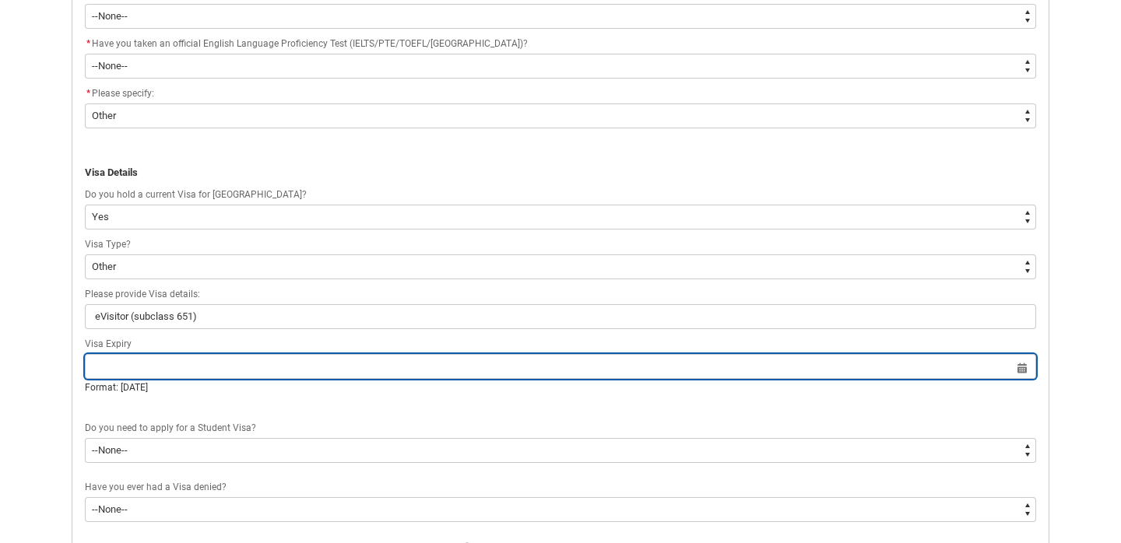
click at [132, 370] on input "REDU_Application_Form_for_Applicant flow" at bounding box center [560, 366] width 951 height 25
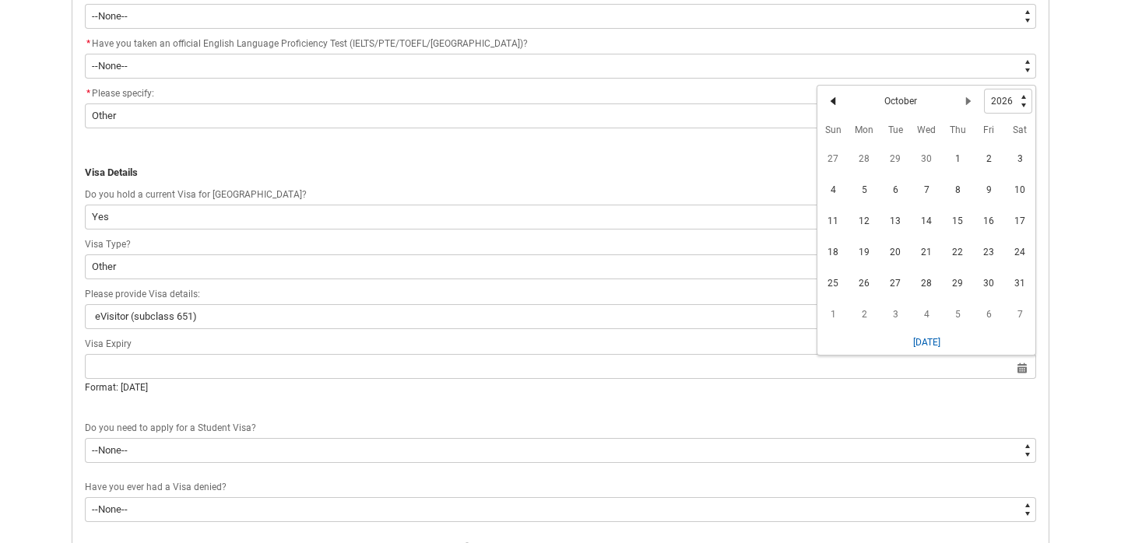
click at [830, 101] on lightning-primitive-icon "Date picker: October" at bounding box center [832, 101] width 11 height 11
click at [830, 101] on lightning-primitive-icon "Date picker: September" at bounding box center [832, 101] width 11 height 11
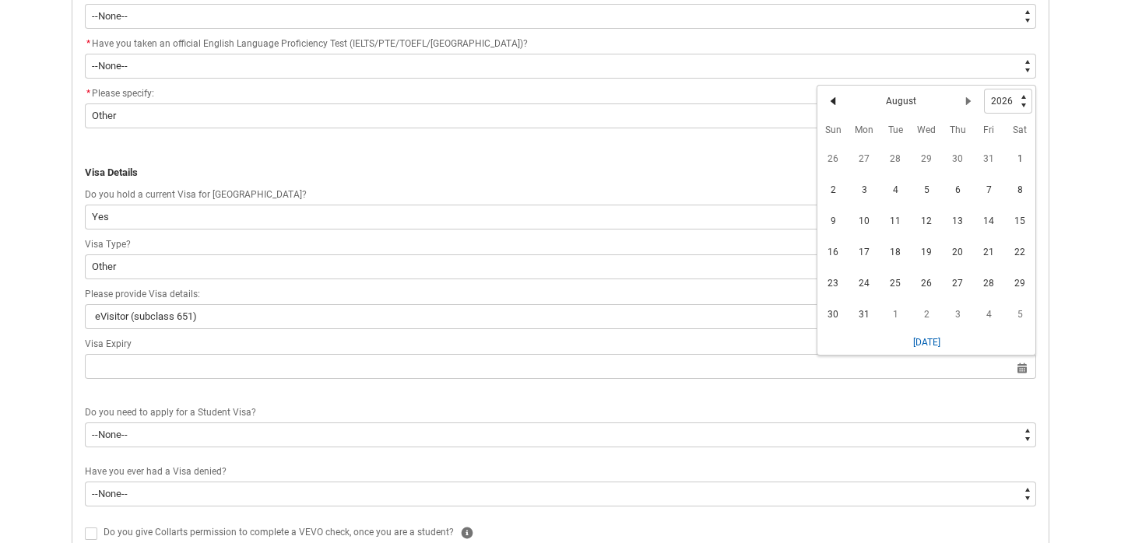
click at [830, 101] on lightning-primitive-icon "Date picker: August" at bounding box center [832, 101] width 11 height 11
click at [830, 101] on lightning-primitive-icon "Date picker: July" at bounding box center [832, 101] width 11 height 11
click at [897, 157] on span "2" at bounding box center [895, 158] width 25 height 25
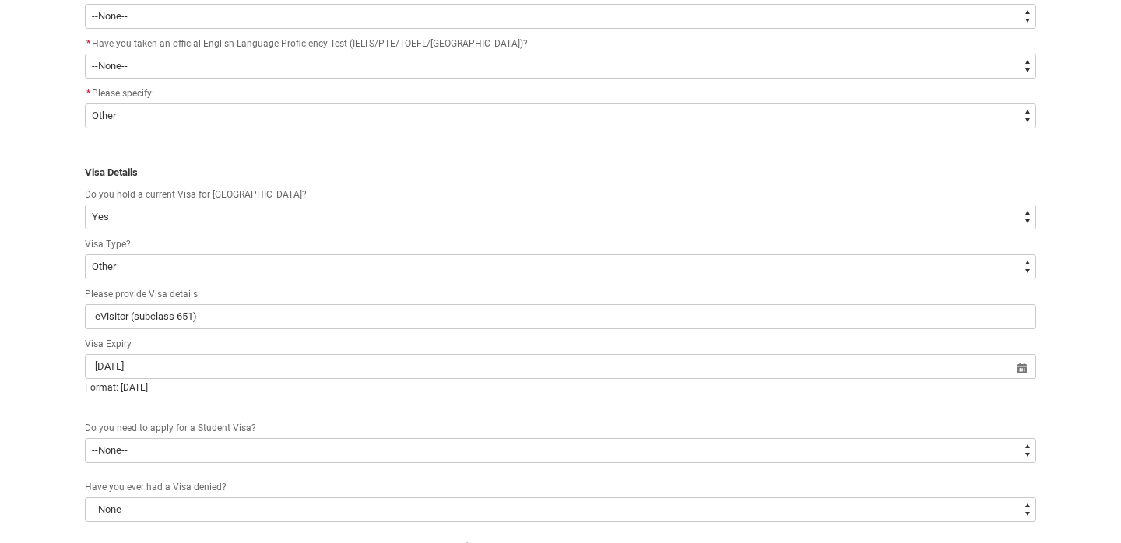
click at [44, 370] on div "Skip to Main Content Collarts Education Community Home New Enrolment Applicatio…" at bounding box center [560, 438] width 1121 height 1788
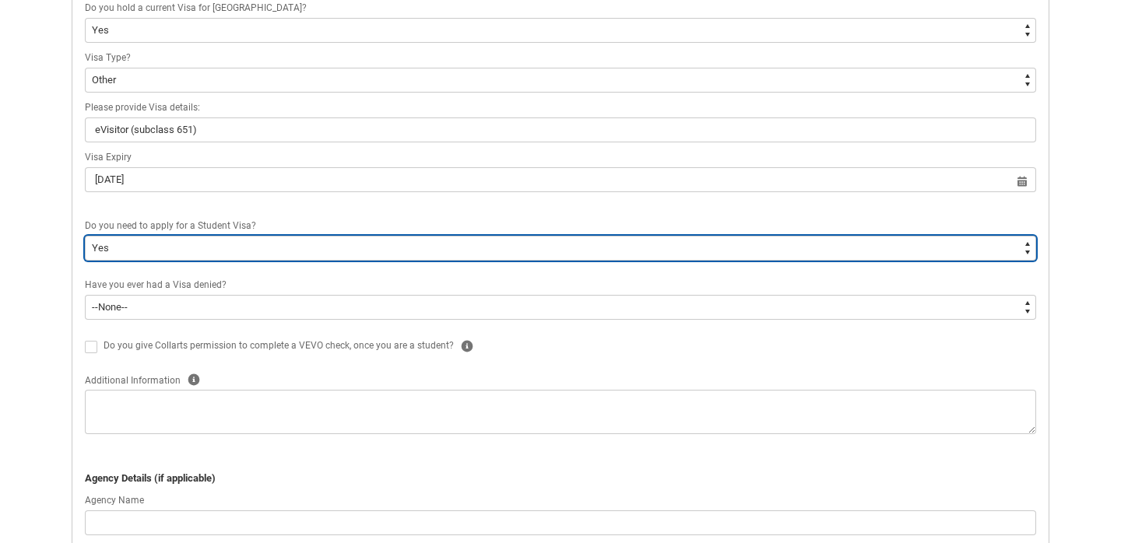
scroll to position [644, 0]
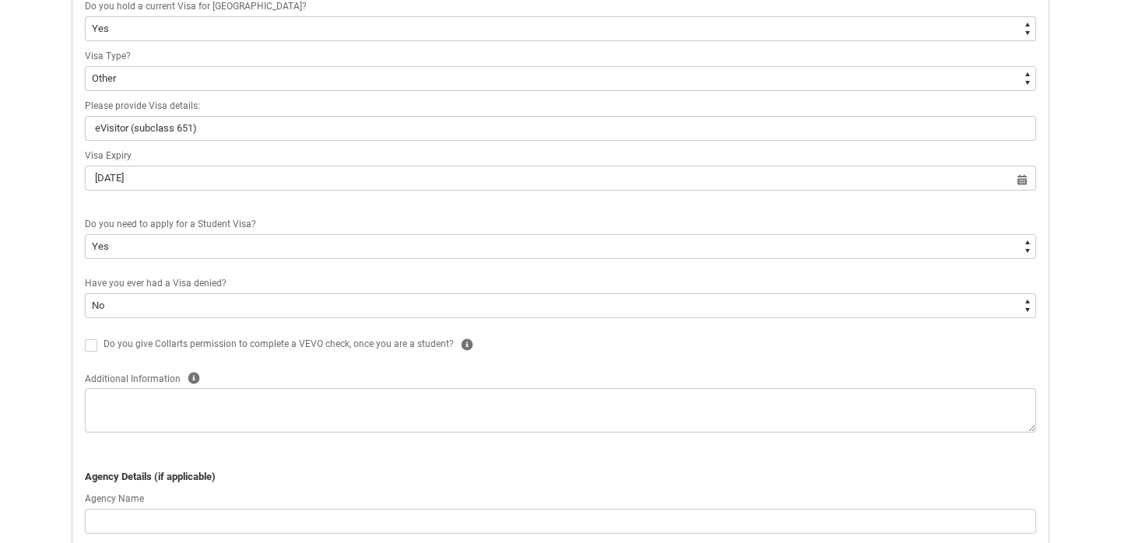
click at [55, 351] on div "Skip to Main Content Collarts Education Community Home New Enrolment Applicatio…" at bounding box center [560, 242] width 1121 height 1773
click at [461, 340] on icon "REDU_Application_Form_for_Applicant flow" at bounding box center [467, 345] width 12 height 12
click at [567, 261] on icon "REDU_Application_Form_for_Applicant flow" at bounding box center [567, 267] width 13 height 13
click at [93, 342] on span "REDU_Application_Form_for_Applicant flow" at bounding box center [91, 345] width 12 height 12
click at [85, 337] on input "REDU_Application_Form_for_Applicant flow" at bounding box center [84, 336] width 1 height 1
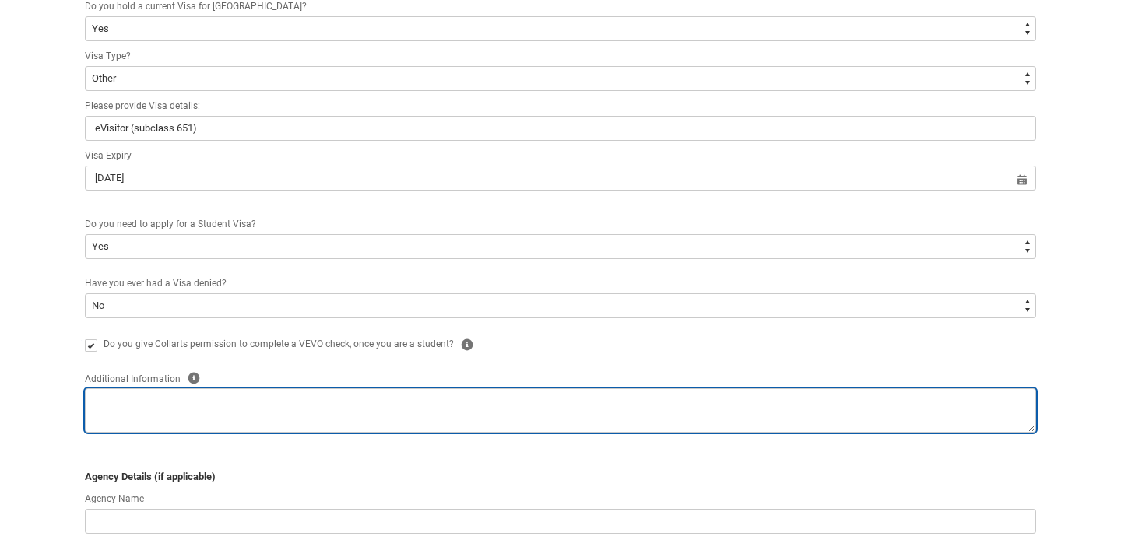
click at [134, 402] on textarea "REDU_Application_Form_for_Applicant flow" at bounding box center [560, 410] width 951 height 44
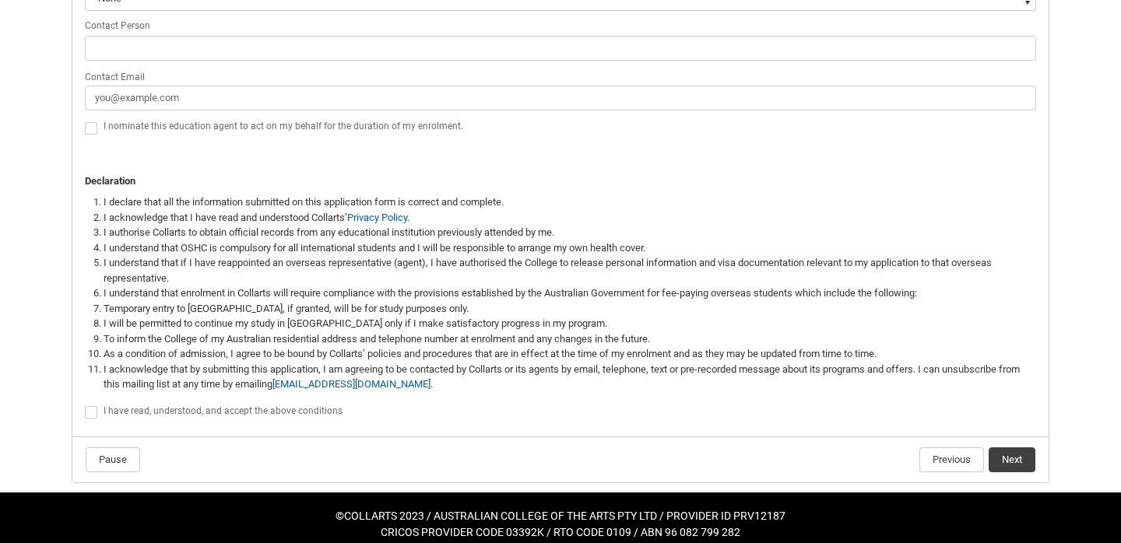
scroll to position [1216, 0]
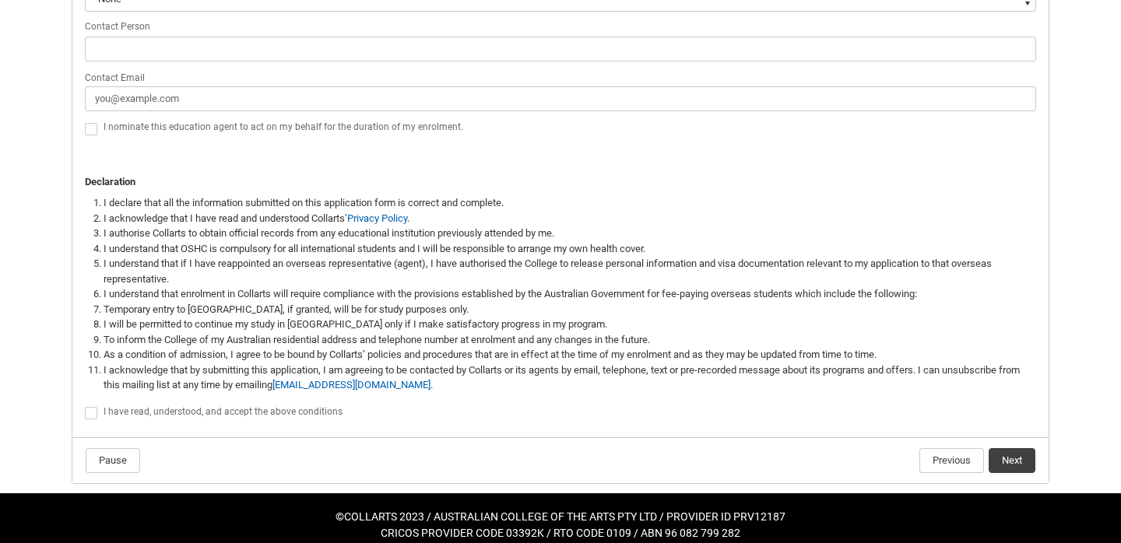
click at [93, 407] on span "REDU_Application_Form_for_Applicant flow" at bounding box center [91, 413] width 12 height 12
click at [85, 405] on input "REDU_Application_Form_for_Applicant flow" at bounding box center [84, 405] width 1 height 1
click at [1014, 454] on button "Next" at bounding box center [1011, 460] width 47 height 25
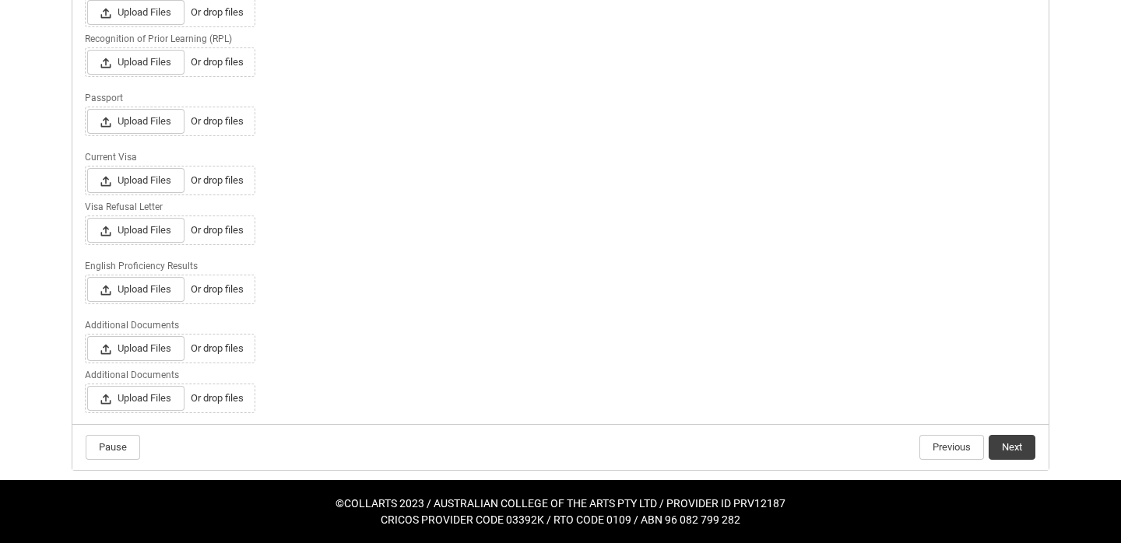
scroll to position [454, 0]
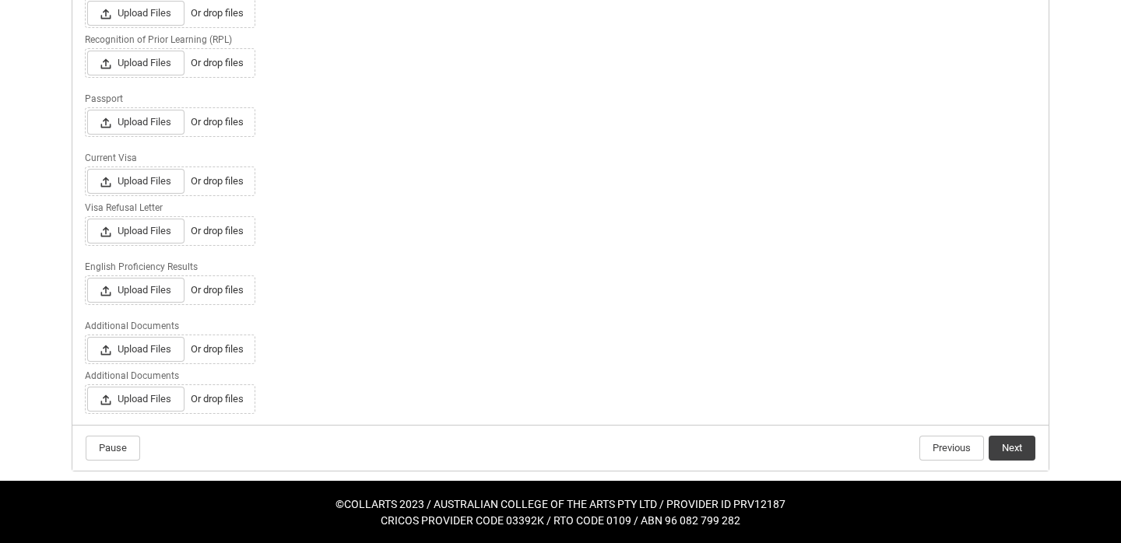
click at [1007, 441] on button "Next" at bounding box center [1011, 448] width 47 height 25
